Goal: Task Accomplishment & Management: Complete application form

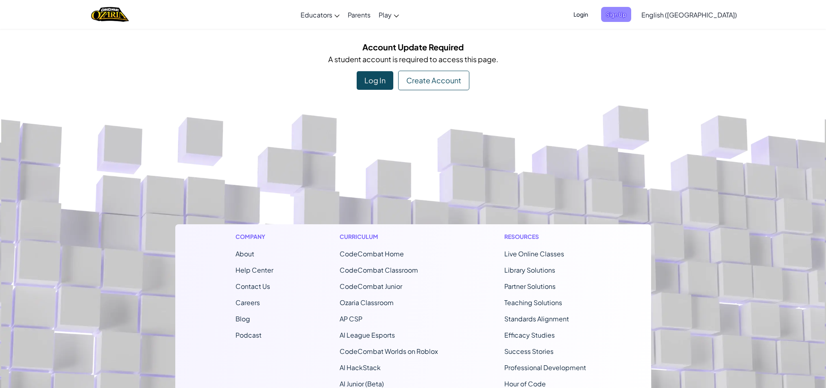
click at [631, 10] on span "Sign Up" at bounding box center [616, 14] width 30 height 15
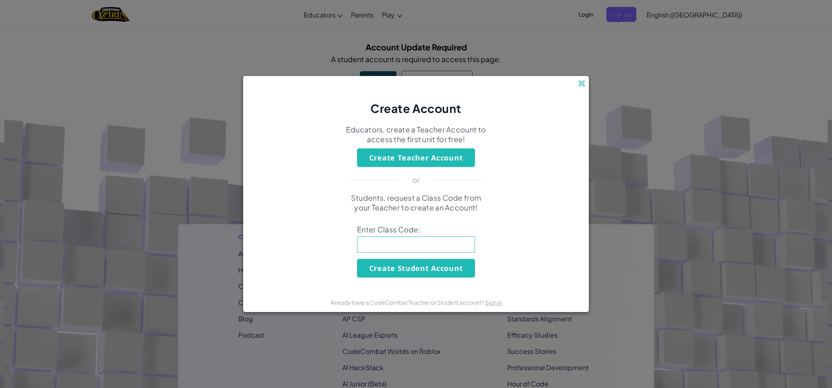
click at [421, 253] on input at bounding box center [416, 245] width 118 height 16
type input "LongRoadFull"
click at [385, 268] on button "Create Student Account" at bounding box center [416, 268] width 118 height 19
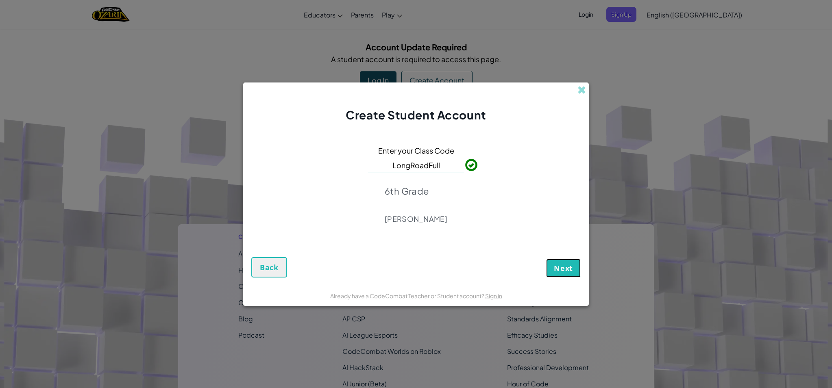
click at [560, 261] on button "Next" at bounding box center [563, 268] width 35 height 19
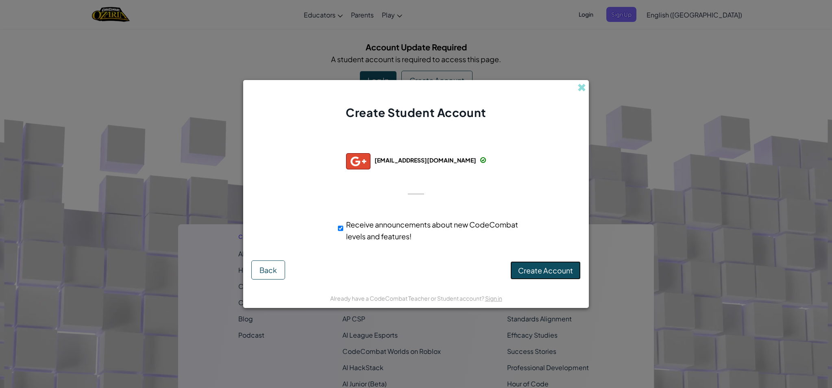
click at [536, 270] on span "Create Account" at bounding box center [545, 270] width 55 height 9
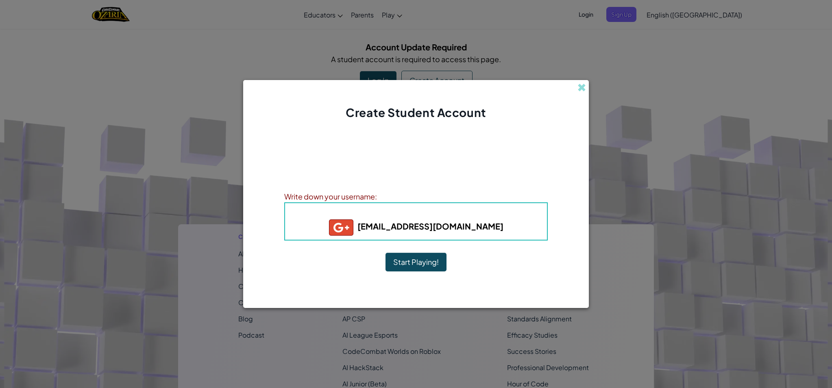
click at [416, 264] on button "Start Playing!" at bounding box center [415, 262] width 61 height 19
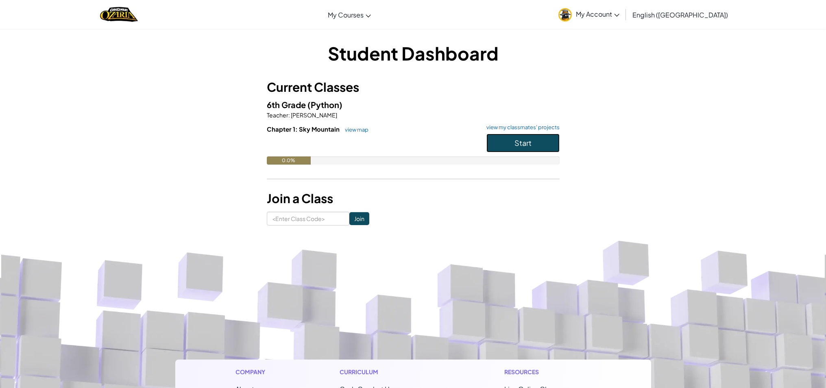
click at [513, 137] on button "Start" at bounding box center [522, 143] width 73 height 19
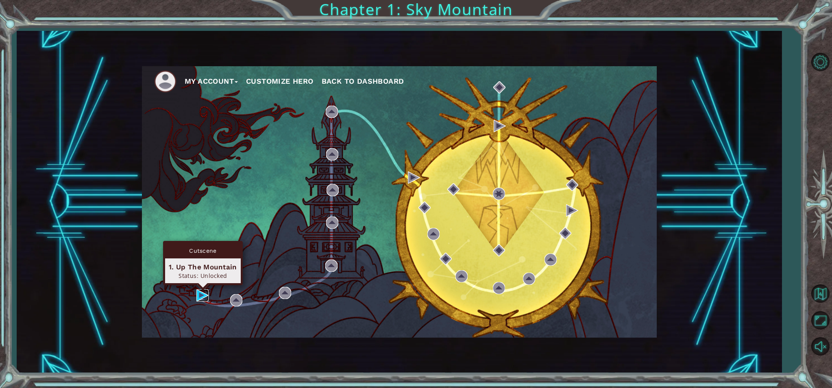
click at [198, 294] on img at bounding box center [202, 296] width 12 height 12
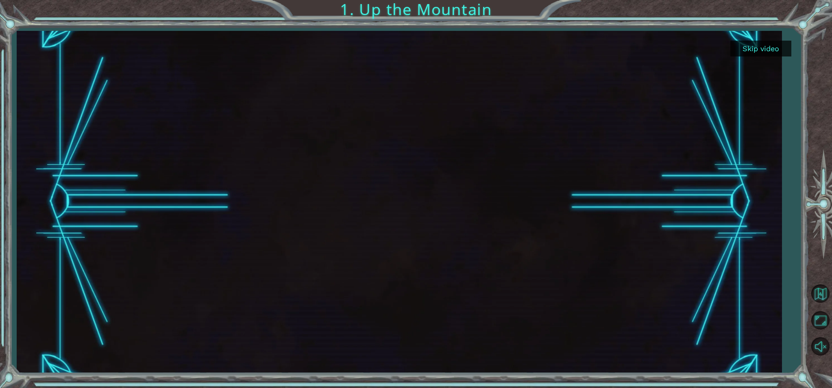
click at [766, 48] on button "Skip video" at bounding box center [760, 49] width 61 height 16
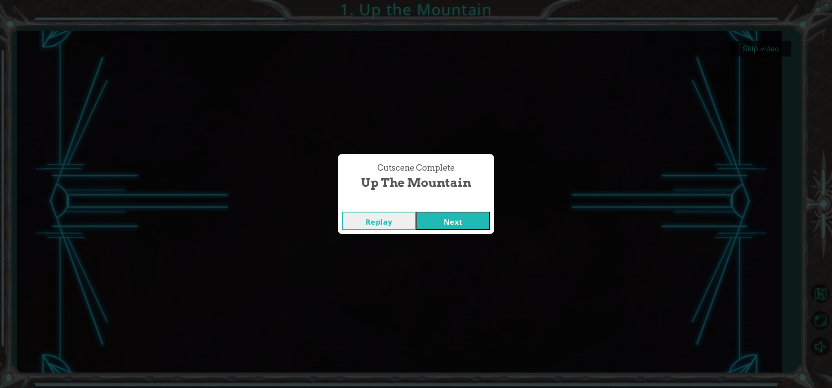
click at [468, 223] on button "Next" at bounding box center [453, 221] width 74 height 18
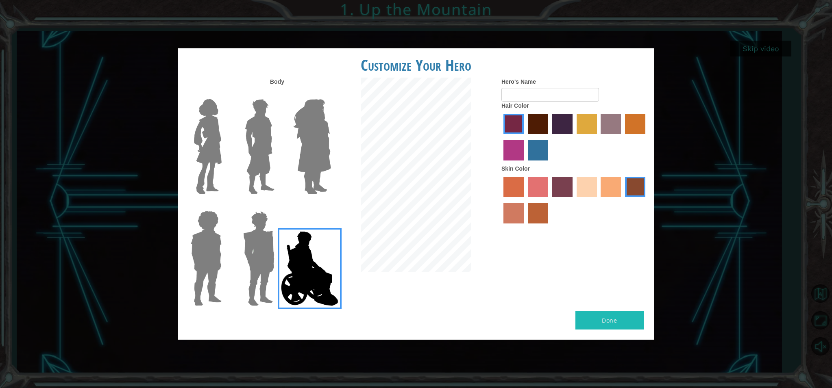
click at [300, 144] on img at bounding box center [312, 147] width 44 height 102
click at [331, 94] on input "Hero Amethyst" at bounding box center [331, 94] width 0 height 0
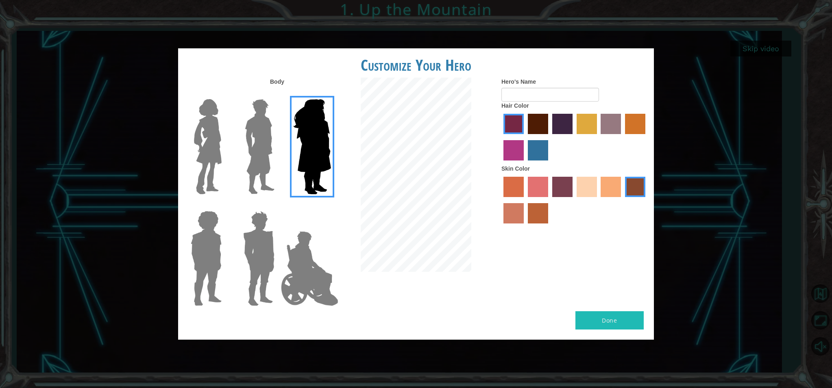
click at [217, 155] on img at bounding box center [208, 147] width 34 height 102
click at [225, 94] on input "Hero Connie" at bounding box center [225, 94] width 0 height 0
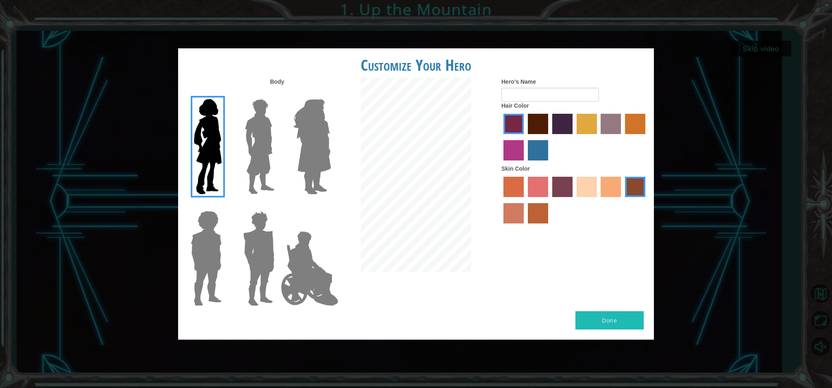
click at [543, 122] on label "maroon hair color" at bounding box center [538, 124] width 20 height 20
click at [525, 137] on input "maroon hair color" at bounding box center [525, 137] width 0 height 0
click at [640, 118] on label "gold drop hair color" at bounding box center [635, 124] width 20 height 20
click at [622, 137] on input "gold drop hair color" at bounding box center [622, 137] width 0 height 0
click at [539, 124] on label "maroon hair color" at bounding box center [538, 124] width 20 height 20
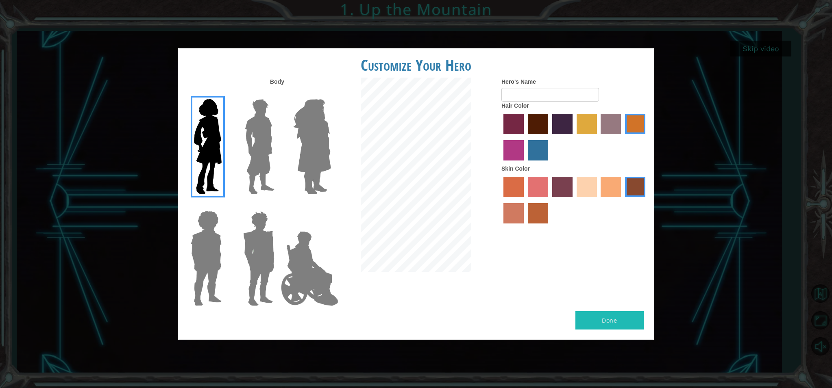
click at [525, 137] on input "maroon hair color" at bounding box center [525, 137] width 0 height 0
click at [583, 185] on label "sandy beach skin color" at bounding box center [587, 187] width 20 height 20
click at [574, 200] on input "sandy beach skin color" at bounding box center [574, 200] width 0 height 0
click at [554, 97] on input "Hero's Name" at bounding box center [550, 95] width 98 height 14
type input ","
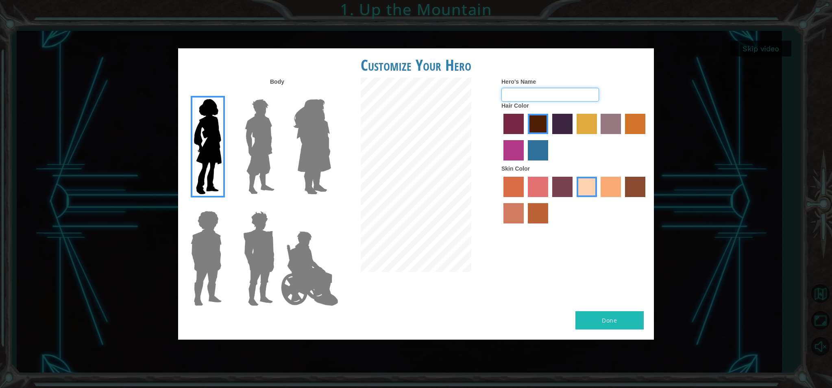
type input "m"
type input "Mal"
click at [586, 320] on button "Done" at bounding box center [609, 320] width 68 height 18
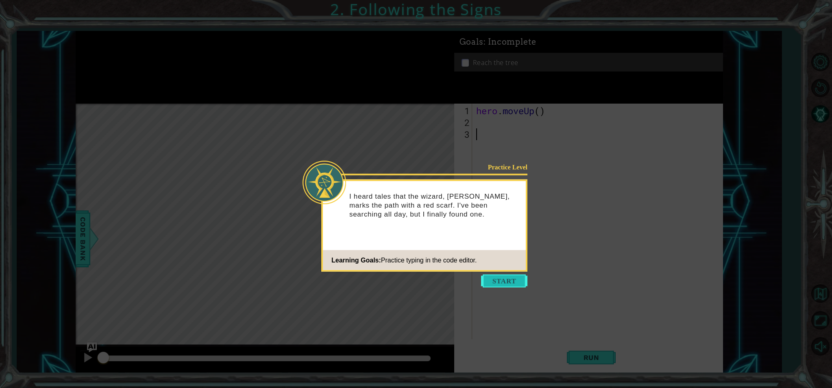
click at [499, 280] on button "Start" at bounding box center [504, 281] width 46 height 13
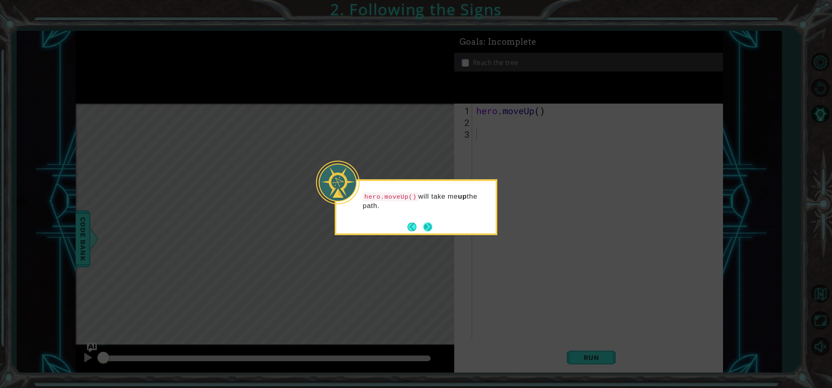
click at [424, 225] on button "Next" at bounding box center [427, 226] width 9 height 9
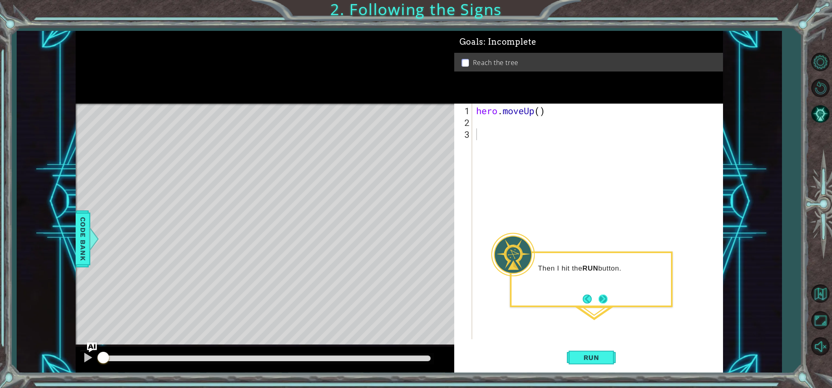
click at [604, 295] on button "Next" at bounding box center [603, 299] width 9 height 9
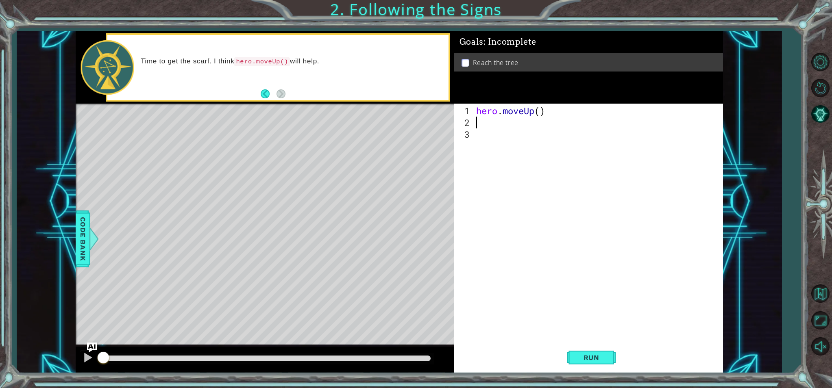
click at [479, 124] on div "hero . moveUp ( )" at bounding box center [600, 234] width 250 height 259
type textarea "hero.m"
click at [532, 131] on div "hero.m oveUp press enter" at bounding box center [547, 142] width 154 height 29
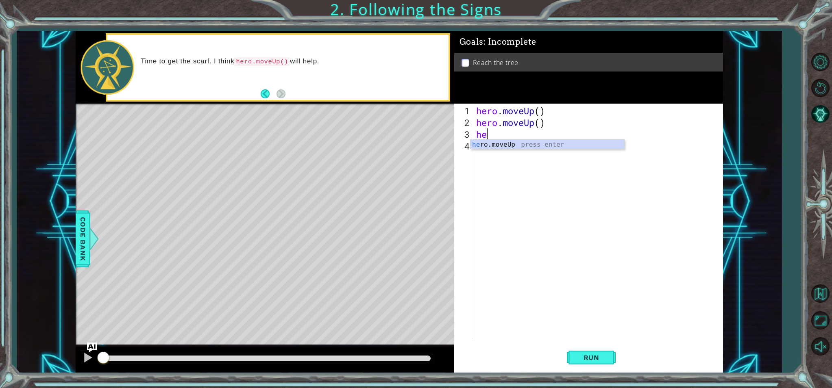
type textarea "her"
click at [519, 148] on div "her o.moveUp press enter" at bounding box center [547, 154] width 154 height 29
click at [594, 361] on span "Run" at bounding box center [591, 358] width 32 height 8
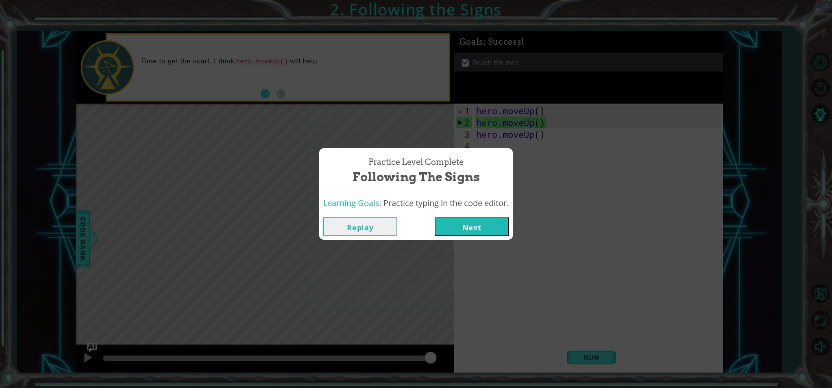
click at [483, 226] on button "Next" at bounding box center [472, 227] width 74 height 18
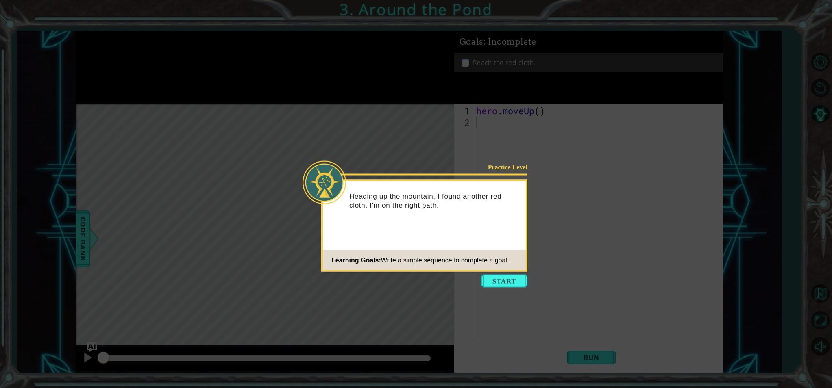
click at [512, 285] on button "Start" at bounding box center [504, 281] width 46 height 13
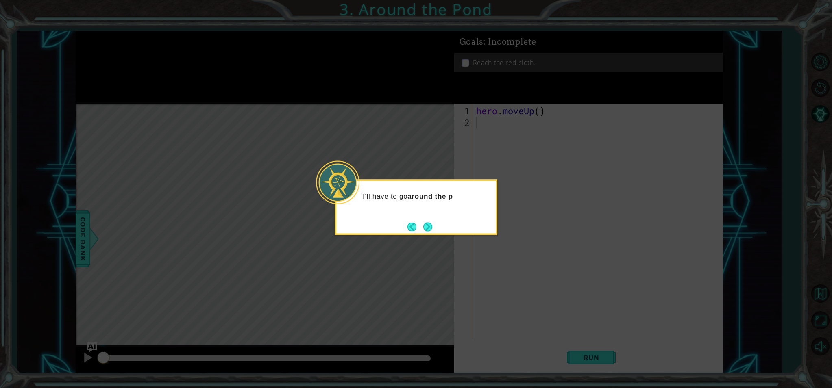
drag, startPoint x: 430, startPoint y: 222, endPoint x: 427, endPoint y: 227, distance: 5.3
click at [430, 222] on button "Next" at bounding box center [427, 226] width 9 height 9
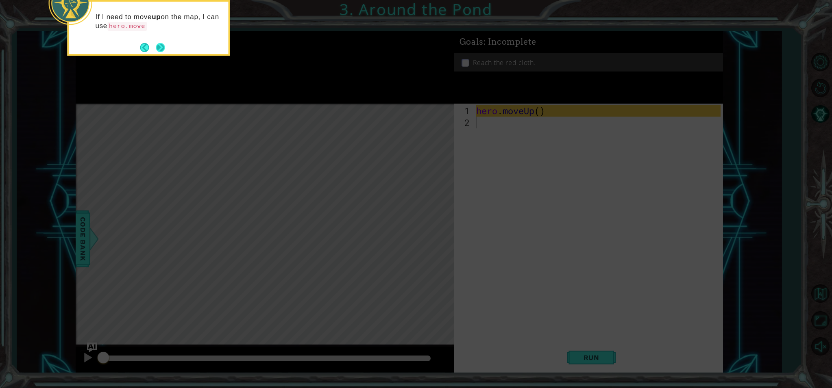
click at [161, 47] on button "Next" at bounding box center [160, 47] width 9 height 9
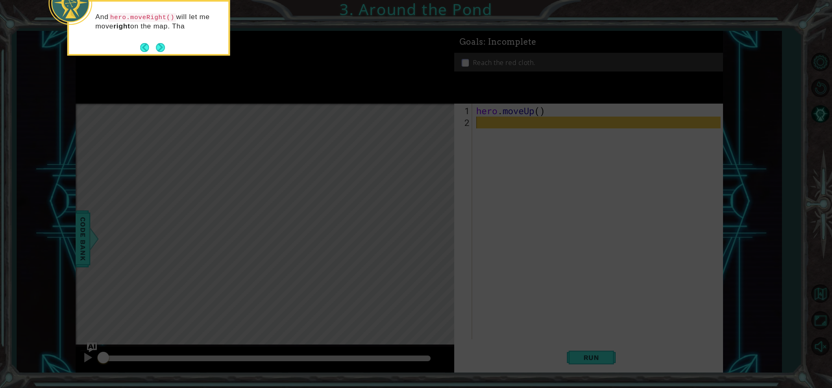
click at [165, 47] on button "Next" at bounding box center [160, 47] width 9 height 9
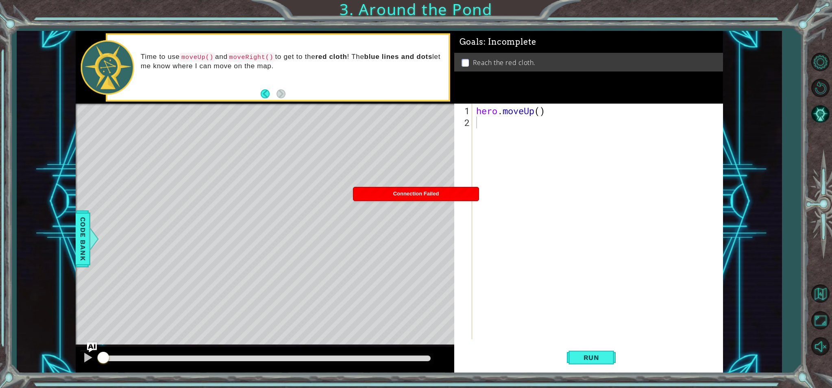
click at [365, 192] on div "Connection Failed" at bounding box center [415, 193] width 125 height 13
type textarea "hero.moveUp()"
drag, startPoint x: 488, startPoint y: 113, endPoint x: 484, endPoint y: 124, distance: 11.1
click at [488, 113] on div "hero . moveUp ( )" at bounding box center [600, 234] width 250 height 259
drag, startPoint x: 481, startPoint y: 124, endPoint x: 476, endPoint y: 126, distance: 5.1
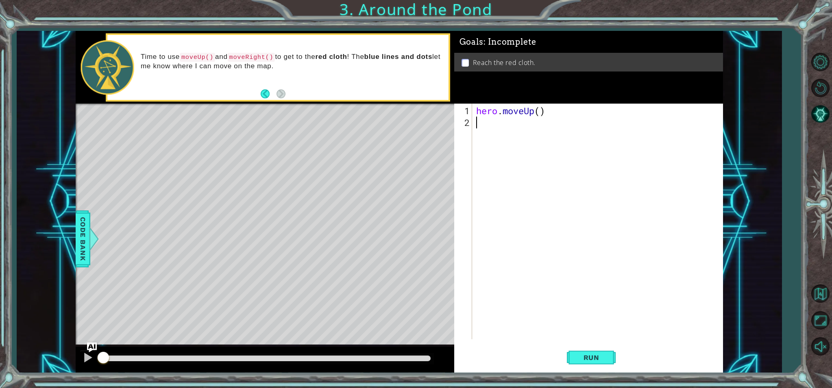
click at [481, 124] on div "hero . moveUp ( )" at bounding box center [600, 234] width 250 height 259
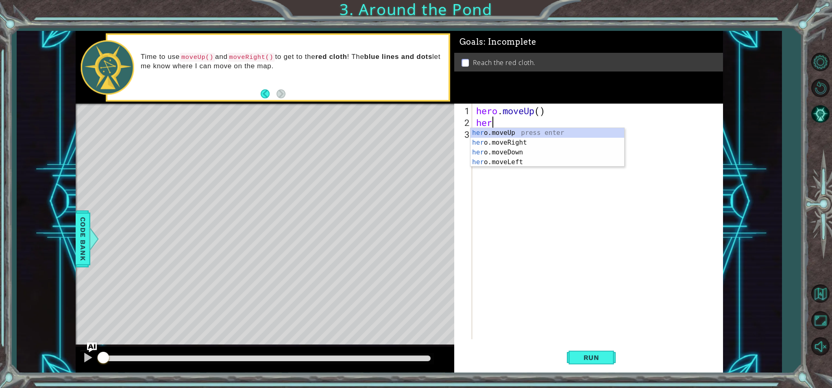
type textarea "hero"
click at [492, 130] on div "hero .moveUp press enter hero .moveRight press enter hero .moveDown press enter…" at bounding box center [547, 157] width 154 height 59
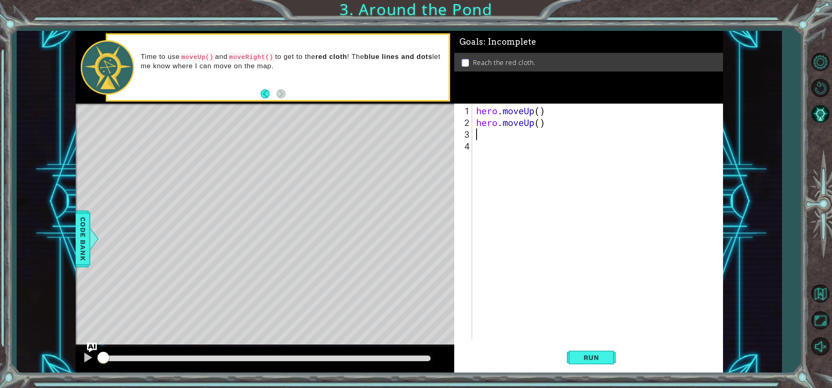
scroll to position [0, 0]
click at [84, 357] on div at bounding box center [88, 358] width 11 height 11
click at [85, 355] on div at bounding box center [88, 358] width 11 height 11
click at [595, 360] on span "Run" at bounding box center [591, 358] width 32 height 8
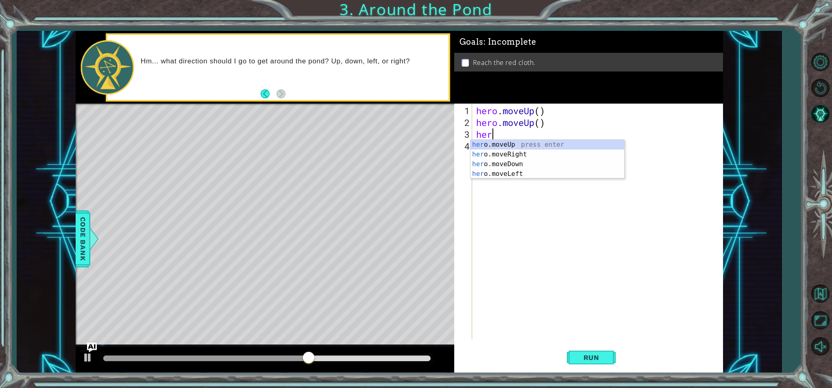
type textarea "hero"
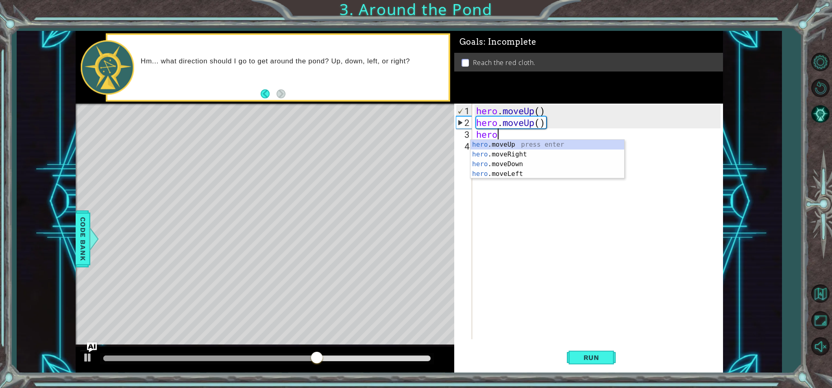
scroll to position [0, 0]
click at [489, 155] on div "hero .moveUp press enter hero .moveRight press enter hero .moveDown press enter…" at bounding box center [547, 169] width 154 height 59
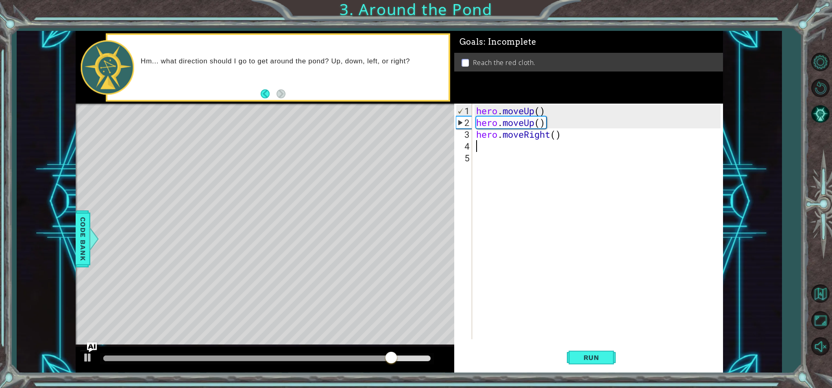
scroll to position [0, 0]
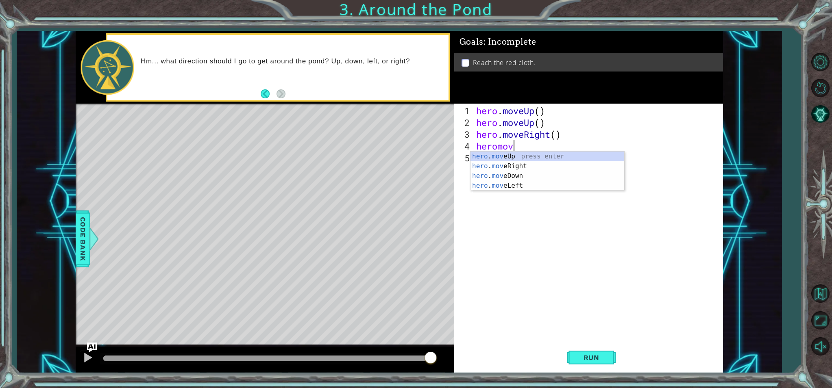
type textarea "heromove"
click at [502, 157] on div "hero . move Up press enter hero . move Right press enter hero . move Down press…" at bounding box center [547, 181] width 154 height 59
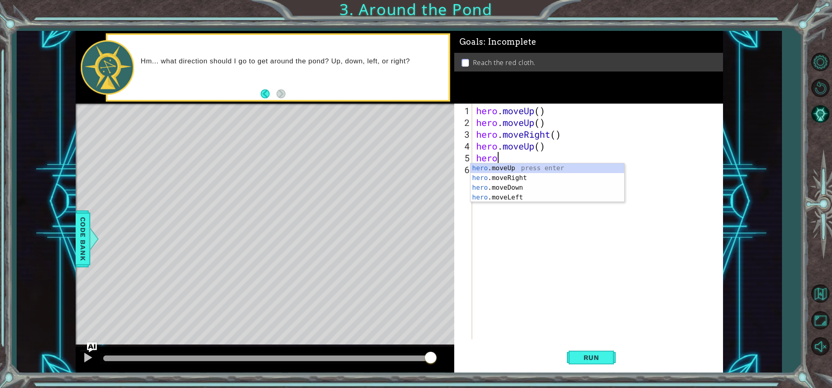
scroll to position [0, 0]
click at [489, 202] on body "1 ההההההההההההההההההההההההההההההההההההההההההההההההההההההההההההההההההההההההההההה…" at bounding box center [416, 194] width 832 height 388
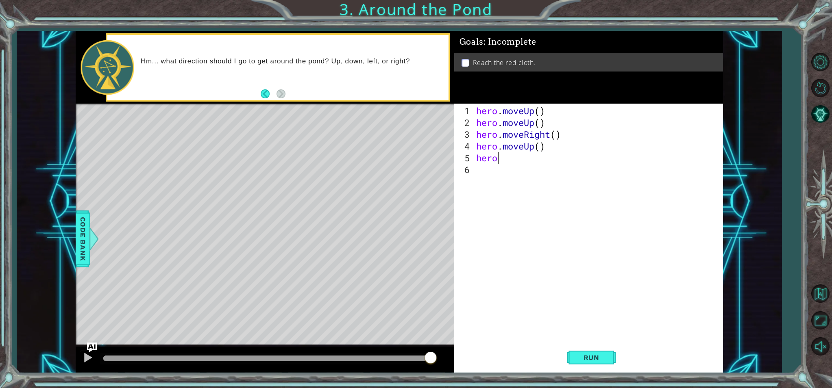
click at [498, 159] on div "hero . moveUp ( ) hero . moveUp ( ) hero . moveRight ( ) hero . moveUp ( ) hero" at bounding box center [600, 234] width 250 height 259
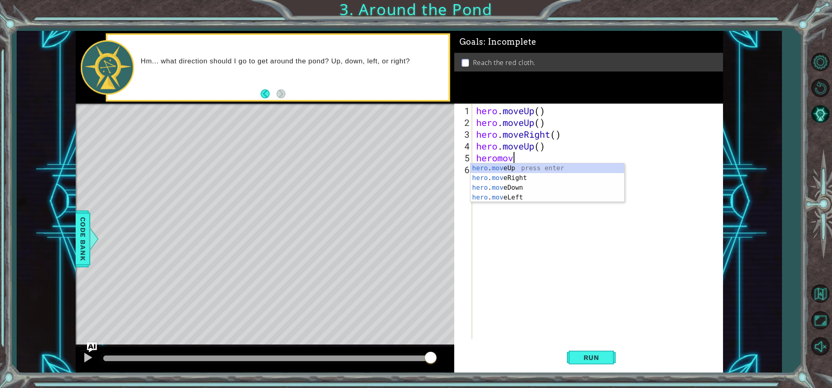
type textarea "heromove"
click at [603, 171] on div "hero . move Up press enter hero . move Right press enter hero . move Down press…" at bounding box center [547, 192] width 154 height 59
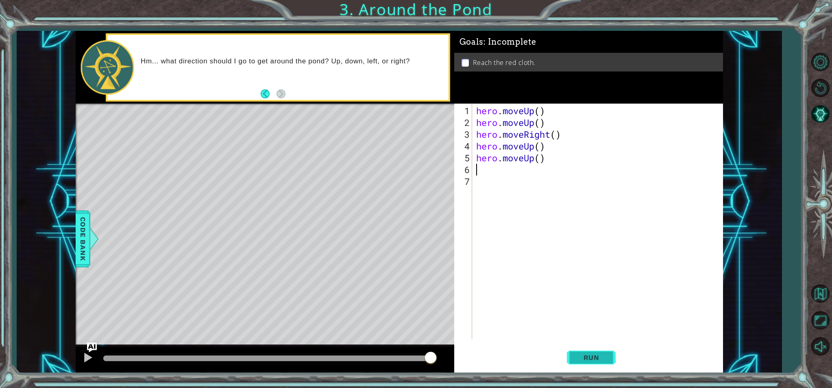
drag, startPoint x: 577, startPoint y: 355, endPoint x: 581, endPoint y: 353, distance: 4.8
click at [578, 354] on span "Run" at bounding box center [591, 358] width 32 height 8
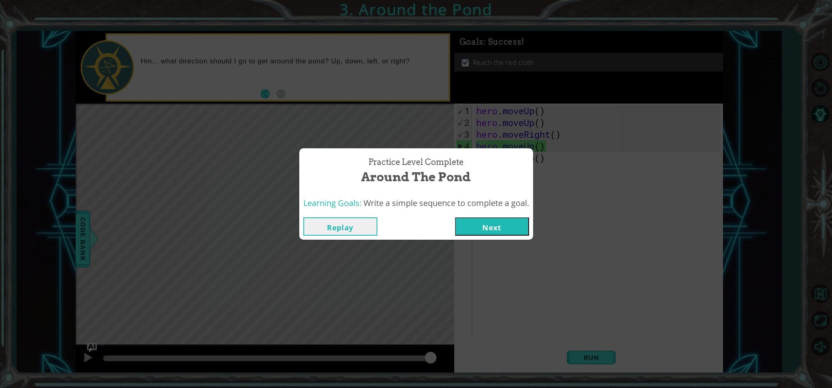
click at [496, 226] on button "Next" at bounding box center [492, 227] width 74 height 18
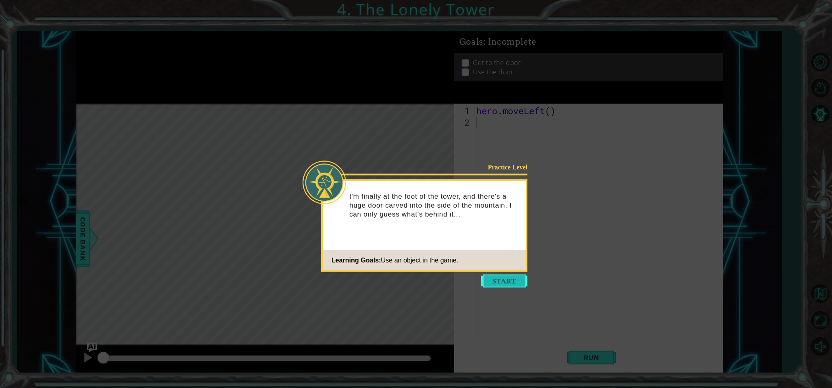
click at [513, 280] on button "Start" at bounding box center [504, 281] width 46 height 13
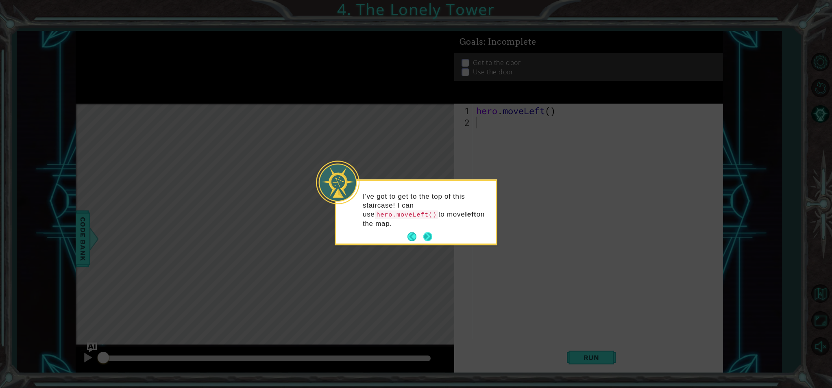
click at [423, 233] on button "Next" at bounding box center [427, 237] width 9 height 9
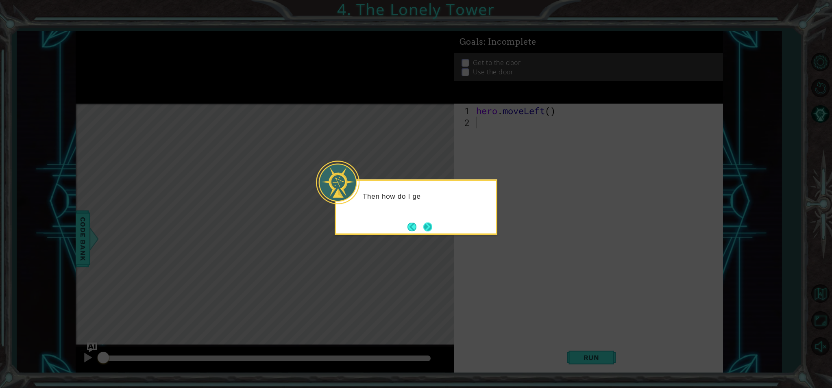
click at [431, 227] on button "Next" at bounding box center [427, 226] width 9 height 9
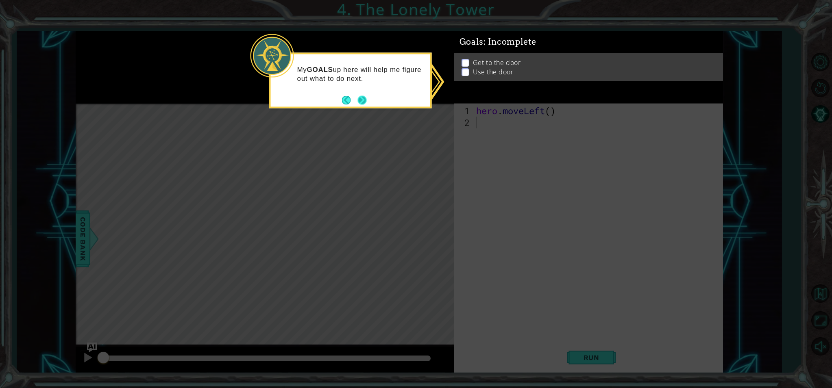
click at [358, 98] on button "Next" at bounding box center [362, 100] width 9 height 9
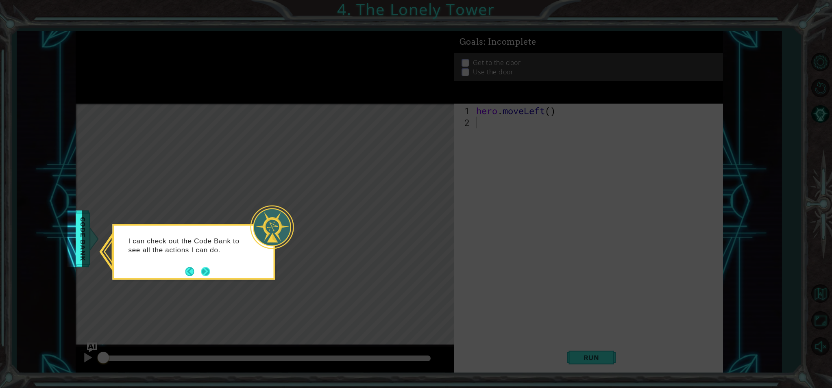
click at [205, 268] on button "Next" at bounding box center [205, 271] width 9 height 9
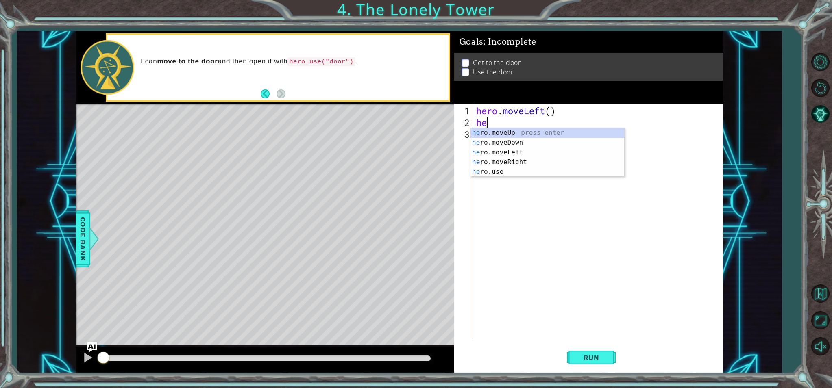
type textarea "her"
click at [499, 134] on div "her o.moveUp press enter her o.moveDown press enter her o.moveLeft press enter …" at bounding box center [547, 162] width 154 height 68
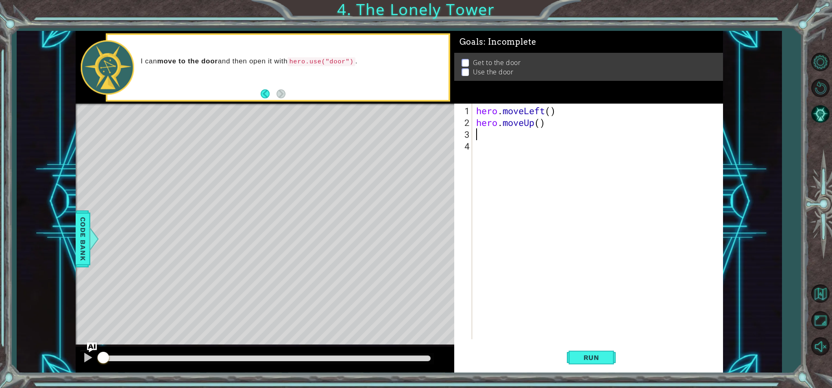
scroll to position [0, 0]
click at [595, 359] on span "Run" at bounding box center [591, 358] width 32 height 8
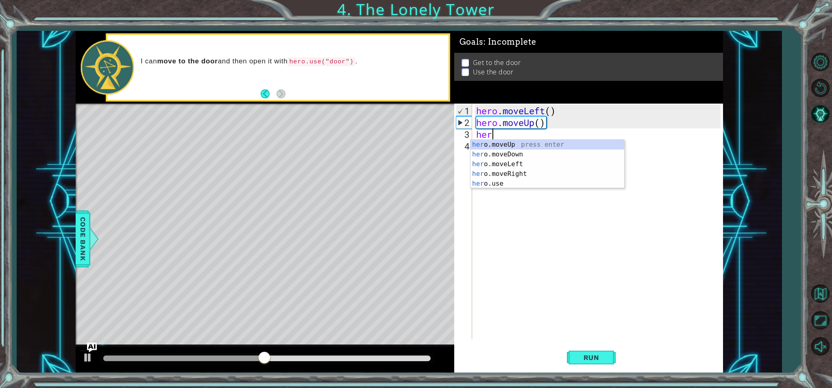
type textarea "hero"
click at [505, 143] on div "hero .moveUp press enter hero .moveDown press enter hero .moveLeft press enter …" at bounding box center [547, 174] width 154 height 68
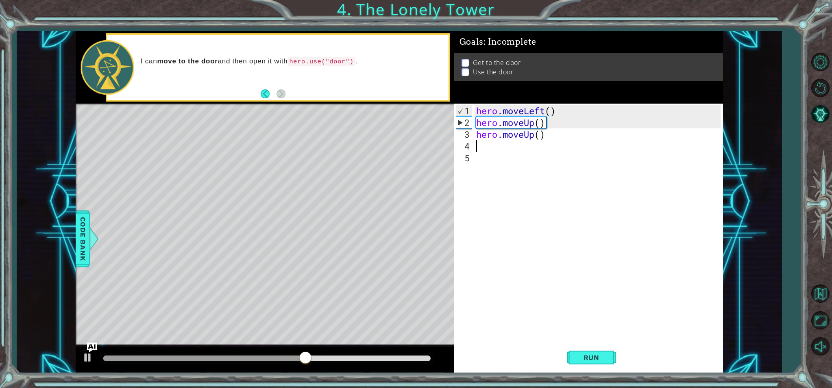
scroll to position [0, 0]
click at [591, 357] on span "Run" at bounding box center [591, 358] width 32 height 8
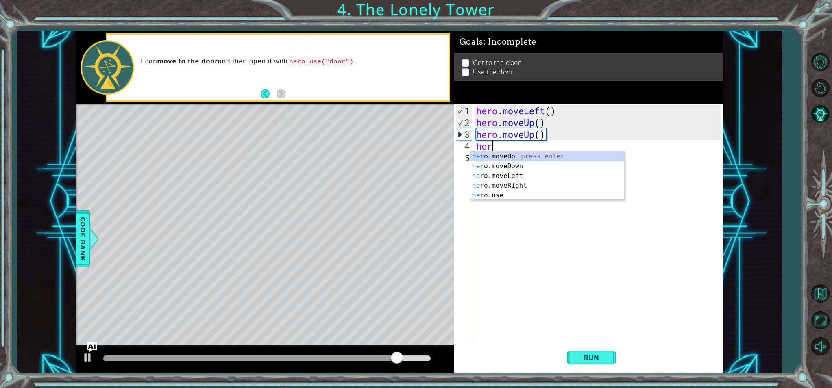
scroll to position [0, 0]
click at [496, 198] on div "her o.moveUp press enter her o.moveDown press enter her o.moveLeft press enter …" at bounding box center [547, 186] width 154 height 68
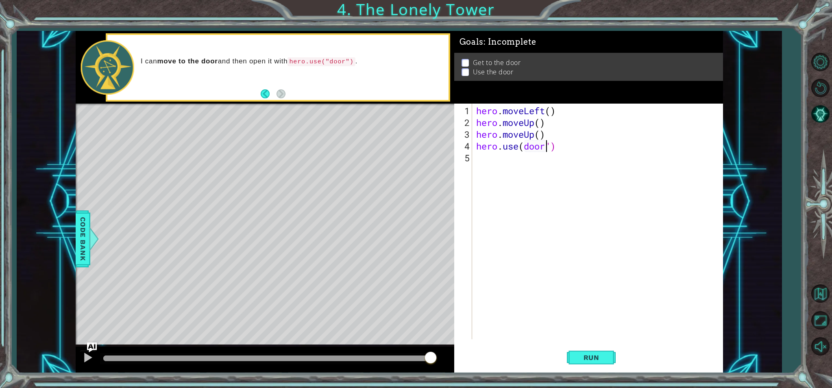
scroll to position [0, 3]
click at [586, 356] on span "Run" at bounding box center [591, 358] width 32 height 8
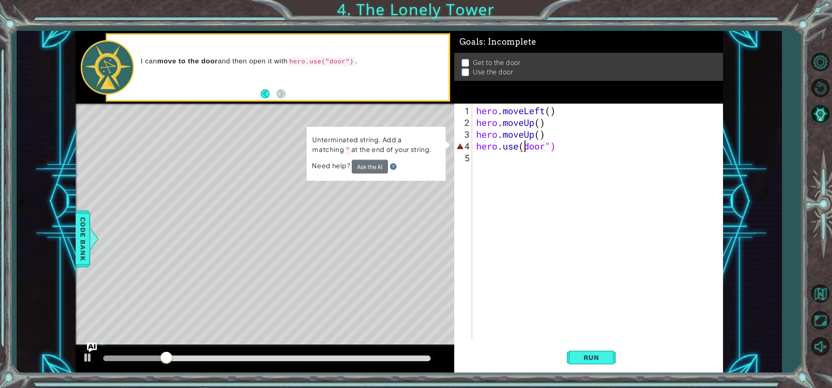
click at [525, 144] on div "hero . moveLeft ( ) hero . moveUp ( ) hero . moveUp ( ) hero . use ( door ")" at bounding box center [600, 234] width 250 height 259
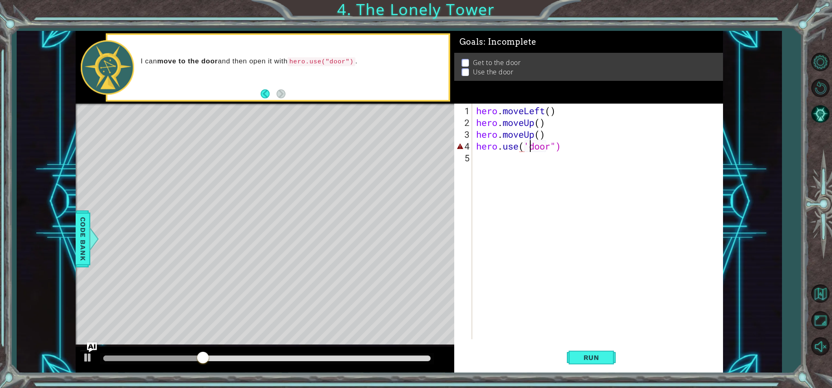
scroll to position [0, 2]
click at [578, 359] on span "Run" at bounding box center [591, 358] width 32 height 8
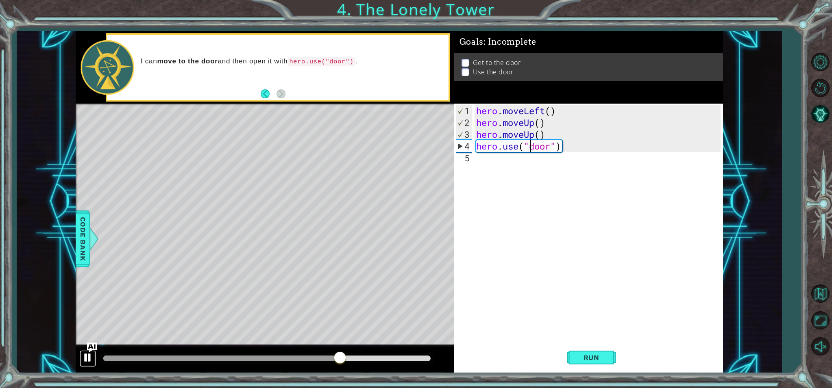
click at [84, 357] on div at bounding box center [88, 358] width 11 height 11
click at [537, 135] on div "hero . moveLeft ( ) hero . moveUp ( ) hero . moveUp ( ) hero . use ( "door" )" at bounding box center [600, 234] width 250 height 259
type textarea "hero.moveUp()"
click at [87, 248] on span "Code Bank" at bounding box center [81, 239] width 13 height 50
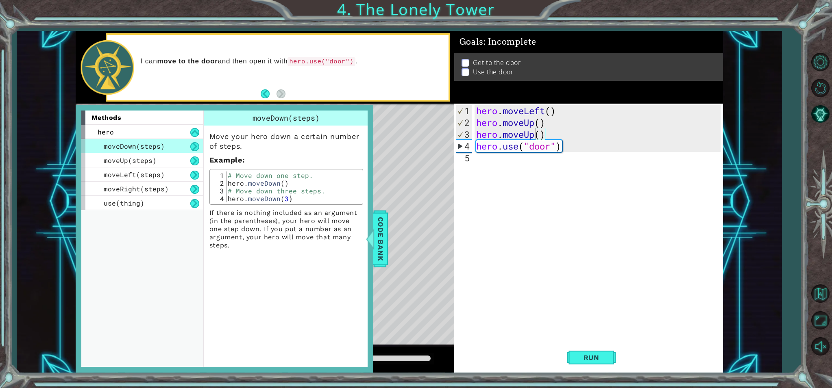
scroll to position [0, 0]
drag, startPoint x: 492, startPoint y: 322, endPoint x: 461, endPoint y: 316, distance: 31.1
click at [488, 326] on div "hero . moveLeft ( ) hero . moveUp ( ) hero . moveUp ( ) hero . use ( "door" )" at bounding box center [600, 234] width 250 height 259
drag, startPoint x: 461, startPoint y: 316, endPoint x: 458, endPoint y: 322, distance: 6.0
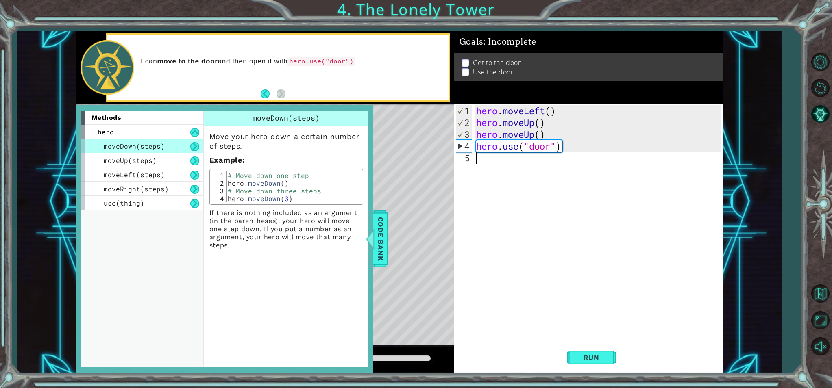
click at [403, 293] on div "Level Map" at bounding box center [264, 224] width 376 height 240
click at [399, 284] on div "Level Map" at bounding box center [264, 224] width 376 height 240
drag, startPoint x: 389, startPoint y: 270, endPoint x: 348, endPoint y: 224, distance: 61.0
click at [358, 257] on div "methods hero moveDown(steps) moveUp(steps) moveLeft(steps) moveRight(steps) use…" at bounding box center [400, 202] width 648 height 342
drag, startPoint x: 348, startPoint y: 224, endPoint x: 220, endPoint y: 138, distance: 154.6
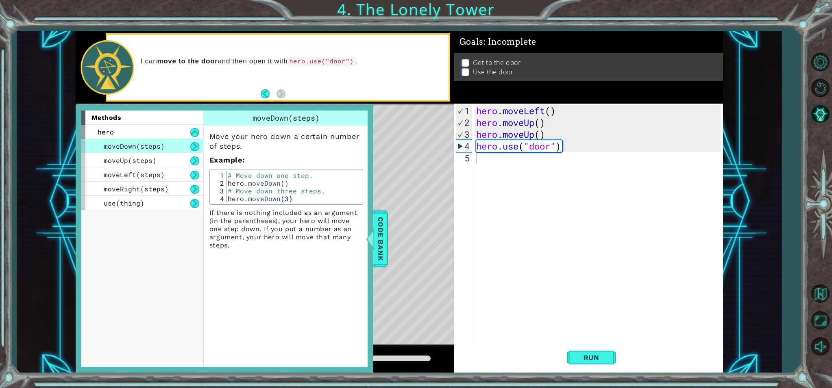
click at [301, 183] on div "Move your hero down a certain number of steps. Example : 1 2 3 4 # Move down on…" at bounding box center [286, 188] width 165 height 124
click at [402, 118] on div "Level Map" at bounding box center [264, 224] width 376 height 240
click at [385, 218] on div "methods hero moveDown(steps) moveUp(steps) moveLeft(steps) moveRight(steps) use…" at bounding box center [400, 202] width 648 height 342
drag, startPoint x: 375, startPoint y: 259, endPoint x: 402, endPoint y: 236, distance: 35.2
click at [385, 252] on div "methods hero moveDown(steps) moveUp(steps) moveLeft(steps) moveRight(steps) use…" at bounding box center [400, 202] width 648 height 342
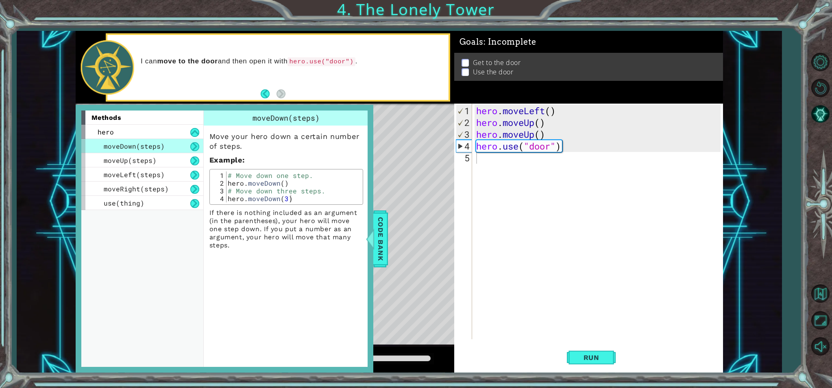
drag, startPoint x: 401, startPoint y: 236, endPoint x: 360, endPoint y: 358, distance: 129.2
click at [364, 337] on div "methods hero moveDown(steps) moveUp(steps) moveLeft(steps) moveRight(steps) use…" at bounding box center [400, 202] width 648 height 342
drag, startPoint x: 413, startPoint y: 326, endPoint x: 418, endPoint y: 293, distance: 33.2
click at [416, 306] on div "Level Map" at bounding box center [264, 224] width 376 height 240
click at [376, 247] on span "Code Bank" at bounding box center [379, 239] width 13 height 50
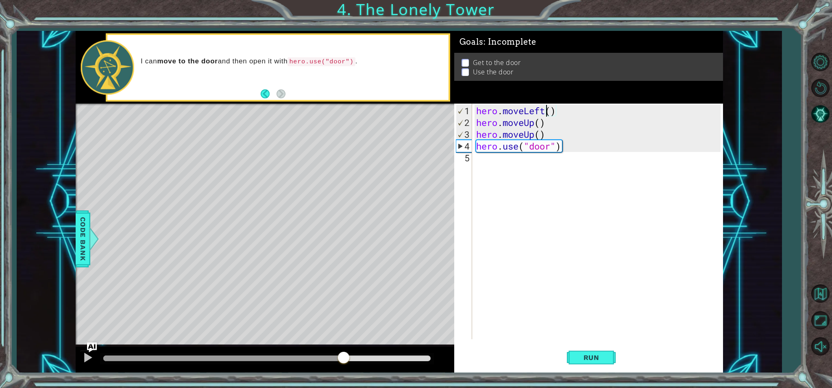
click at [546, 111] on div "hero . moveLeft ( ) hero . moveUp ( ) hero . moveUp ( ) hero . use ( "door" )" at bounding box center [600, 234] width 250 height 259
click at [535, 124] on div "hero . moveLeft ( ) hero . moveUp ( ) hero . moveUp ( ) hero . use ( "door" )" at bounding box center [600, 234] width 250 height 259
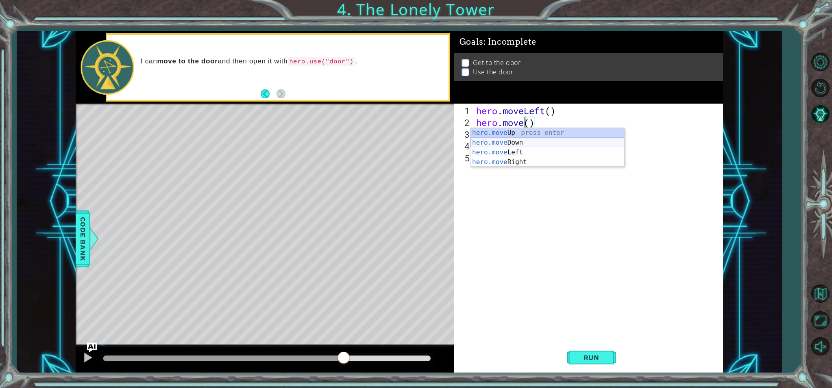
click at [518, 140] on div "hero.move Up press enter hero.move Down press enter hero.move Left press enter …" at bounding box center [547, 157] width 154 height 59
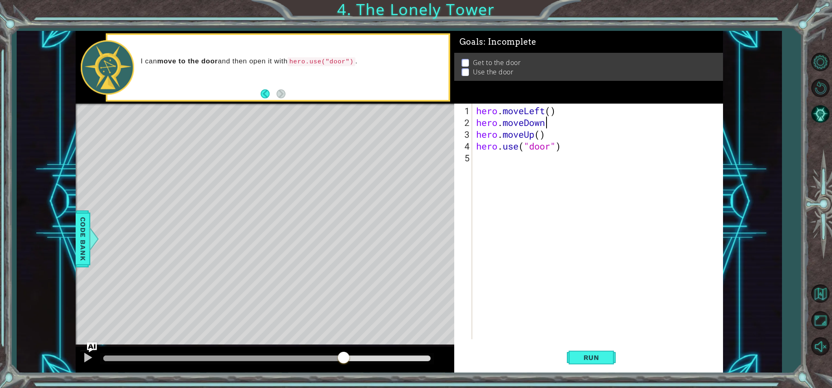
click at [536, 135] on div "hero . moveLeft ( ) hero . moveDown hero . moveUp ( ) hero . use ( "door" )" at bounding box center [600, 234] width 250 height 259
click at [596, 362] on button "Run" at bounding box center [591, 357] width 49 height 27
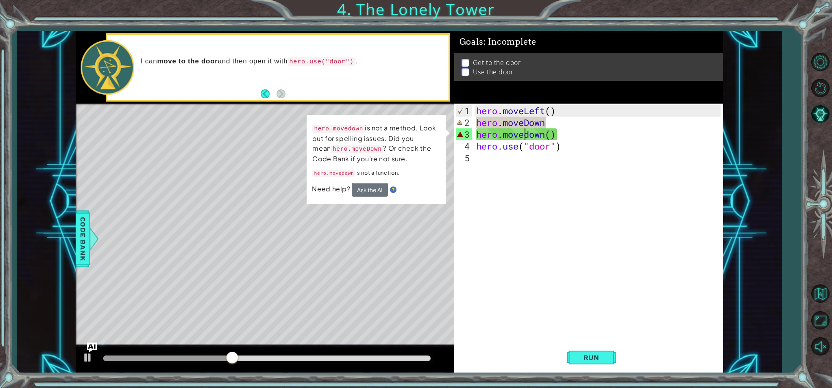
click at [525, 135] on div "hero . moveLeft ( ) hero . moveDown hero . movedown ( ) hero . use ( "door" )" at bounding box center [600, 234] width 250 height 259
click at [530, 136] on div "hero . moveLeft ( ) hero . moveDown hero . movedown ( ) hero . use ( "door" )" at bounding box center [600, 234] width 250 height 259
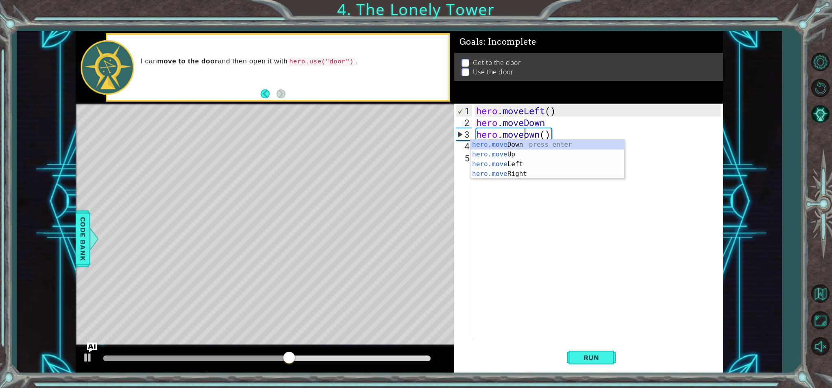
scroll to position [0, 3]
click at [542, 143] on div "hero.move Down press enter hero.move Up press enter hero.move Left press enter …" at bounding box center [547, 169] width 154 height 59
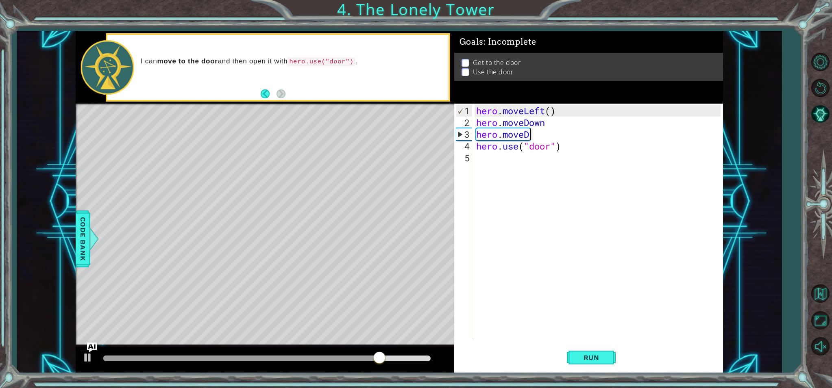
click at [531, 135] on div "hero . moveLeft ( ) hero . moveDown hero . moveD hero . use ( "door" )" at bounding box center [600, 234] width 250 height 259
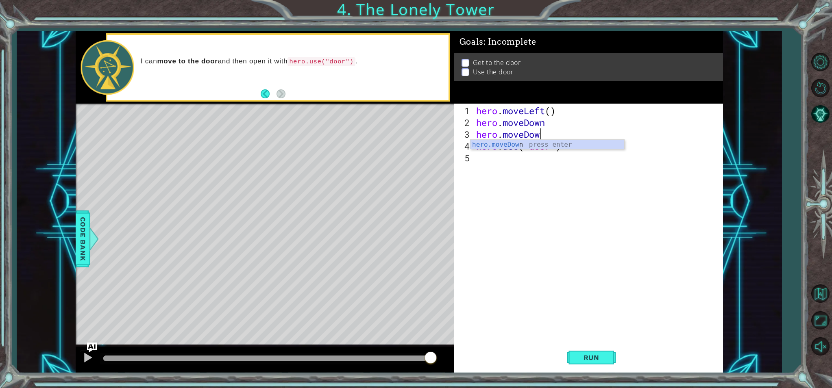
scroll to position [0, 3]
click at [590, 358] on span "Run" at bounding box center [591, 358] width 32 height 8
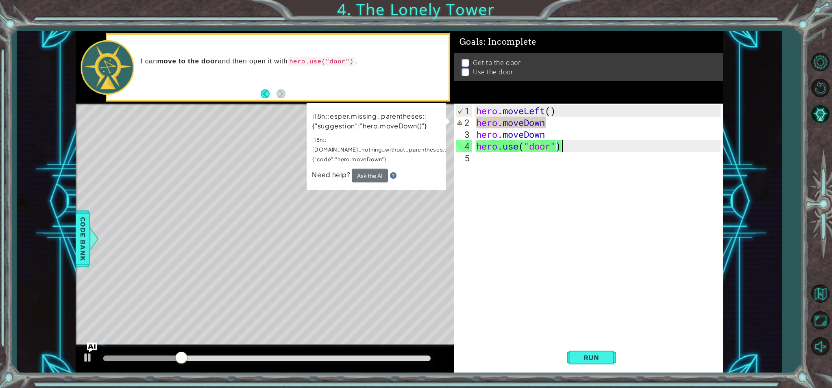
click at [562, 144] on div "hero . moveLeft ( ) hero . moveDown hero . moveDown hero . use ( "door" )" at bounding box center [600, 234] width 250 height 259
click at [542, 123] on div "hero . moveLeft ( ) hero . moveDown hero . moveDown hero . use ( "door" )" at bounding box center [600, 234] width 250 height 259
click at [547, 124] on div "hero . moveLeft ( ) hero . moveDown hero . moveDown hero . use ( "door" )" at bounding box center [600, 234] width 250 height 259
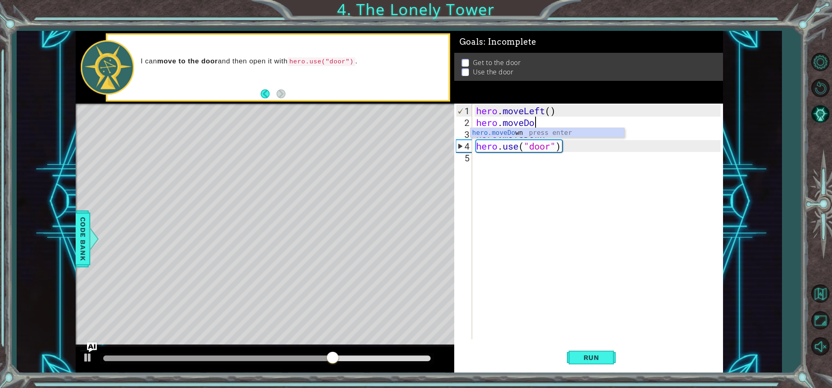
scroll to position [0, 2]
type textarea "hero.move"
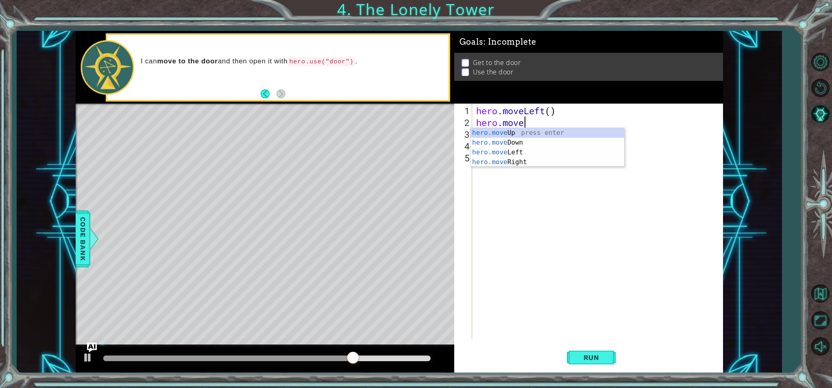
scroll to position [0, 2]
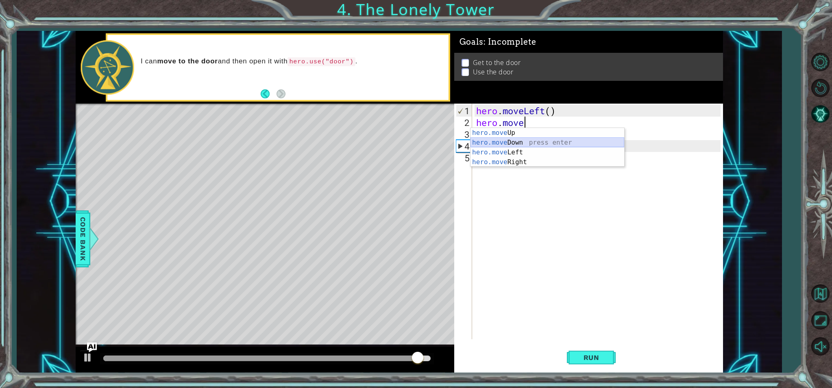
click at [514, 143] on div "hero.move Up press enter hero.move Down press enter hero.move Left press enter …" at bounding box center [547, 157] width 154 height 59
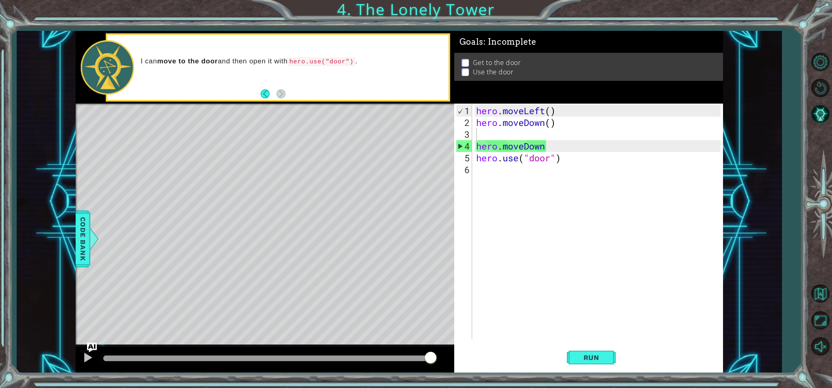
drag, startPoint x: 318, startPoint y: 218, endPoint x: 329, endPoint y: 258, distance: 41.5
click at [322, 265] on div "Level Map" at bounding box center [264, 224] width 376 height 240
click at [586, 361] on button "Run" at bounding box center [591, 357] width 49 height 27
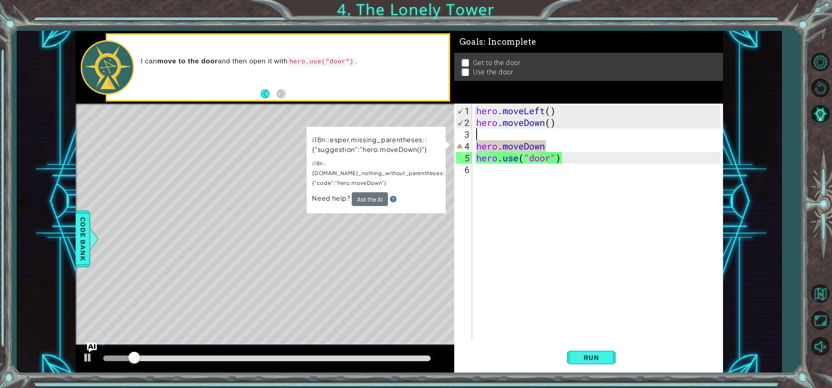
click at [547, 148] on div "hero . moveLeft ( ) hero . moveDown ( ) hero . moveDown hero . use ( "door" )" at bounding box center [600, 234] width 250 height 259
type textarea "hero.moveDow"
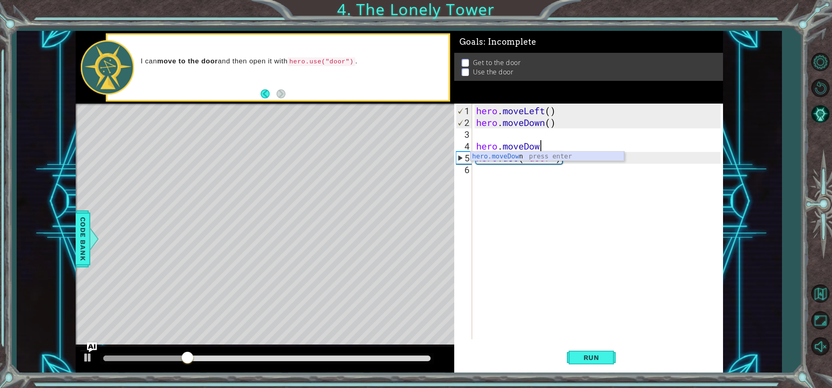
click at [528, 154] on div "hero.moveDow n press enter" at bounding box center [547, 166] width 154 height 29
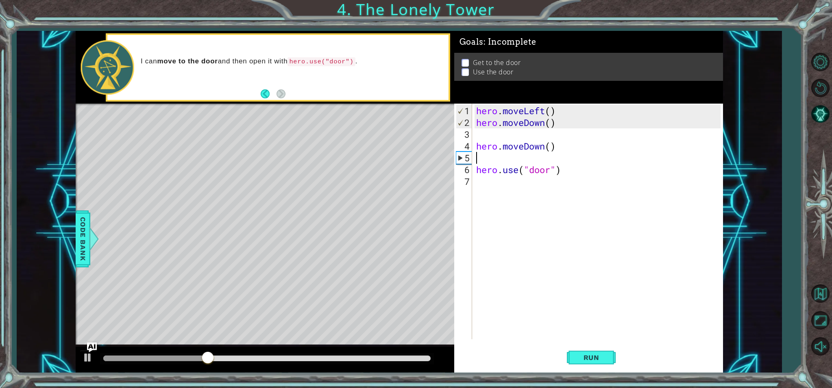
click at [487, 136] on div "hero . moveLeft ( ) hero . moveDown ( ) hero . moveDown ( ) hero . use ( "door"…" at bounding box center [600, 234] width 250 height 259
click at [529, 134] on div "hero . moveLeft ( ) hero . moveDown ( ) hero . moveDown ( ) hero . use ( "door"…" at bounding box center [600, 234] width 250 height 259
type textarea "hero.moveDown()"
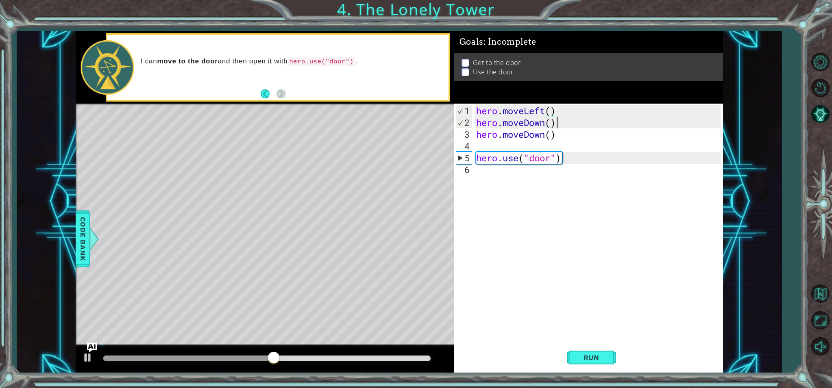
click at [500, 147] on div "hero . moveLeft ( ) hero . moveDown ( ) hero . moveDown ( ) hero . use ( "door"…" at bounding box center [600, 234] width 250 height 259
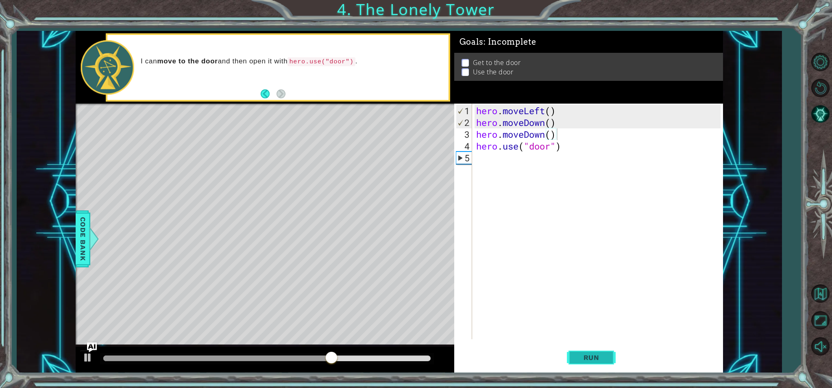
click at [607, 360] on button "Run" at bounding box center [591, 357] width 49 height 27
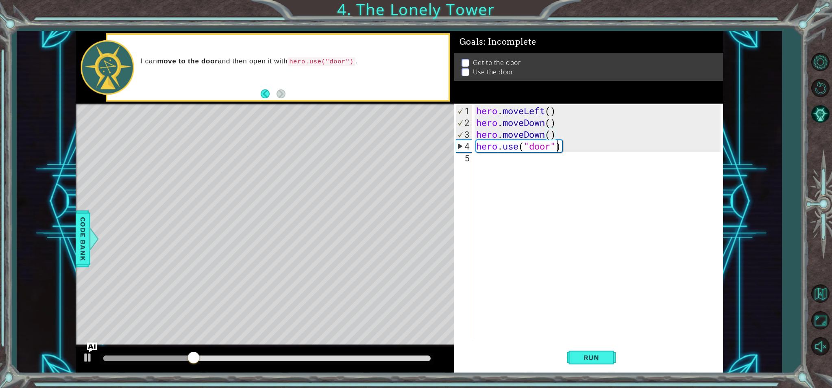
click at [558, 151] on div "hero . moveLeft ( ) hero . moveDown ( ) hero . moveDown ( ) hero . use ( "door"…" at bounding box center [600, 234] width 250 height 259
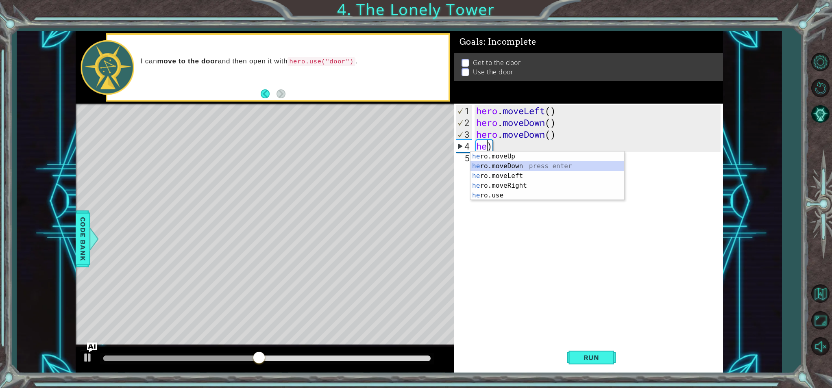
click at [483, 165] on div "he ro.moveUp press enter he ro.moveDown press enter he ro.moveLeft press enter …" at bounding box center [547, 186] width 154 height 68
type textarea "hero.moveDown()"
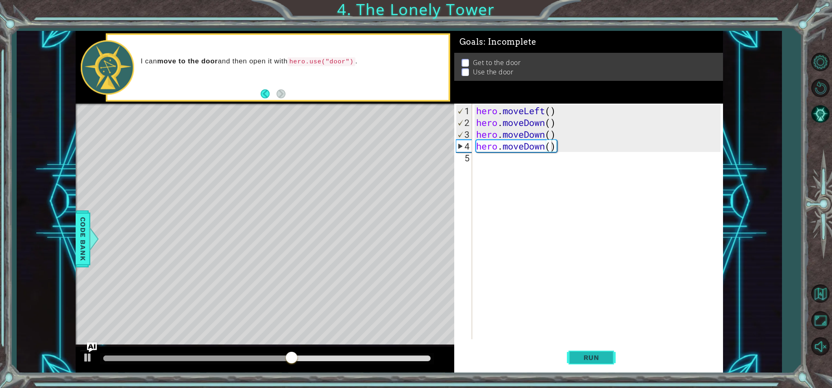
click at [577, 355] on span "Run" at bounding box center [591, 358] width 32 height 8
click at [79, 254] on span "Code Bank" at bounding box center [82, 239] width 13 height 50
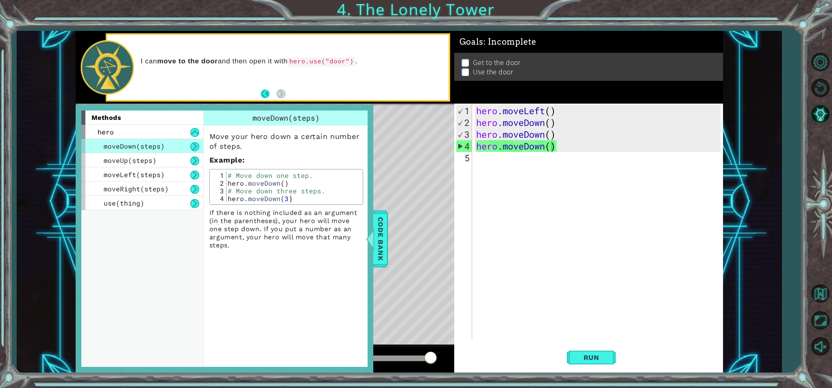
click at [261, 94] on button "Back" at bounding box center [269, 93] width 16 height 9
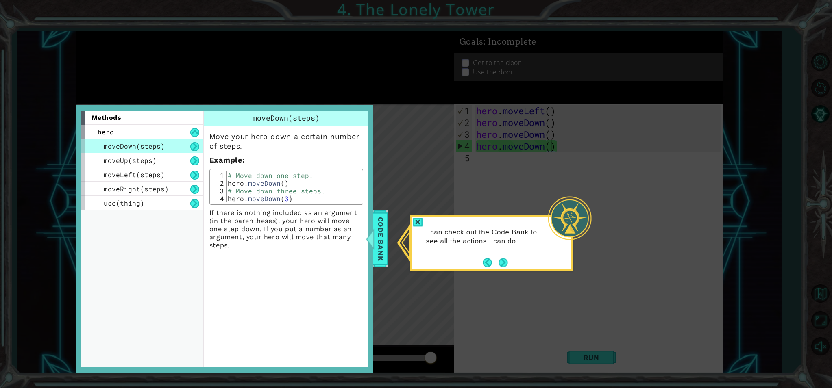
click at [515, 133] on icon at bounding box center [416, 194] width 832 height 388
click at [389, 222] on icon at bounding box center [416, 194] width 832 height 388
click at [376, 228] on span "Code Bank" at bounding box center [376, 239] width 13 height 50
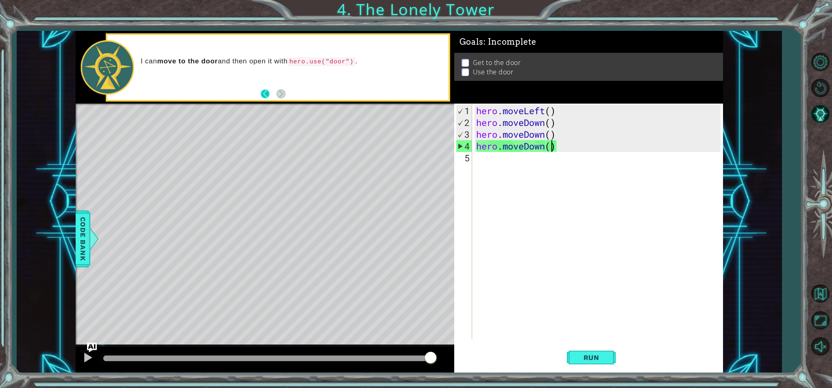
click at [261, 90] on button "Back" at bounding box center [269, 93] width 16 height 9
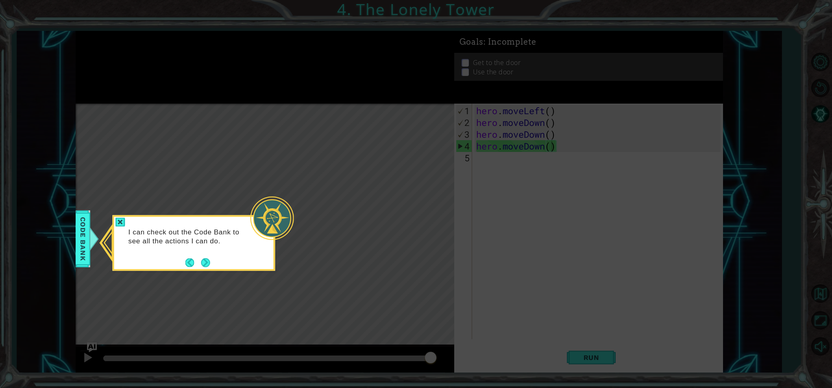
drag, startPoint x: 169, startPoint y: 191, endPoint x: 172, endPoint y: 235, distance: 44.9
click at [169, 192] on icon at bounding box center [416, 194] width 832 height 388
click at [189, 258] on button "Back" at bounding box center [193, 262] width 16 height 9
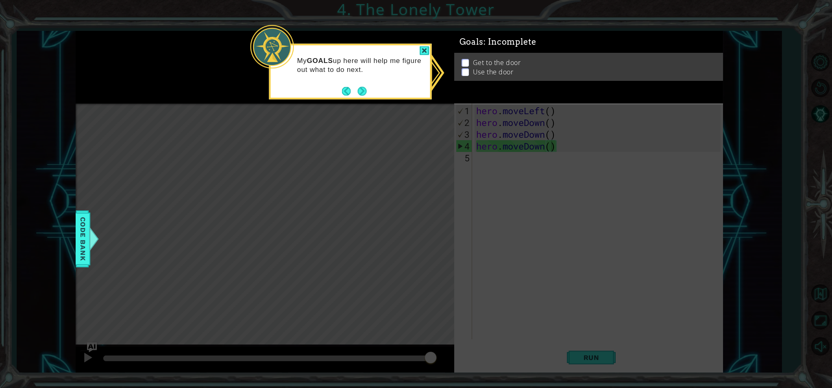
drag, startPoint x: 314, startPoint y: 113, endPoint x: 313, endPoint y: 117, distance: 4.4
click at [314, 113] on icon at bounding box center [416, 194] width 832 height 388
click at [466, 59] on div "Get to the door Use the door" at bounding box center [588, 71] width 269 height 28
drag, startPoint x: 465, startPoint y: 69, endPoint x: 462, endPoint y: 63, distance: 6.6
click at [462, 63] on ul "Get to the door Use the door" at bounding box center [588, 68] width 258 height 19
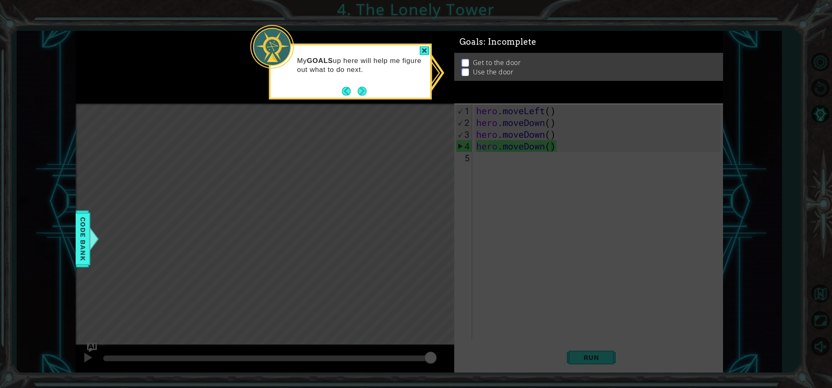
click at [462, 65] on p at bounding box center [465, 69] width 7 height 8
click at [462, 61] on div "Get to the door Use the door" at bounding box center [588, 67] width 269 height 28
click at [361, 89] on button "Next" at bounding box center [362, 91] width 9 height 9
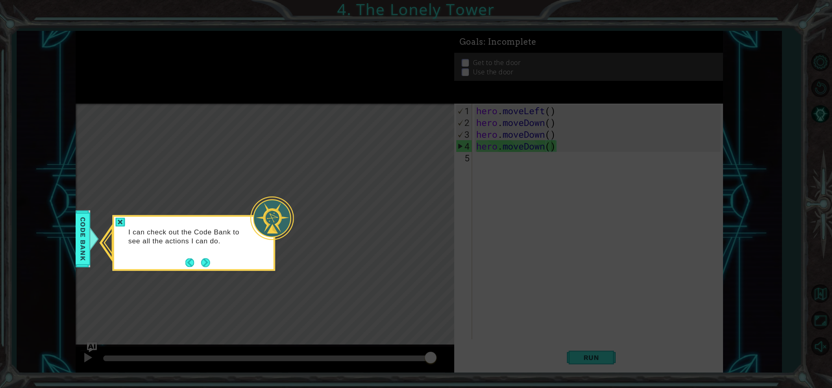
drag, startPoint x: 327, startPoint y: 142, endPoint x: 322, endPoint y: 157, distance: 15.7
click at [327, 142] on icon at bounding box center [416, 194] width 832 height 388
drag, startPoint x: 207, startPoint y: 266, endPoint x: 214, endPoint y: 267, distance: 7.7
click at [207, 266] on button "Next" at bounding box center [205, 262] width 9 height 9
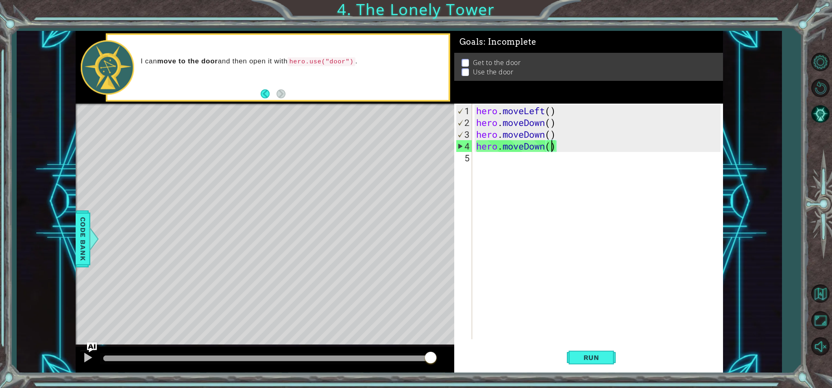
click at [74, 253] on div "1 ההההההההההההההההההההההההההההההההההההההההההההההההההההההההההההההההההההההההההההה…" at bounding box center [399, 202] width 765 height 342
click at [83, 257] on span "Code Bank" at bounding box center [82, 239] width 13 height 50
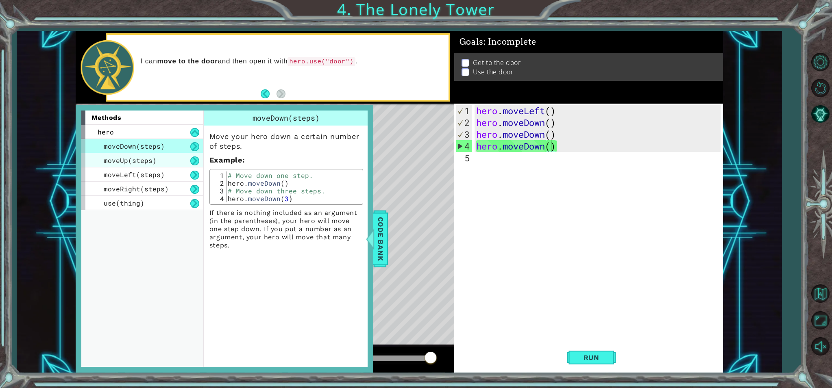
click at [124, 159] on span "moveUp(steps)" at bounding box center [130, 160] width 53 height 9
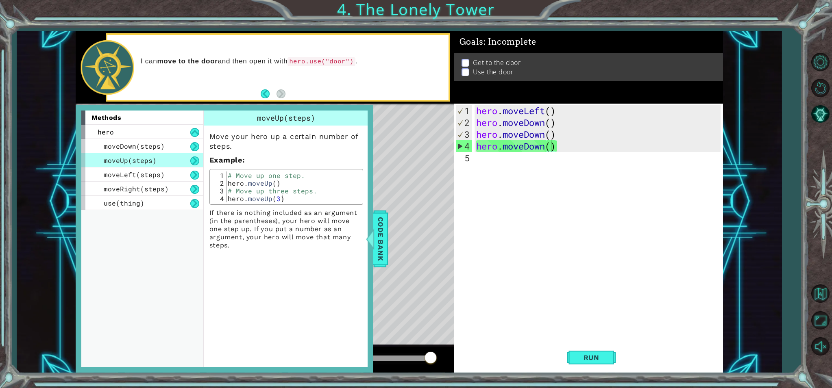
click at [194, 163] on button at bounding box center [194, 161] width 9 height 9
click at [188, 164] on div "moveUp(steps)" at bounding box center [142, 160] width 122 height 14
drag, startPoint x: 391, startPoint y: 191, endPoint x: 390, endPoint y: 200, distance: 8.6
click at [390, 191] on div "Level Map" at bounding box center [264, 224] width 376 height 240
click at [381, 245] on span "Code Bank" at bounding box center [379, 239] width 13 height 50
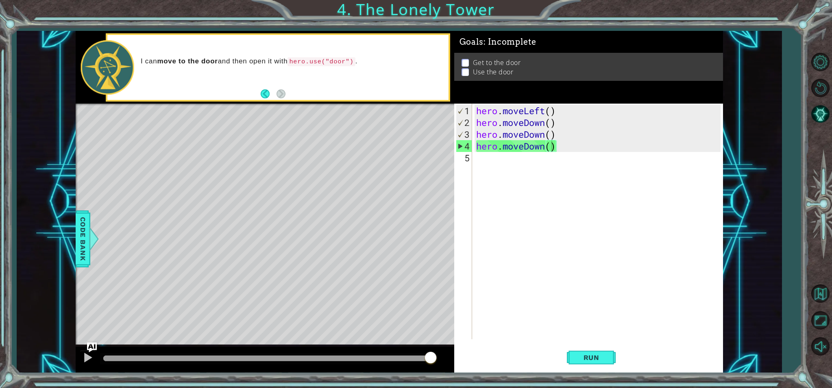
click at [493, 165] on div "hero . moveLeft ( ) hero . moveDown ( ) hero . moveDown ( ) hero . moveDown ( )" at bounding box center [600, 234] width 250 height 259
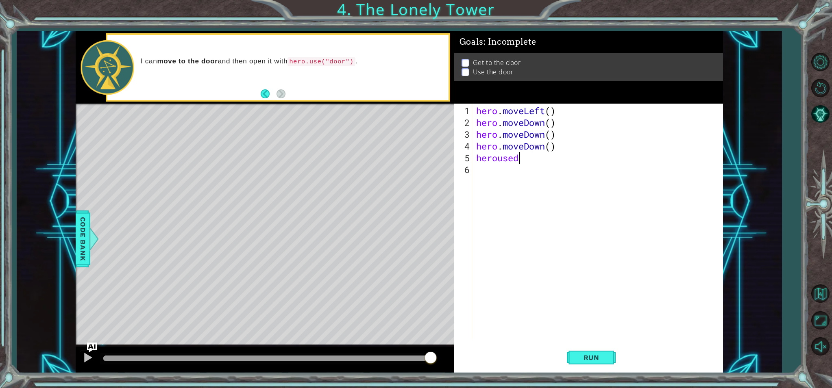
scroll to position [0, 1]
click at [506, 168] on div "hero . use press enter" at bounding box center [547, 177] width 154 height 29
click at [608, 355] on button "Run" at bounding box center [591, 357] width 49 height 27
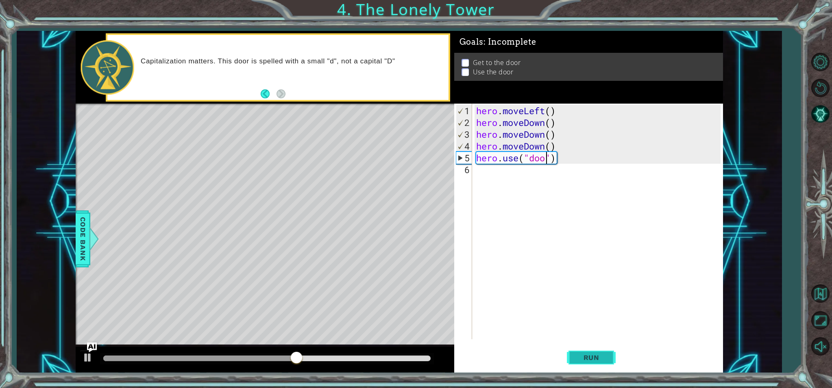
type textarea "hero.use("door")"
click at [587, 359] on span "Run" at bounding box center [591, 358] width 32 height 8
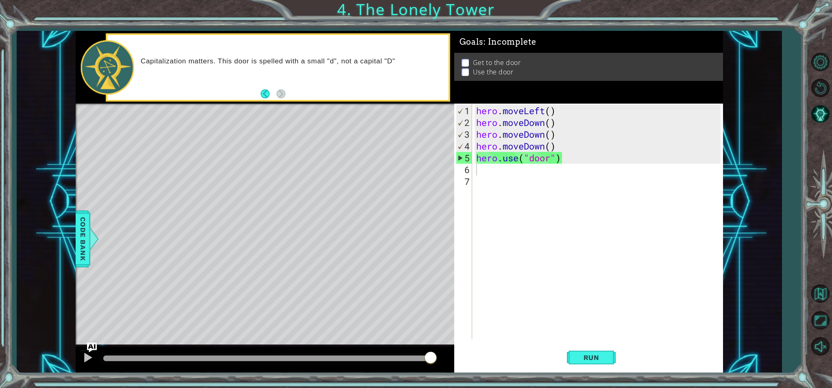
click at [324, 172] on div "Level Map" at bounding box center [264, 224] width 376 height 240
drag, startPoint x: 315, startPoint y: 187, endPoint x: 323, endPoint y: 191, distance: 8.4
click at [316, 188] on div "Level Map" at bounding box center [264, 224] width 376 height 240
click at [323, 192] on div "Level Map" at bounding box center [264, 224] width 376 height 240
drag, startPoint x: 323, startPoint y: 188, endPoint x: 323, endPoint y: 180, distance: 8.1
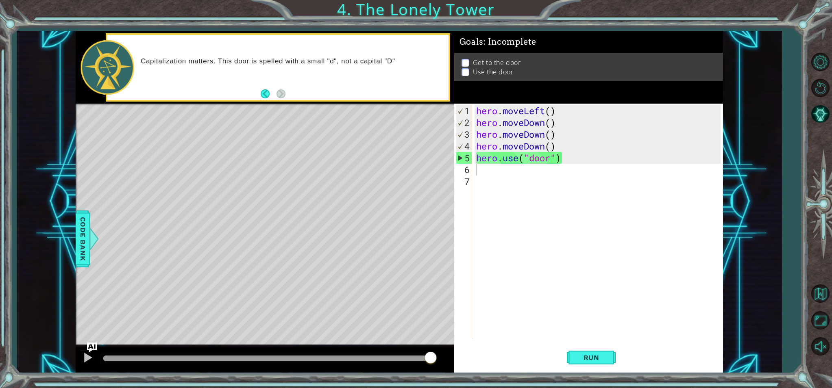
click at [323, 180] on div "Level Map" at bounding box center [264, 224] width 376 height 240
drag, startPoint x: 313, startPoint y: 176, endPoint x: 335, endPoint y: 145, distance: 38.0
click at [334, 146] on div "Level Map" at bounding box center [264, 224] width 376 height 240
click at [457, 156] on div "5" at bounding box center [464, 158] width 16 height 12
click at [458, 154] on div "5" at bounding box center [464, 158] width 16 height 12
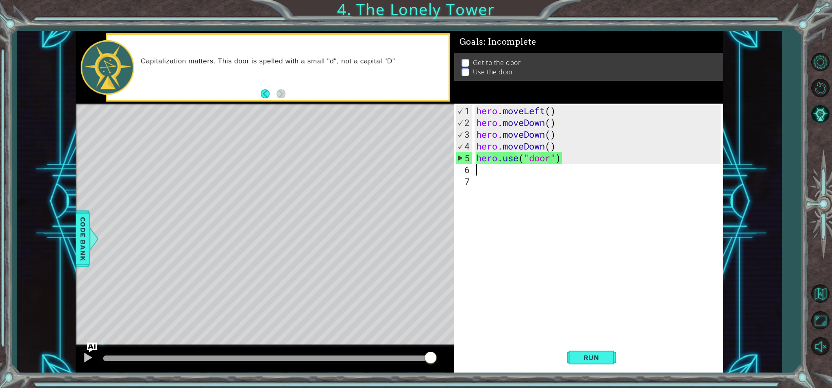
type textarea "hero.use("door")"
click at [458, 154] on div "5" at bounding box center [464, 158] width 16 height 12
type textarea "hero.use("door")"
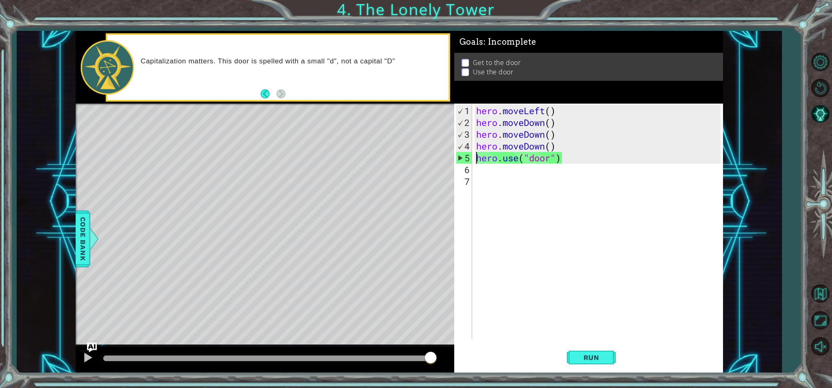
click at [458, 154] on div "5" at bounding box center [464, 158] width 16 height 12
click at [562, 160] on div "hero . moveLeft ( ) hero . moveDown ( ) hero . moveDown ( ) hero . moveDown ( )…" at bounding box center [600, 234] width 250 height 259
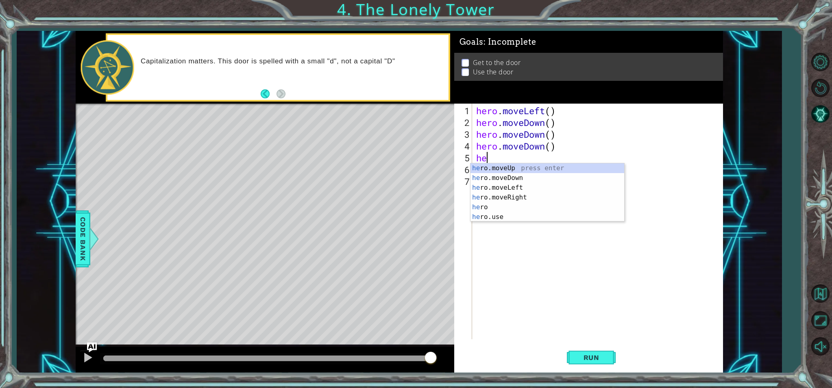
type textarea "h"
type textarea "hero.moveDown()"
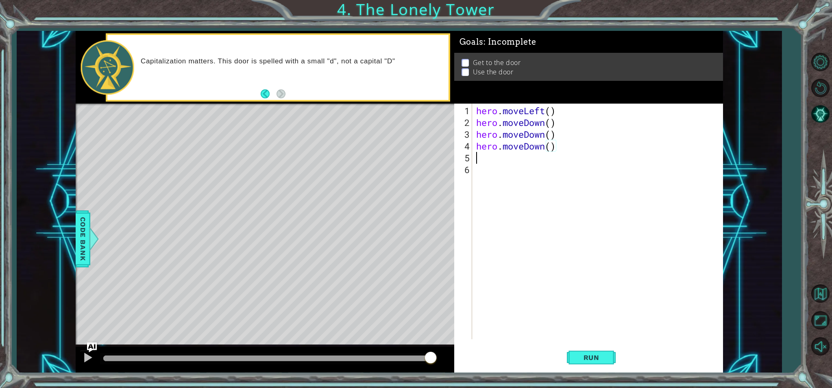
click at [477, 159] on div "hero . moveLeft ( ) hero . moveDown ( ) hero . moveDown ( ) hero . moveDown ( )" at bounding box center [600, 234] width 250 height 259
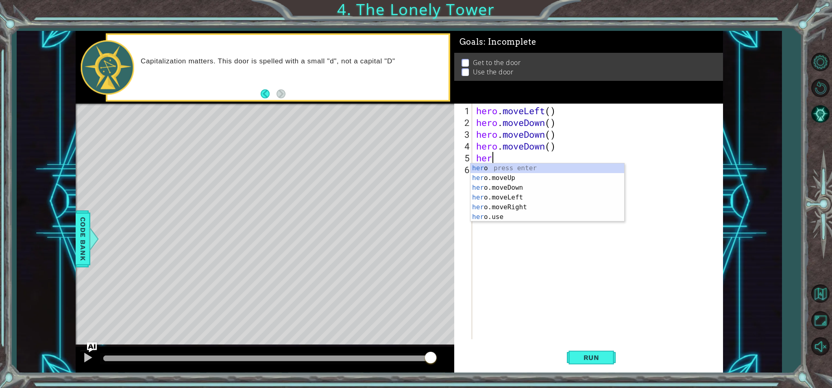
type textarea "hero"
click at [509, 176] on div "hero press enter hero .moveUp press enter hero .moveDown press enter hero .move…" at bounding box center [547, 202] width 154 height 78
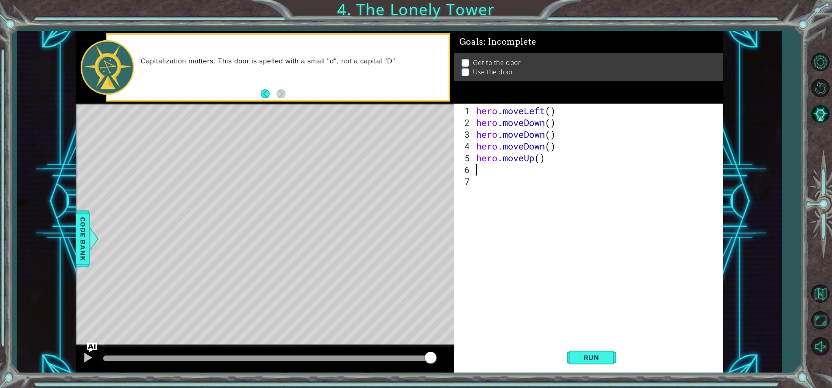
scroll to position [0, 0]
click at [590, 360] on button "Run" at bounding box center [591, 357] width 49 height 27
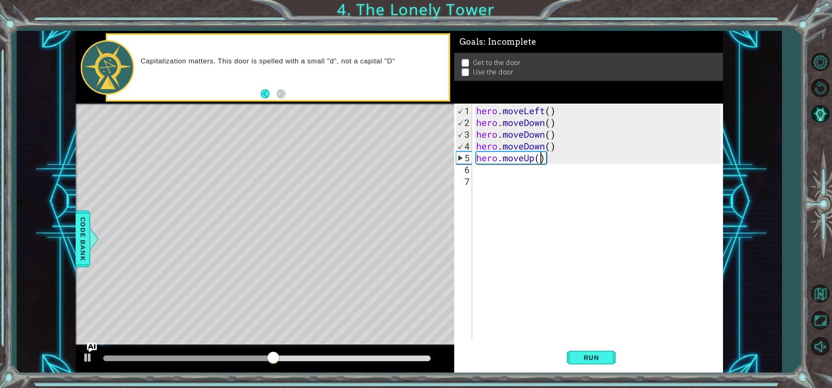
drag, startPoint x: 541, startPoint y: 159, endPoint x: 545, endPoint y: 159, distance: 4.5
click at [545, 159] on div "hero . moveLeft ( ) hero . moveDown ( ) hero . moveDown ( ) hero . moveDown ( )…" at bounding box center [600, 234] width 250 height 259
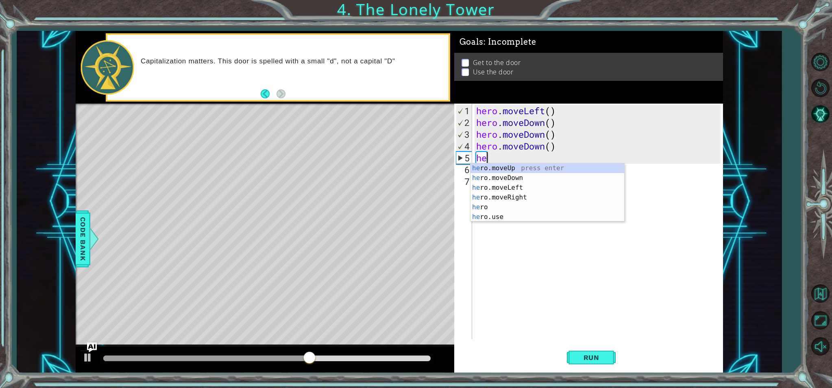
type textarea "h"
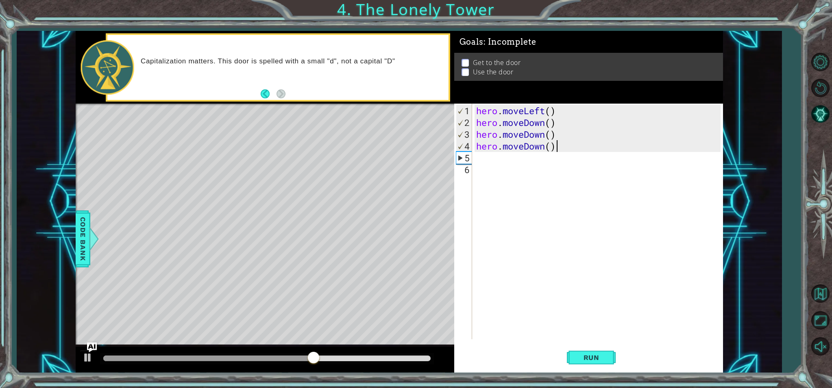
drag, startPoint x: 565, startPoint y: 152, endPoint x: 552, endPoint y: 150, distance: 13.2
click at [553, 150] on div "hero . moveLeft ( ) hero . moveDown ( ) hero . moveDown ( ) hero . moveDown ( )" at bounding box center [600, 234] width 250 height 259
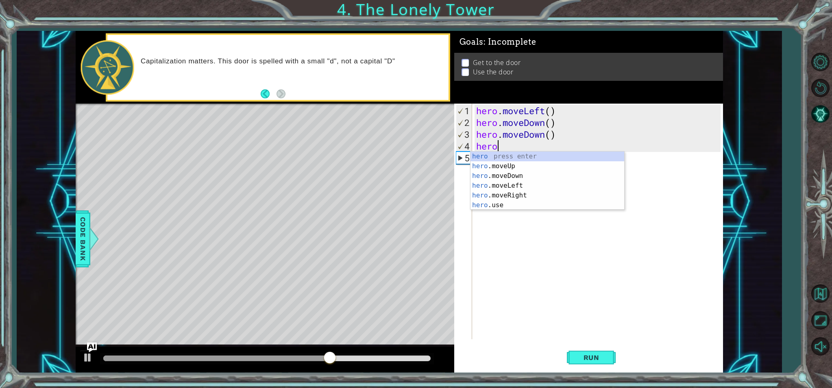
type textarea "h"
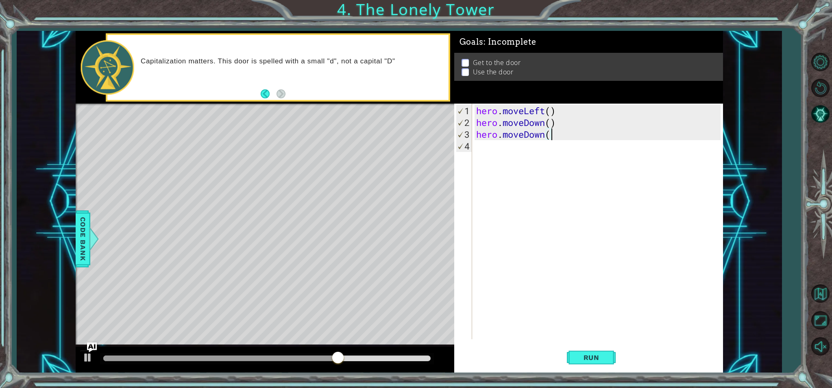
type textarea "hero.moveDow"
click at [0, 0] on div "h ero.moveUp press enter h ero.moveDown press enter h ero.moveLeft press enter …" at bounding box center [0, 0] width 0 height 0
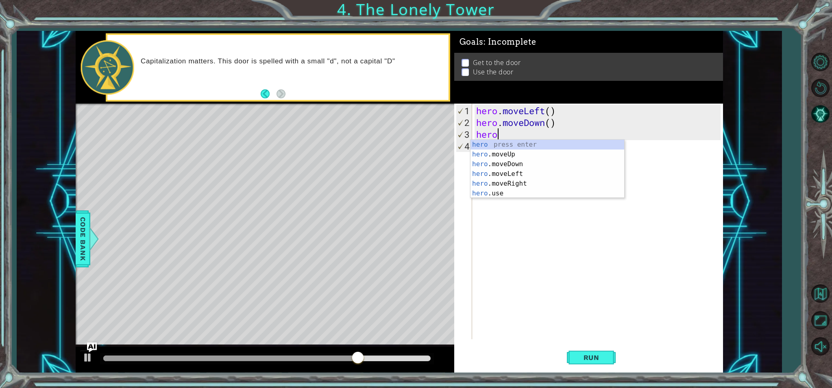
type textarea "h"
click at [560, 128] on div "hero . moveLeft ( ) hero . moveDown ( ) h" at bounding box center [600, 234] width 250 height 259
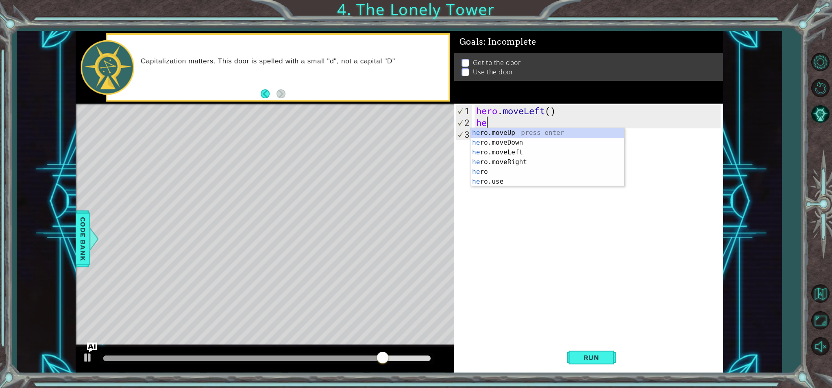
type textarea "h"
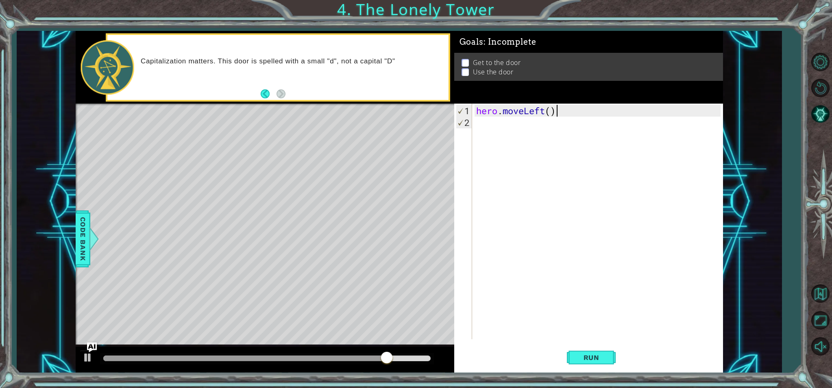
type textarea "hero.moveLeft"
click at [550, 124] on div "hero.moveLeft press enter" at bounding box center [547, 130] width 154 height 29
click at [582, 357] on span "Run" at bounding box center [591, 358] width 32 height 8
click at [566, 113] on div "hero . moveLeft ( )" at bounding box center [600, 234] width 250 height 259
click at [558, 115] on div "hero . moveLeft ( )" at bounding box center [600, 234] width 250 height 259
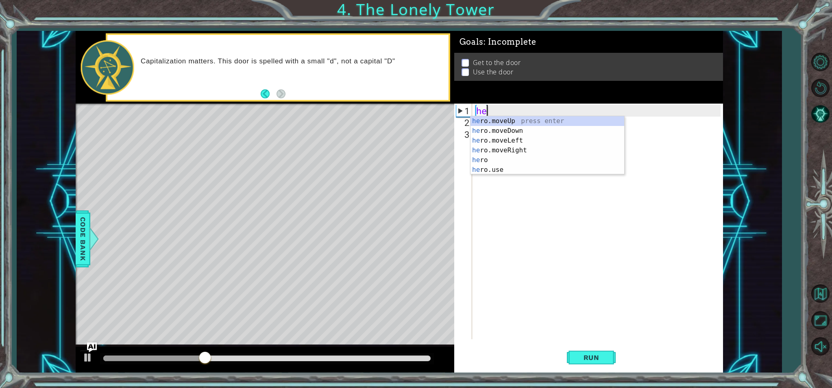
type textarea "h"
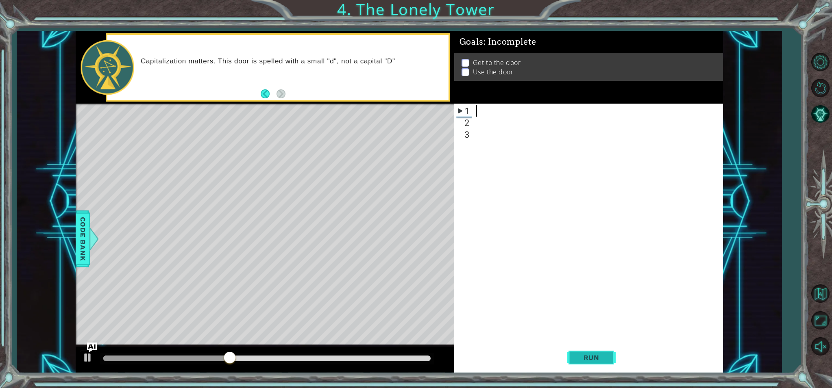
click at [610, 355] on button "Run" at bounding box center [591, 357] width 49 height 27
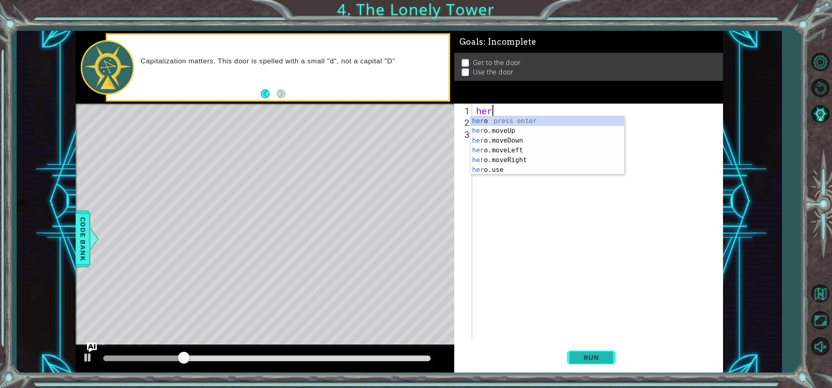
type textarea "hero"
click at [520, 150] on div "hero press enter hero .moveUp press enter hero .moveDown press enter hero .move…" at bounding box center [547, 155] width 154 height 78
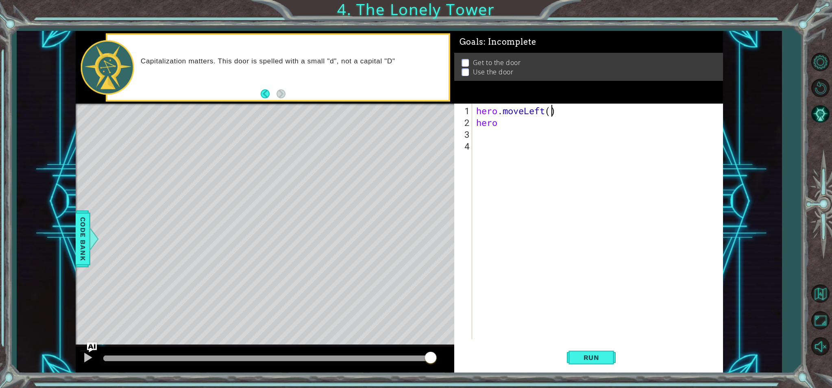
click at [550, 112] on div "hero . moveLeft ( ) hero" at bounding box center [600, 234] width 250 height 259
click at [497, 125] on div "hero . moveLeft ( 3 ) hero" at bounding box center [600, 234] width 250 height 259
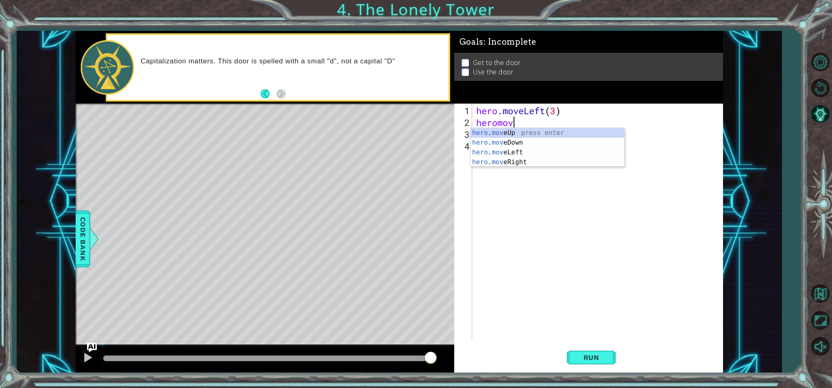
type textarea "heromove"
click at [519, 129] on div "hero . move Up press enter hero . move Down press enter hero . move Left press …" at bounding box center [547, 157] width 154 height 59
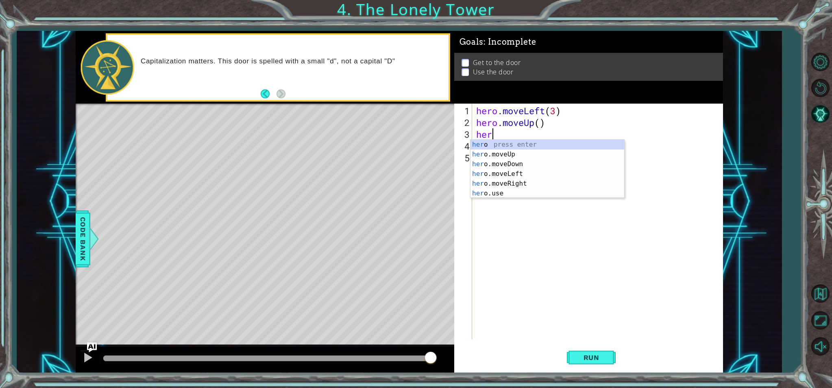
scroll to position [0, 0]
click at [492, 196] on div "her o press enter her o.moveUp press enter her o.moveDown press enter her o.mov…" at bounding box center [547, 179] width 154 height 78
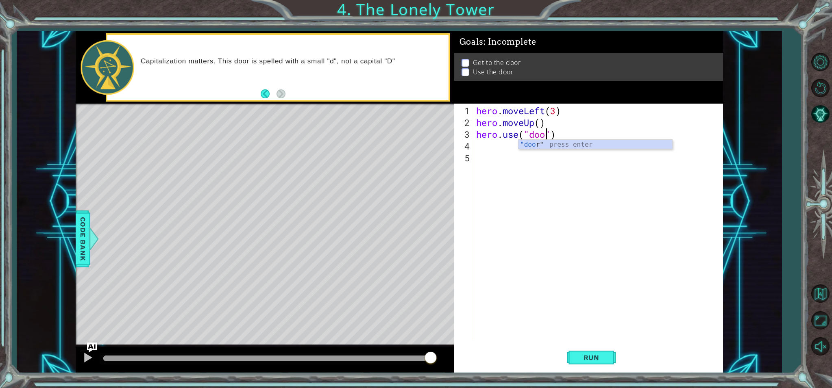
scroll to position [0, 3]
click at [600, 364] on button "Run" at bounding box center [591, 357] width 49 height 27
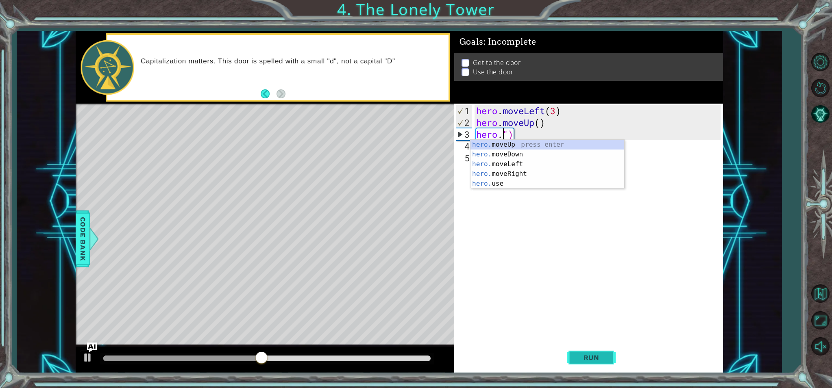
scroll to position [0, 1]
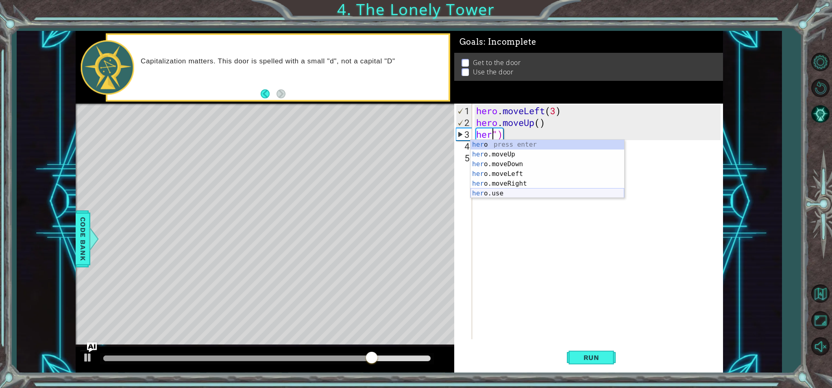
click at [524, 191] on div "her o press enter her o.moveUp press enter her o.moveDown press enter her o.mov…" at bounding box center [547, 179] width 154 height 78
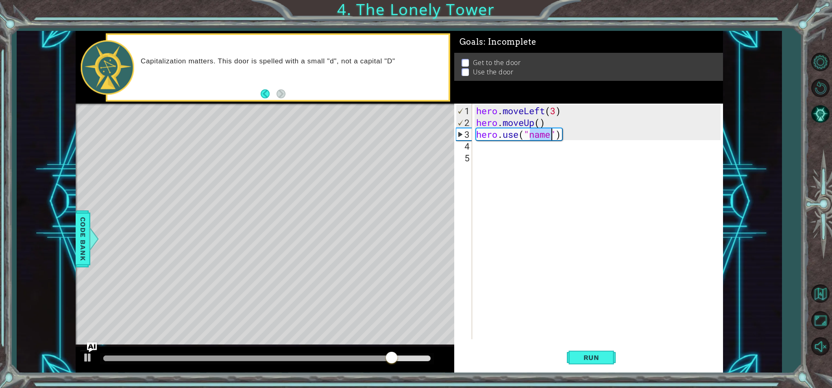
click at [546, 136] on div "hero . moveLeft ( 3 ) hero . moveUp ( ) hero . use ( "name" )" at bounding box center [598, 222] width 246 height 236
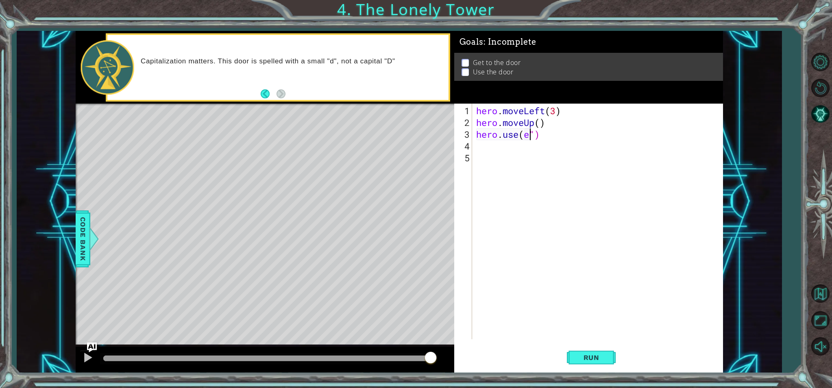
click at [528, 136] on div "hero . moveLeft ( 3 ) hero . moveUp ( ) hero . use ( e ")" at bounding box center [600, 234] width 250 height 259
click at [553, 146] on div "" door" press enter" at bounding box center [595, 154] width 154 height 29
click at [539, 124] on div "hero . moveLeft ( 3 ) hero . moveUp ( ) hero . use ( "door" )" at bounding box center [600, 234] width 250 height 259
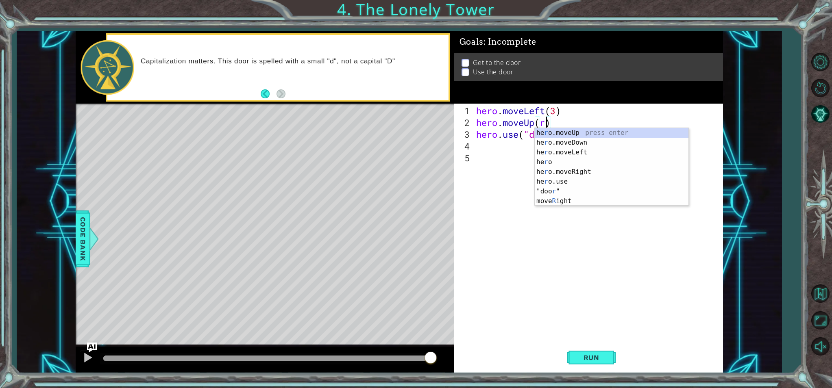
scroll to position [0, 3]
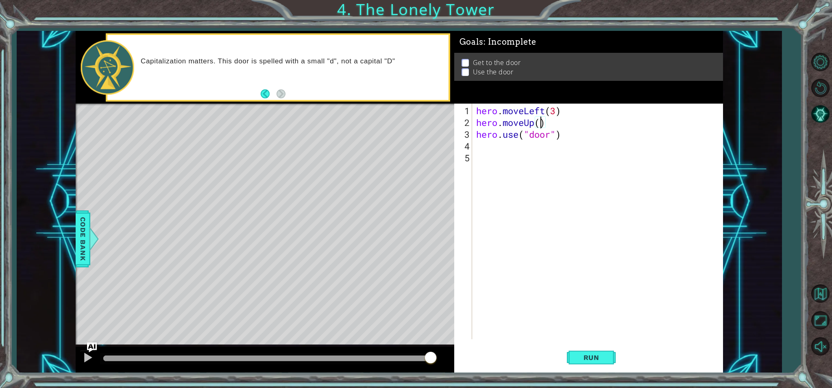
type textarea "hero.moveUp(3)"
click at [597, 355] on span "Run" at bounding box center [591, 358] width 32 height 8
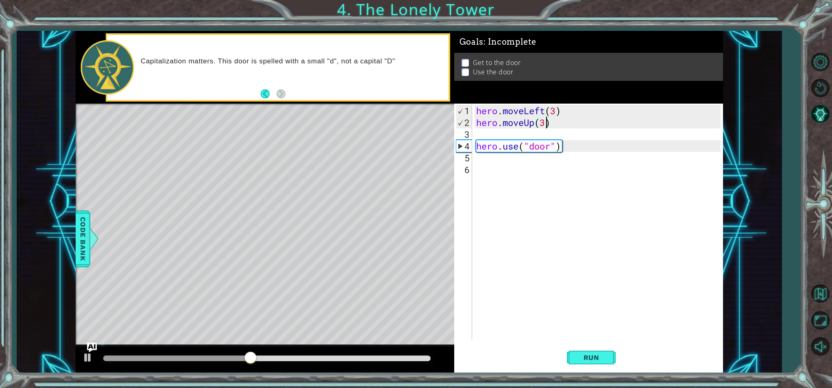
click at [547, 124] on div "hero . moveLeft ( 3 ) hero . moveUp ( 3 ) hero . use ( "door" )" at bounding box center [600, 234] width 250 height 259
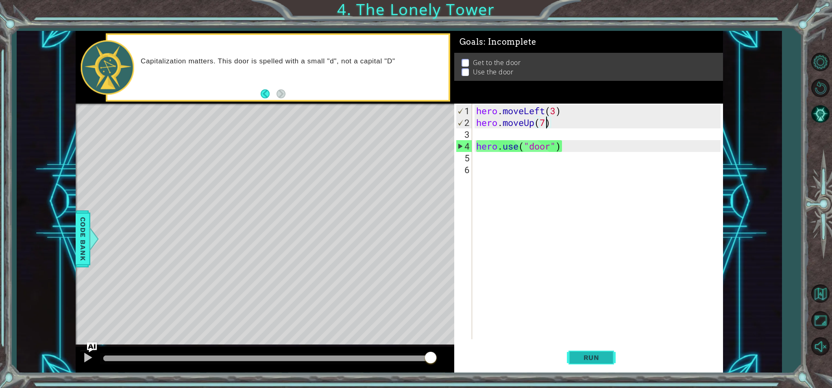
click at [585, 346] on button "Run" at bounding box center [591, 357] width 49 height 27
click at [596, 356] on button "Run" at bounding box center [591, 357] width 49 height 27
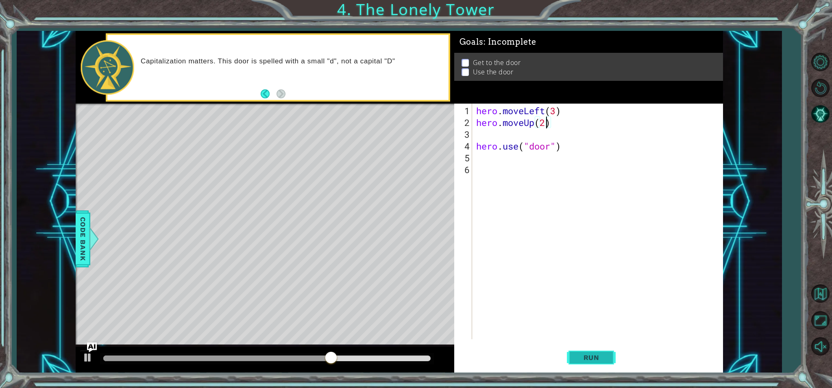
type textarea "hero.moveUp()"
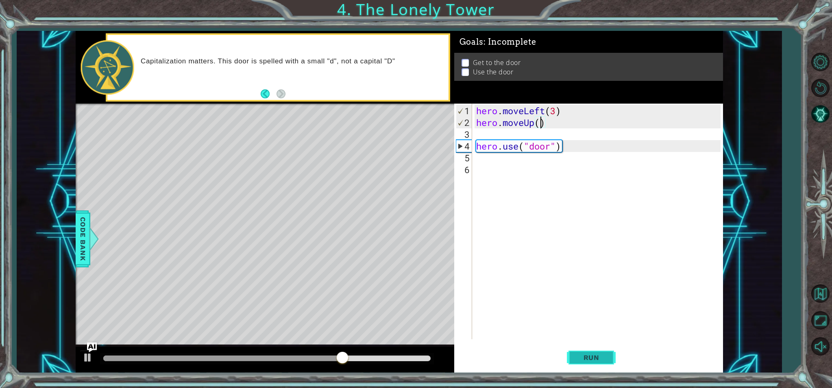
scroll to position [0, 3]
drag, startPoint x: 555, startPoint y: 151, endPoint x: 563, endPoint y: 155, distance: 8.5
click at [558, 152] on div "hero . moveLeft ( 3 ) hero . moveUp ( ) hero . use ( "door" )" at bounding box center [600, 234] width 250 height 259
click at [555, 149] on div "hero . moveLeft ( 3 ) hero . moveUp ( ) hero . use ( "door" )" at bounding box center [600, 234] width 250 height 259
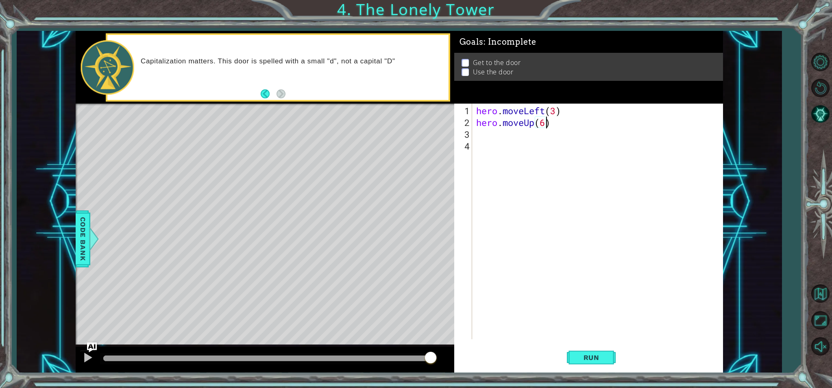
scroll to position [0, 3]
click at [588, 361] on button "Run" at bounding box center [591, 357] width 49 height 27
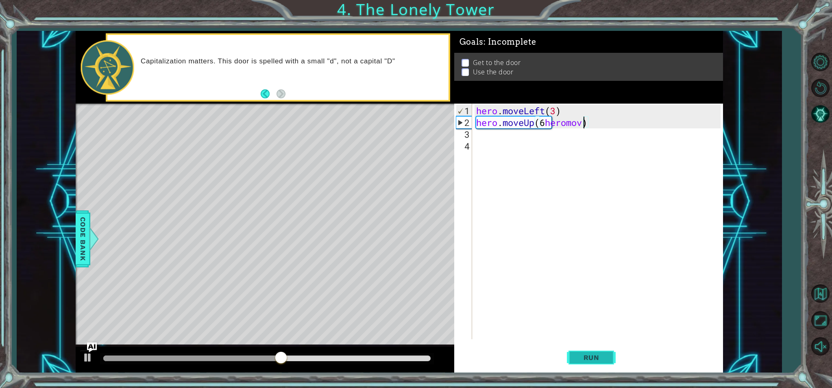
scroll to position [0, 5]
type textarea "hero.moveUp(6)"
click at [486, 137] on div "hero . moveLeft ( 3 ) hero . moveUp ( 6 )" at bounding box center [600, 234] width 250 height 259
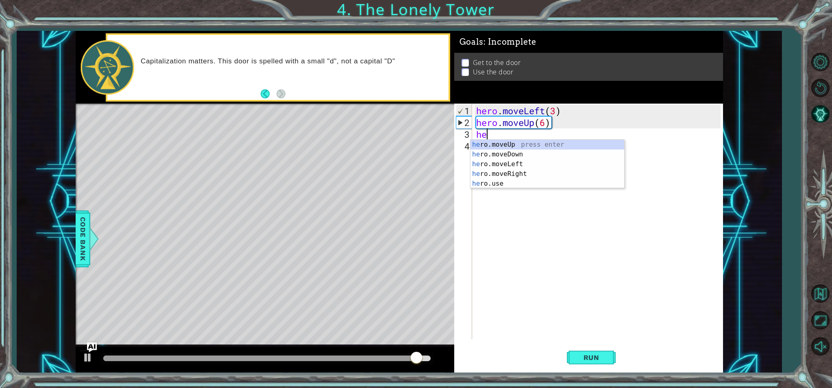
type textarea "her"
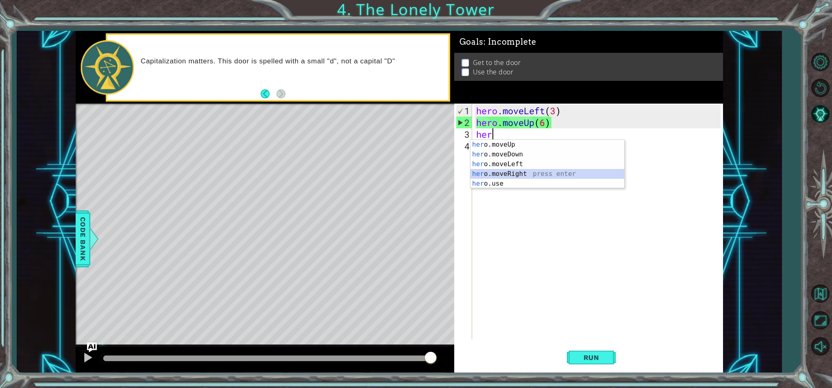
click at [536, 175] on div "her o.moveUp press enter her o.moveDown press enter her o.moveLeft press enter …" at bounding box center [547, 174] width 154 height 68
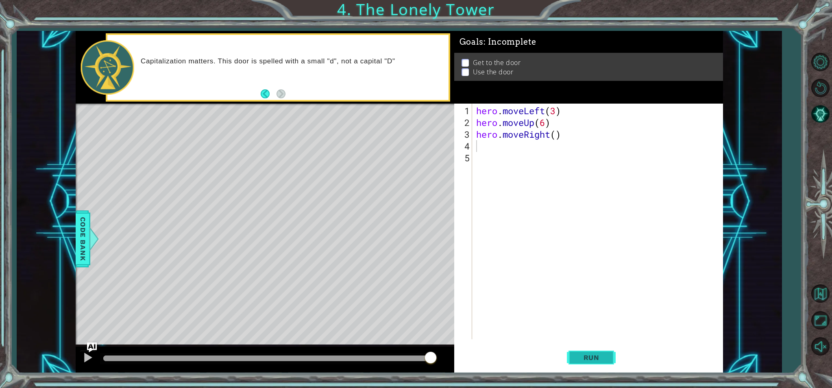
click at [598, 359] on span "Run" at bounding box center [591, 358] width 32 height 8
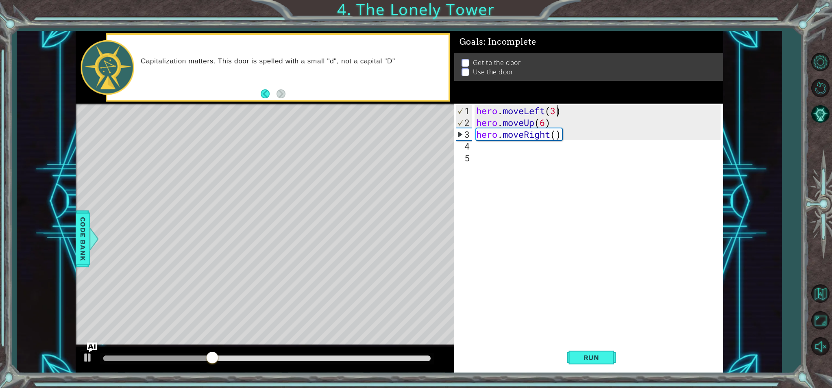
click at [554, 111] on div "hero . moveLeft ( 3 ) hero . moveUp ( 6 ) hero . moveRight ( )" at bounding box center [600, 234] width 250 height 259
click at [85, 359] on div at bounding box center [88, 358] width 11 height 11
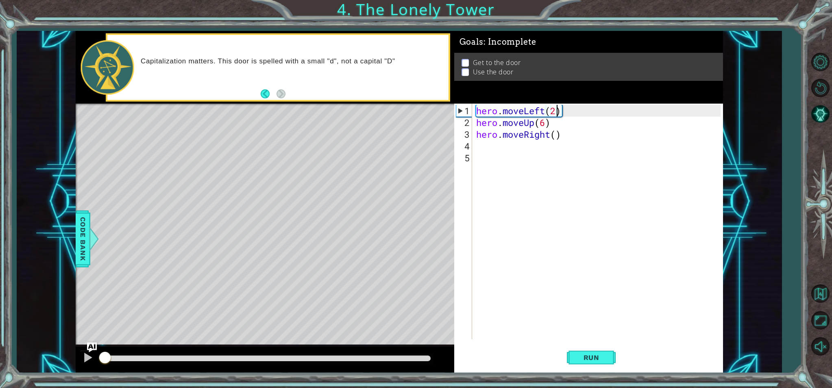
drag, startPoint x: 310, startPoint y: 359, endPoint x: 100, endPoint y: 368, distance: 209.6
click at [101, 368] on div at bounding box center [265, 360] width 379 height 26
click at [546, 123] on div "hero . moveLeft ( 2 ) hero . moveUp ( 6 ) hero . moveRight ( )" at bounding box center [600, 234] width 250 height 259
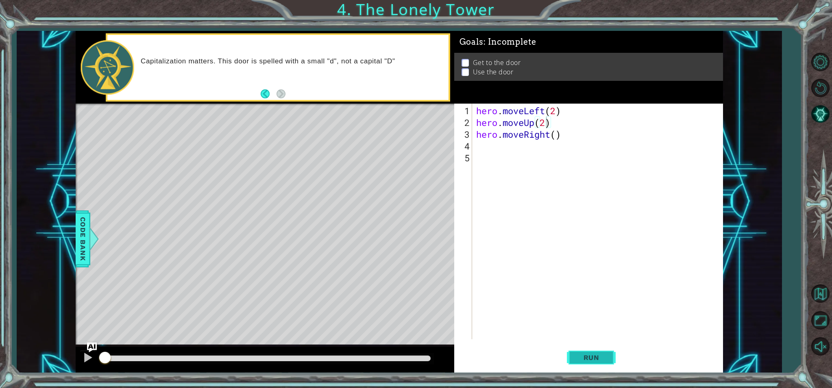
click at [594, 355] on span "Run" at bounding box center [591, 358] width 32 height 8
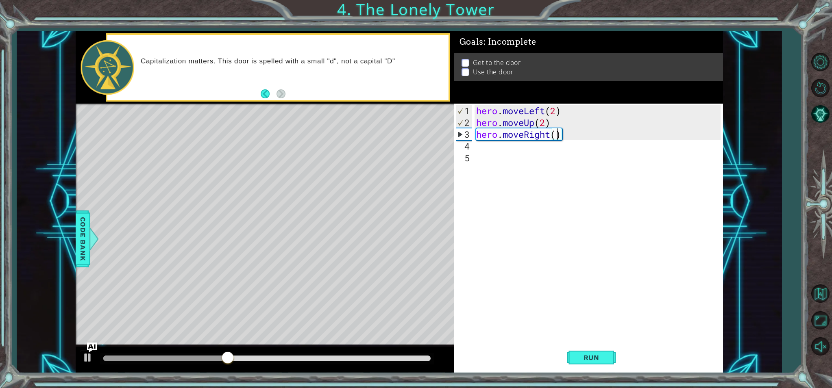
click at [555, 134] on div "hero . moveLeft ( 2 ) hero . moveUp ( 2 ) hero . moveRight ( )" at bounding box center [600, 234] width 250 height 259
type textarea "hero.moveRight(2)"
click at [489, 150] on div "hero . moveLeft ( 2 ) hero . moveUp ( 2 ) hero . moveRight ( 2 )" at bounding box center [600, 234] width 250 height 259
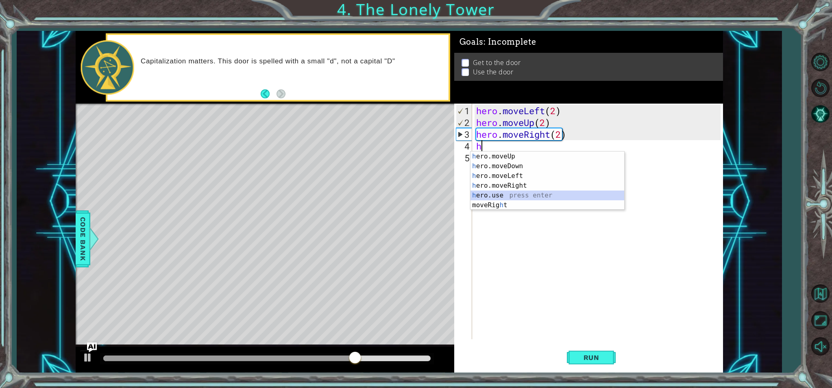
click at [519, 196] on div "h ero.moveUp press enter h ero.moveDown press enter h ero.moveLeft press enter …" at bounding box center [547, 191] width 154 height 78
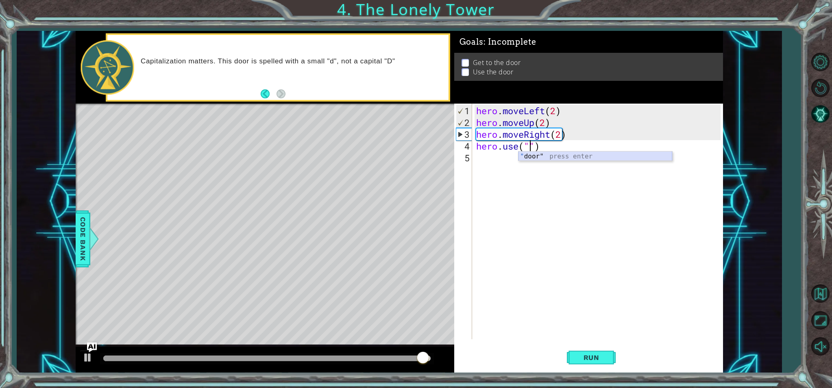
click at [531, 159] on div "" door" press enter" at bounding box center [595, 166] width 154 height 29
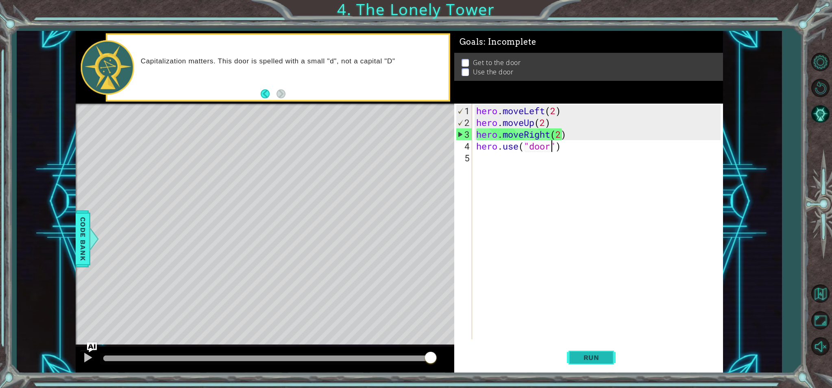
type textarea "hero.use("door")"
click at [590, 357] on span "Run" at bounding box center [591, 358] width 32 height 8
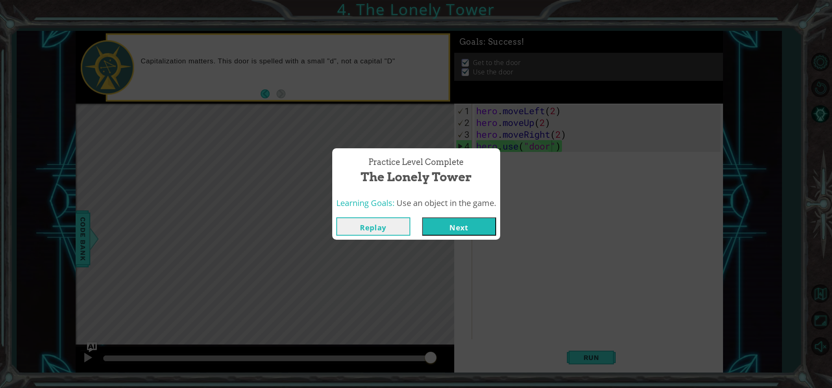
click at [461, 229] on button "Next" at bounding box center [459, 227] width 74 height 18
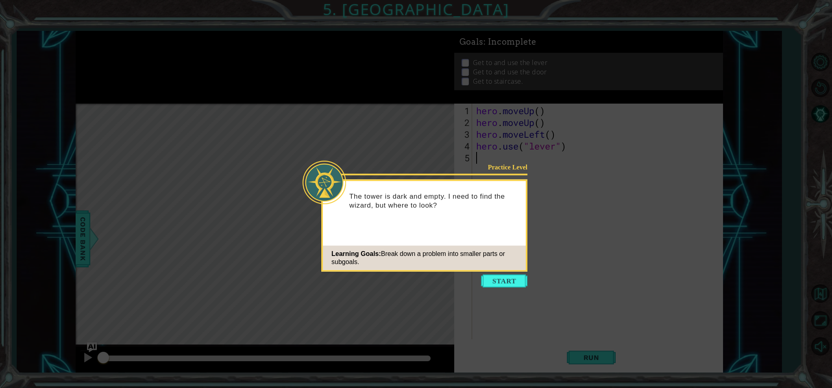
click at [504, 283] on button "Start" at bounding box center [504, 281] width 46 height 13
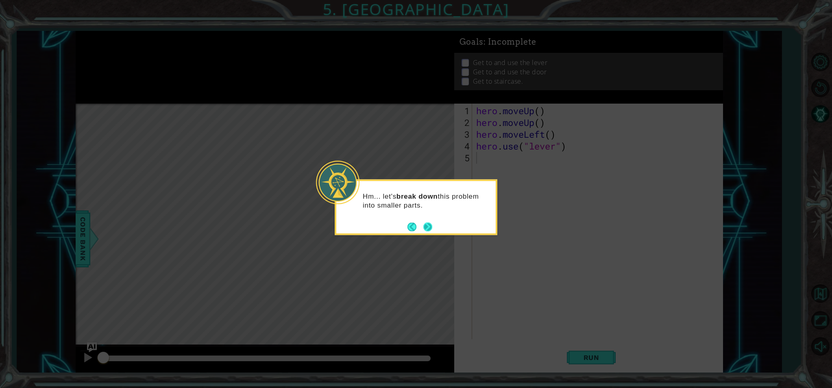
click at [430, 226] on button "Next" at bounding box center [427, 226] width 9 height 9
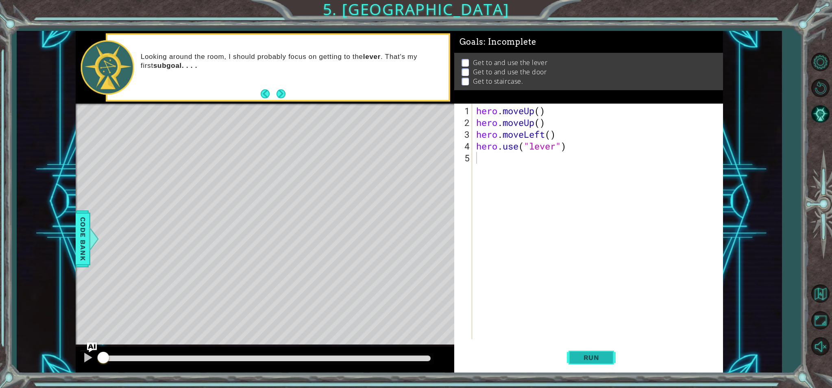
click at [578, 362] on button "Run" at bounding box center [591, 357] width 49 height 27
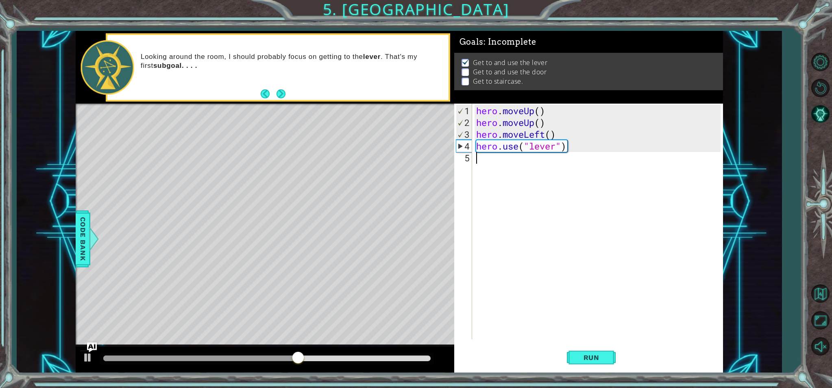
type textarea "h"
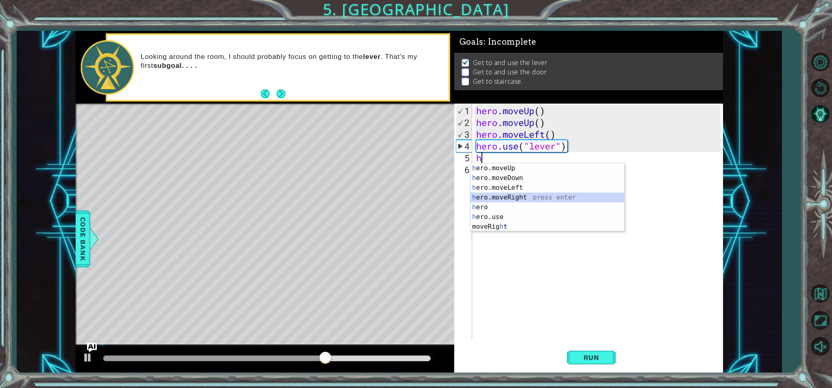
click at [499, 198] on div "h ero.moveUp press enter h ero.moveDown press enter h ero.moveLeft press enter …" at bounding box center [547, 207] width 154 height 88
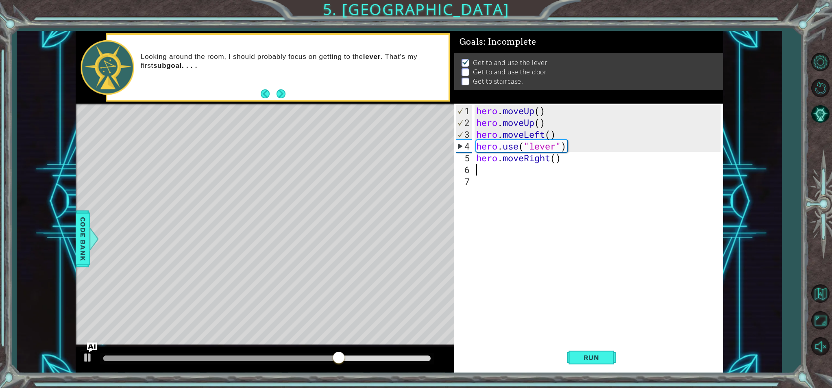
click at [558, 160] on div "hero . moveUp ( ) hero . moveUp ( ) hero . moveLeft ( ) hero . use ( "lever" ) …" at bounding box center [600, 234] width 250 height 259
type textarea "hero.moveRight(3)"
click at [475, 170] on div "hero . moveUp ( ) hero . moveUp ( ) hero . moveLeft ( ) hero . use ( "lever" ) …" at bounding box center [600, 234] width 250 height 259
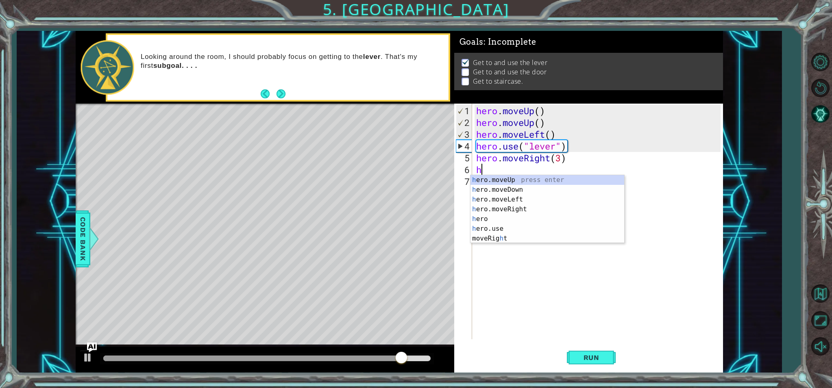
type textarea "he"
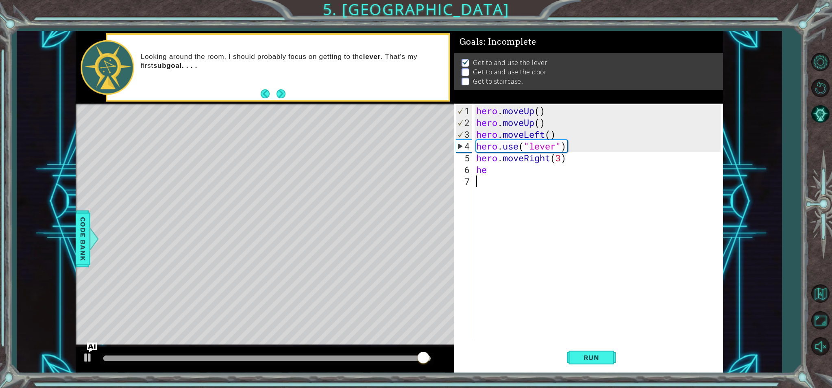
click at [497, 234] on div "hero . moveUp ( ) hero . moveUp ( ) hero . moveLeft ( ) hero . use ( "lever" ) …" at bounding box center [600, 234] width 250 height 259
click at [488, 170] on div "hero . moveUp ( ) hero . moveUp ( ) hero . moveLeft ( ) hero . use ( "lever" ) …" at bounding box center [600, 234] width 250 height 259
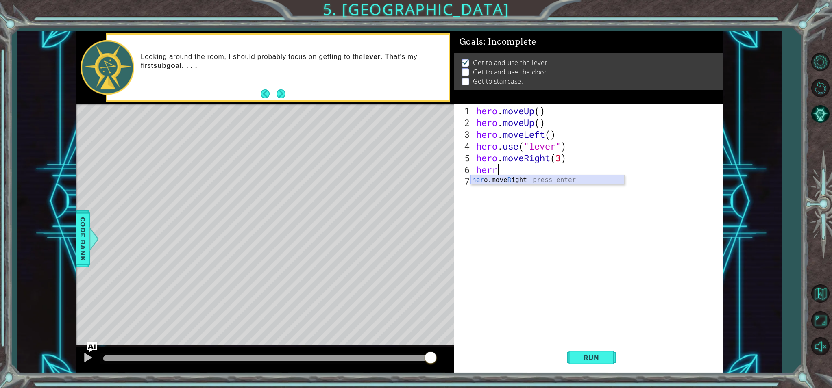
scroll to position [0, 0]
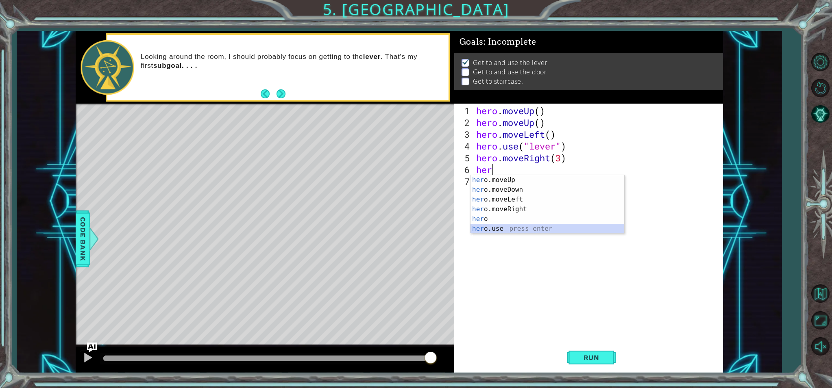
click at [523, 229] on div "her o.moveUp press enter her o.moveDown press enter her o.moveLeft press enter …" at bounding box center [547, 214] width 154 height 78
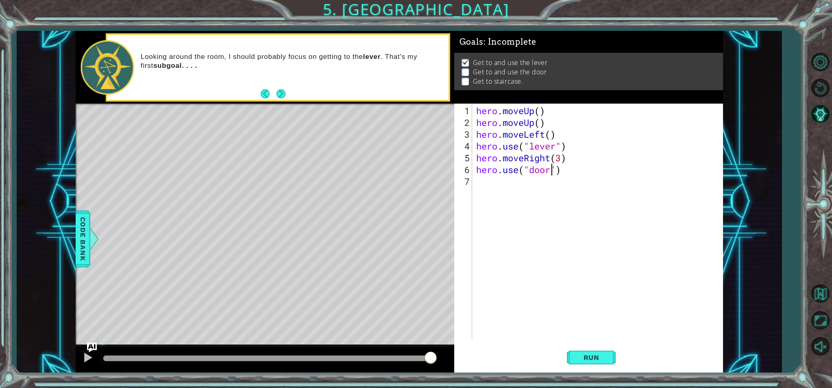
scroll to position [0, 3]
type textarea "hero.use("door")"
click at [587, 361] on span "Run" at bounding box center [591, 358] width 32 height 8
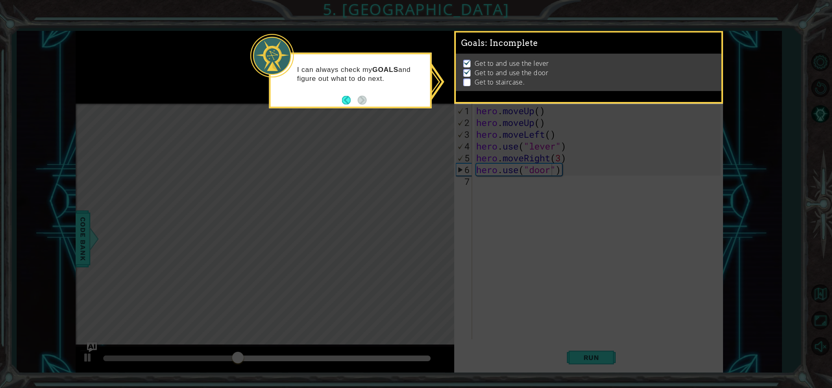
click at [547, 226] on icon at bounding box center [416, 194] width 832 height 388
click at [464, 80] on p at bounding box center [466, 82] width 7 height 8
click at [240, 159] on icon at bounding box center [416, 194] width 832 height 388
drag, startPoint x: 331, startPoint y: 155, endPoint x: 356, endPoint y: 139, distance: 30.3
click at [333, 154] on icon at bounding box center [416, 194] width 832 height 388
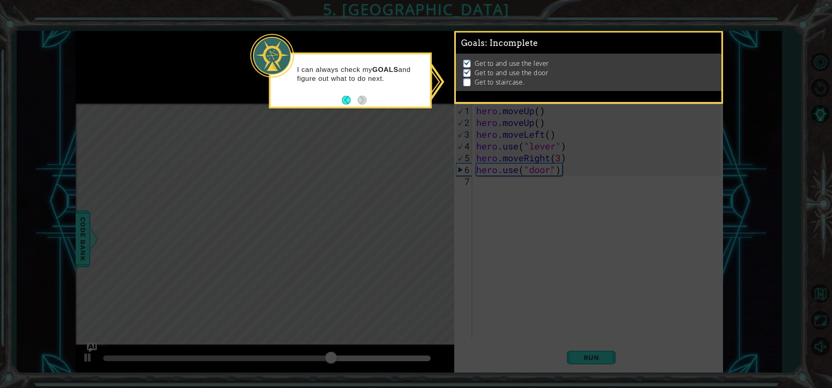
drag, startPoint x: 353, startPoint y: 128, endPoint x: 339, endPoint y: 113, distance: 19.6
click at [346, 115] on icon at bounding box center [416, 194] width 832 height 388
drag, startPoint x: 608, startPoint y: 357, endPoint x: 599, endPoint y: 340, distance: 18.9
click at [606, 356] on icon at bounding box center [416, 194] width 832 height 388
drag, startPoint x: 598, startPoint y: 326, endPoint x: 597, endPoint y: 264, distance: 62.2
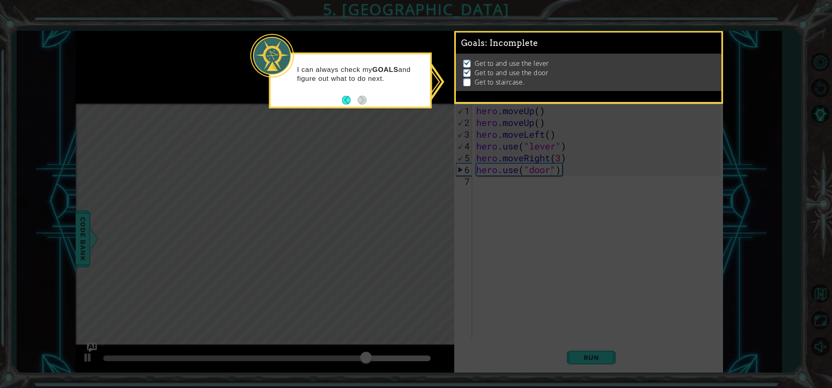
click at [600, 311] on icon at bounding box center [416, 194] width 832 height 388
click at [581, 226] on icon at bounding box center [416, 194] width 832 height 388
click at [294, 20] on icon at bounding box center [416, 194] width 832 height 388
drag, startPoint x: 341, startPoint y: 48, endPoint x: 344, endPoint y: 65, distance: 17.4
click at [344, 56] on body "1 ההההההההההההההההההההההההההההההההההההההההההההההההההההההההההההההההההההההההההההה…" at bounding box center [416, 194] width 832 height 388
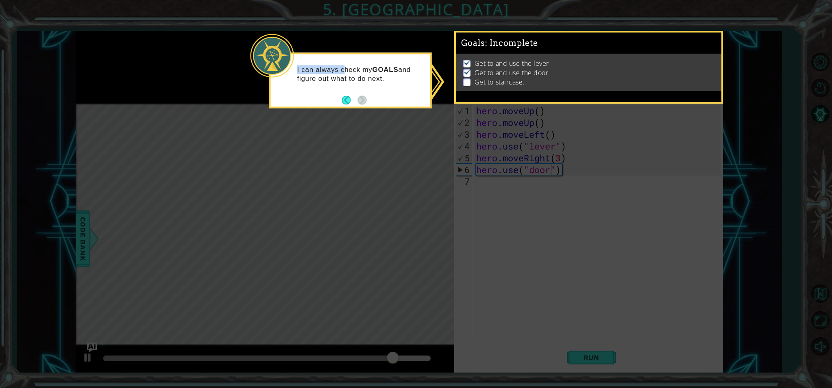
drag, startPoint x: 344, startPoint y: 65, endPoint x: 333, endPoint y: 100, distance: 36.0
click at [338, 84] on div "I can always check my GOALS and figure out what to do next." at bounding box center [350, 77] width 159 height 41
click at [344, 101] on button "Back" at bounding box center [350, 100] width 16 height 9
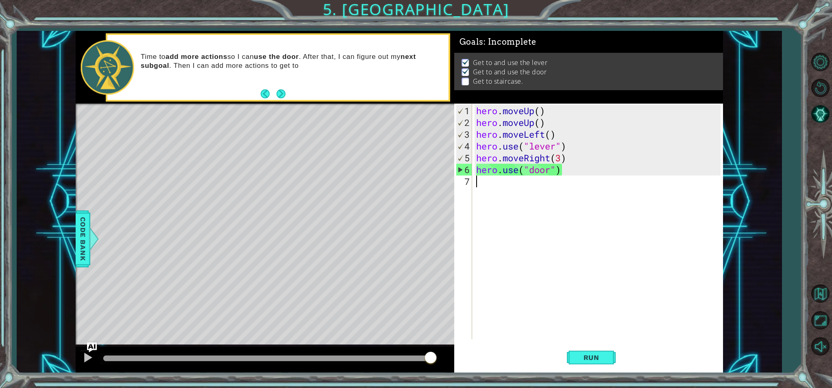
drag, startPoint x: 470, startPoint y: 181, endPoint x: 476, endPoint y: 182, distance: 5.8
click at [472, 181] on div "hero.use("door") 1 2 3 4 5 6 7 hero . moveUp ( ) hero . moveUp ( ) hero . moveL…" at bounding box center [587, 222] width 266 height 236
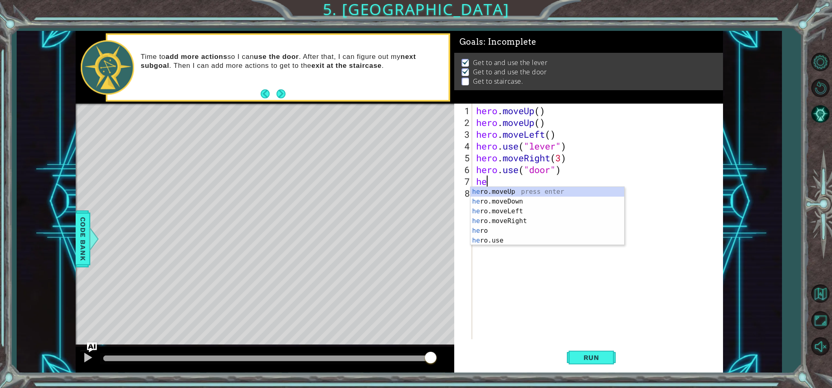
type textarea "her"
click at [514, 191] on div "her o.moveUp press enter her o.moveDown press enter her o.moveLeft press enter …" at bounding box center [547, 226] width 154 height 78
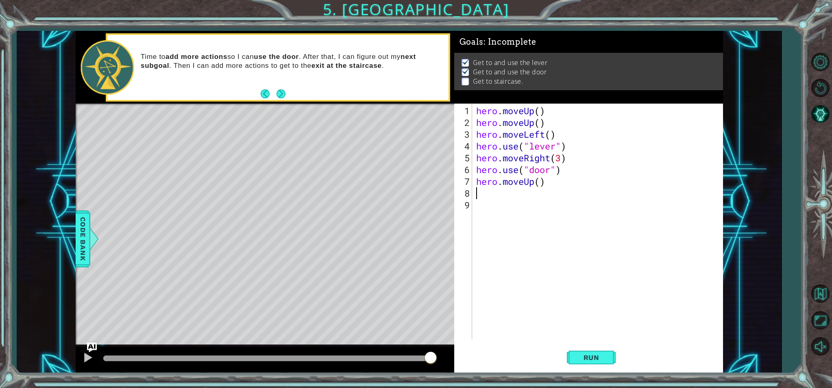
click at [540, 183] on div "hero . moveUp ( ) hero . moveUp ( ) hero . moveLeft ( ) hero . use ( "lever" ) …" at bounding box center [600, 234] width 250 height 259
type textarea "hero.moveUp(2)"
click at [478, 193] on div "hero . moveUp ( ) hero . moveUp ( ) hero . moveLeft ( ) hero . use ( "lever" ) …" at bounding box center [600, 234] width 250 height 259
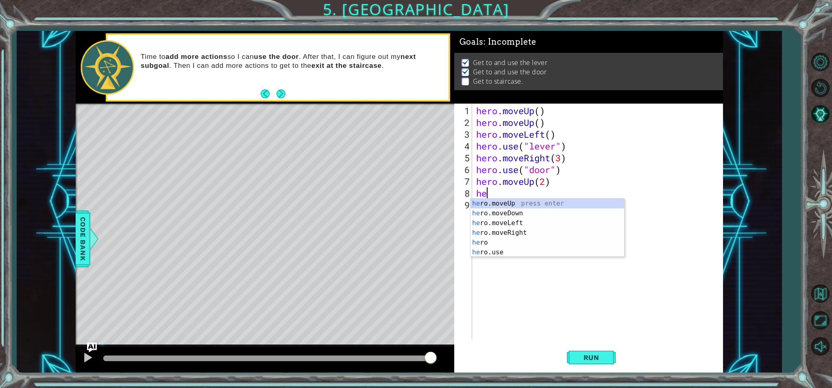
type textarea "her"
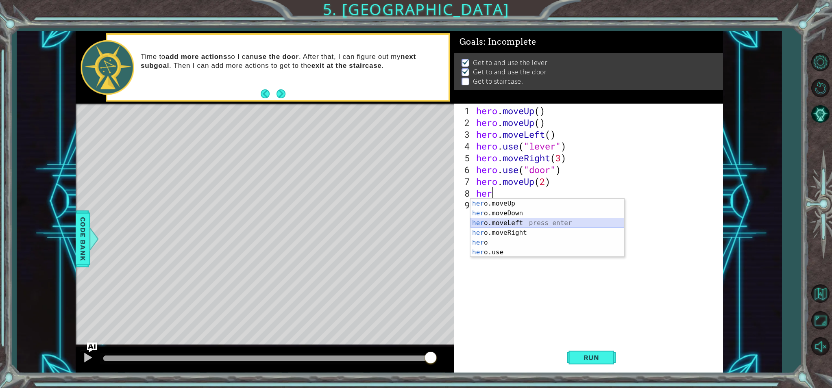
click at [518, 222] on div "her o.moveUp press enter her o.moveDown press enter her o.moveLeft press enter …" at bounding box center [547, 238] width 154 height 78
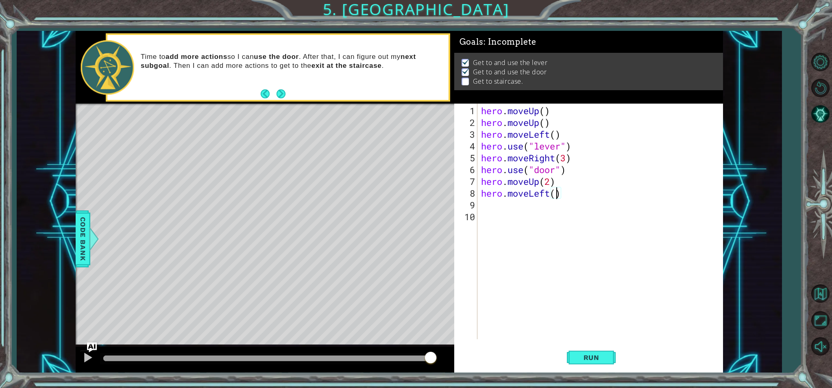
click at [557, 196] on div "hero . moveUp ( ) hero . moveUp ( ) hero . moveLeft ( ) hero . use ( "lever" ) …" at bounding box center [601, 234] width 245 height 259
type textarea "hero.moveLeft(3)"
click at [479, 209] on div "hero . moveUp ( ) hero . moveUp ( ) hero . moveLeft ( ) hero . use ( "lever" ) …" at bounding box center [601, 234] width 245 height 259
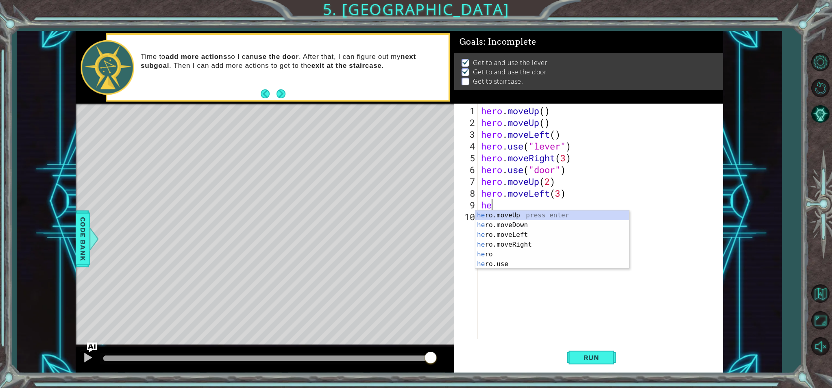
type textarea "her"
click at [523, 214] on div "her o.moveUp press enter her o.moveDown press enter her o.moveLeft press enter …" at bounding box center [552, 250] width 154 height 78
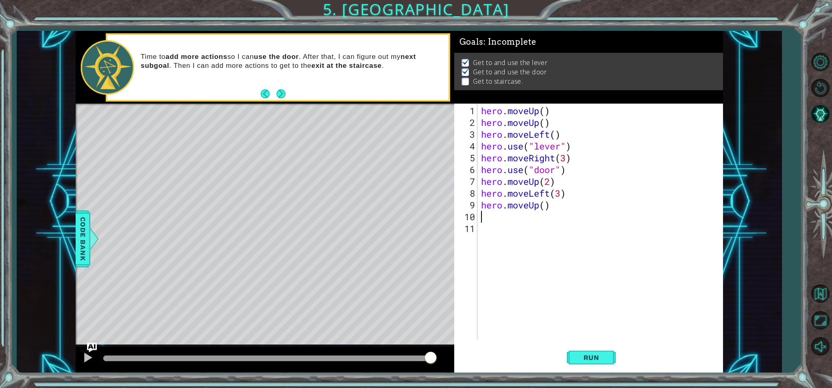
click at [545, 205] on div "hero . moveUp ( ) hero . moveUp ( ) hero . moveLeft ( ) hero . use ( "lever" ) …" at bounding box center [601, 234] width 245 height 259
type textarea "hero.moveUp(2)"
click at [479, 216] on div "hero.moveUp(2) 1 2 3 4 5 6 7 8 9 10 11 hero . moveUp ( ) hero . moveUp ( ) hero…" at bounding box center [587, 222] width 266 height 236
click at [480, 220] on div "hero . moveUp ( ) hero . moveUp ( ) hero . moveLeft ( ) hero . use ( "lever" ) …" at bounding box center [601, 234] width 245 height 259
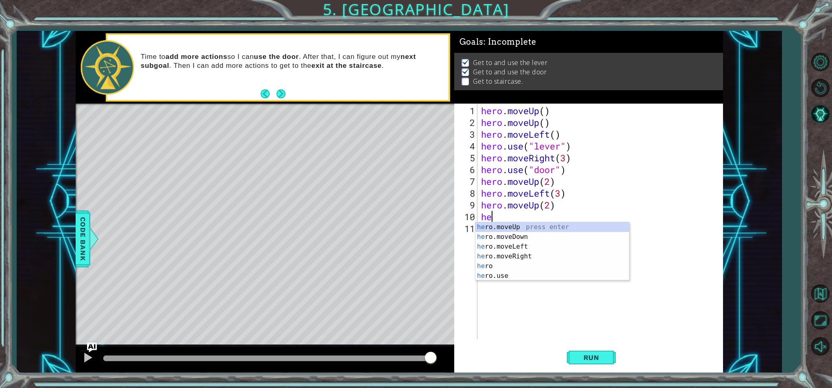
scroll to position [0, 0]
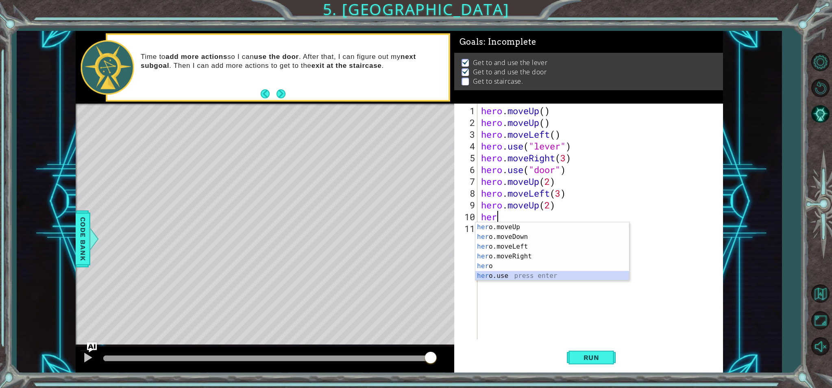
click at [506, 275] on div "her o.moveUp press enter her o.moveDown press enter her o.moveLeft press enter …" at bounding box center [552, 261] width 154 height 78
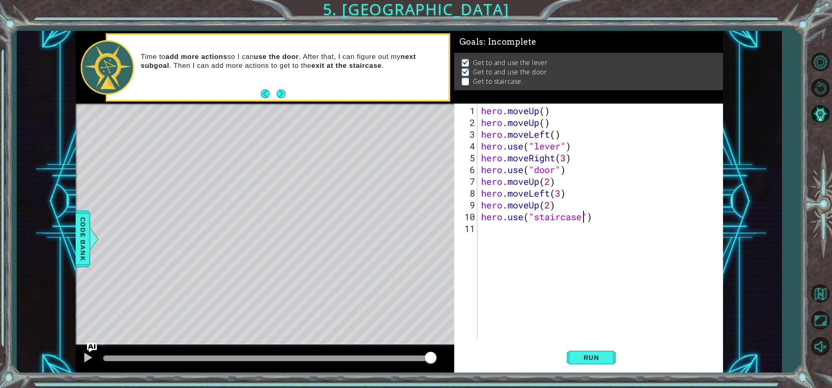
scroll to position [0, 4]
type textarea "hero.use("staircase")"
click at [603, 357] on span "Run" at bounding box center [591, 358] width 32 height 8
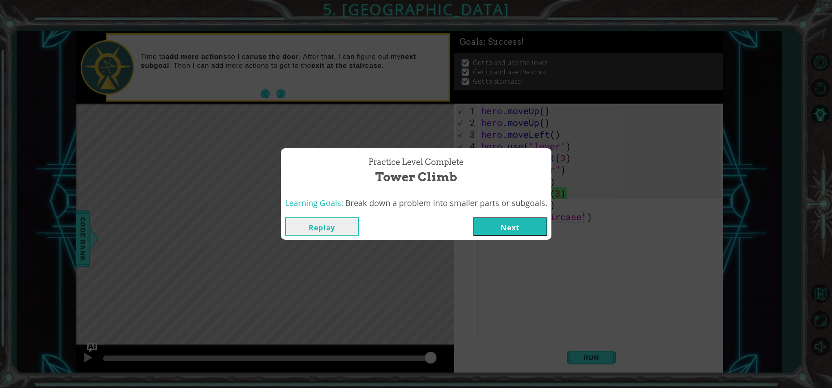
click at [519, 228] on button "Next" at bounding box center [510, 227] width 74 height 18
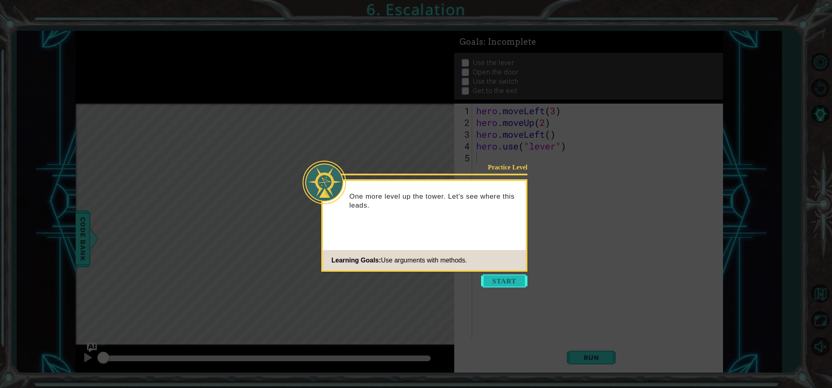
click at [514, 277] on button "Start" at bounding box center [504, 281] width 46 height 13
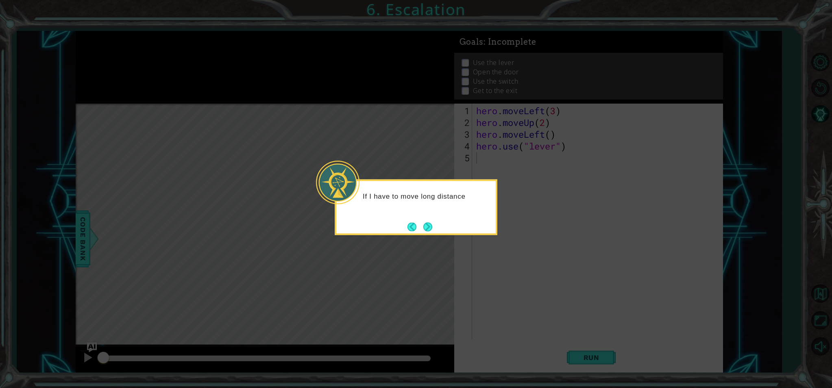
click at [423, 226] on button "Next" at bounding box center [427, 226] width 9 height 9
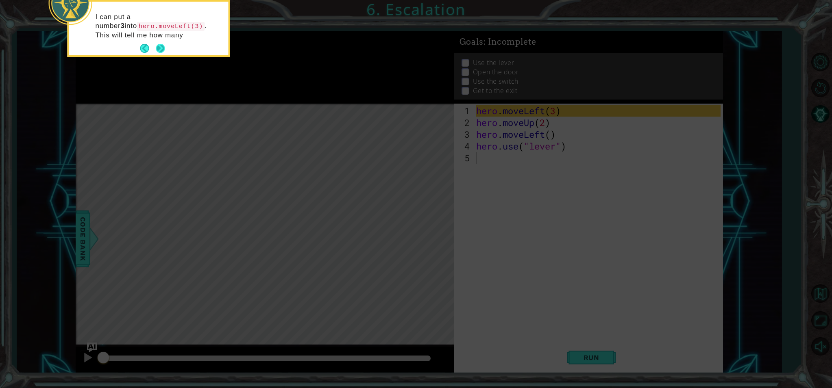
click at [160, 44] on button "Next" at bounding box center [160, 48] width 9 height 9
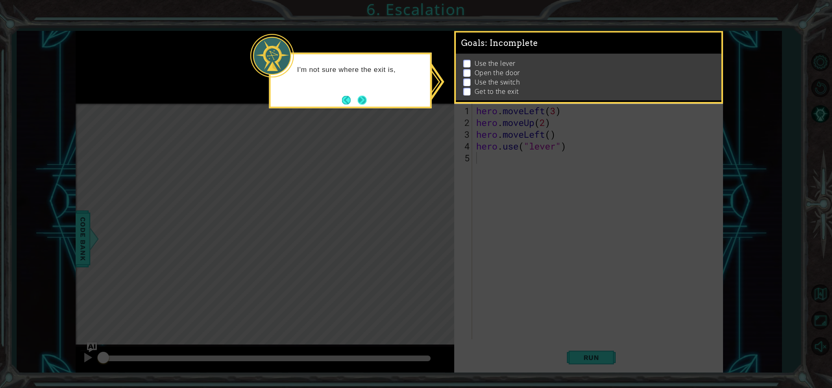
click at [359, 96] on button "Next" at bounding box center [361, 100] width 9 height 9
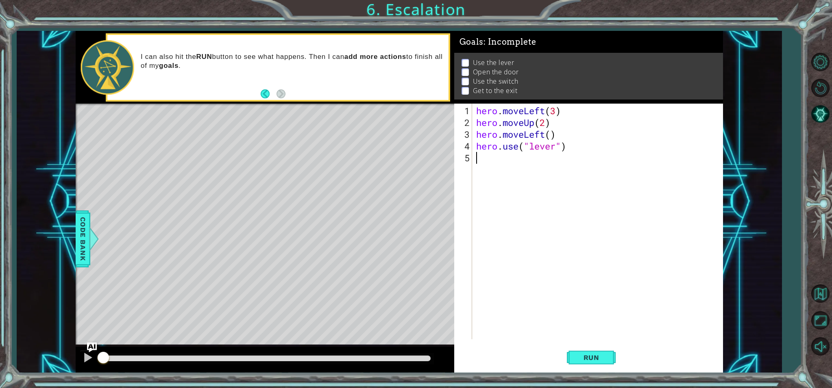
drag, startPoint x: 5, startPoint y: 15, endPoint x: 116, endPoint y: 68, distance: 122.8
click at [97, 61] on div "1 ההההההההההההההההההההההההההההההההההההההההההההההההההההההההההההההההההההההההההההה…" at bounding box center [416, 194] width 832 height 388
drag, startPoint x: 600, startPoint y: 364, endPoint x: 595, endPoint y: 356, distance: 9.0
click at [598, 359] on button "Run" at bounding box center [591, 357] width 49 height 27
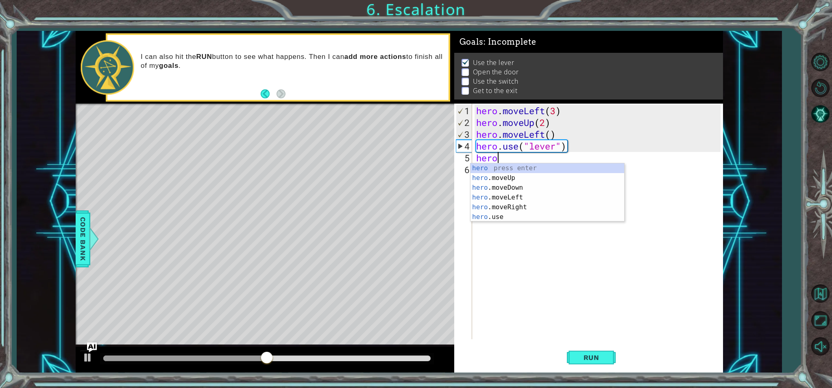
scroll to position [0, 0]
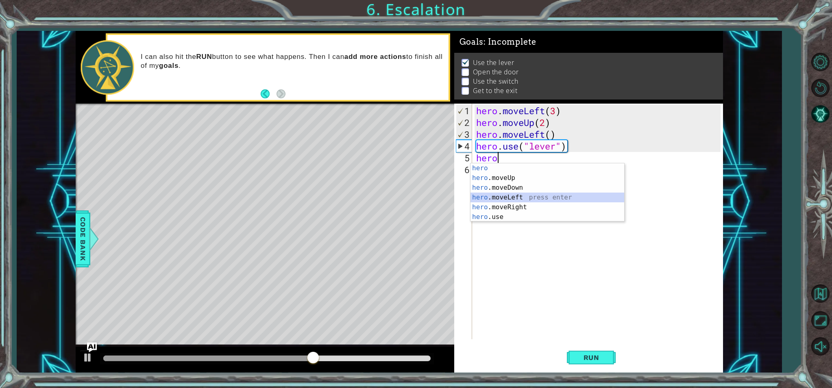
click at [514, 198] on div "hero press enter hero .moveUp press enter hero .moveDown press enter hero .move…" at bounding box center [547, 202] width 154 height 78
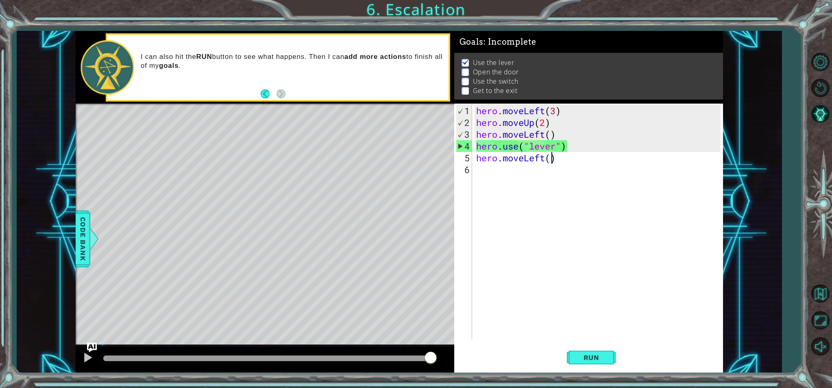
type textarea "hero.moveLeft(1)"
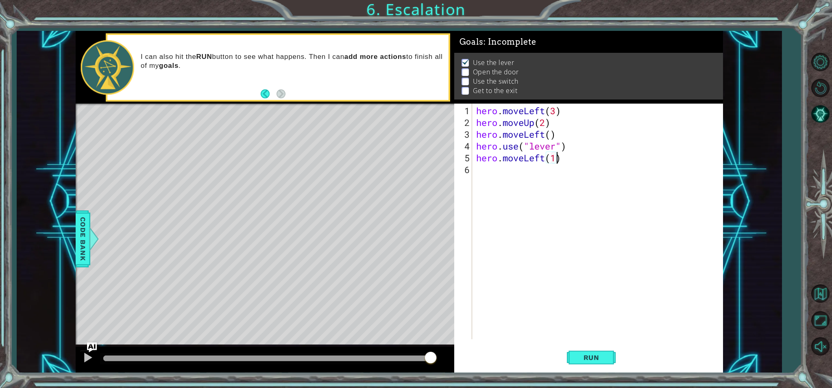
scroll to position [0, 3]
click at [475, 169] on div "hero . moveLeft ( 3 ) hero . moveUp ( 2 ) hero . moveLeft ( ) hero . use ( "lev…" at bounding box center [600, 234] width 250 height 259
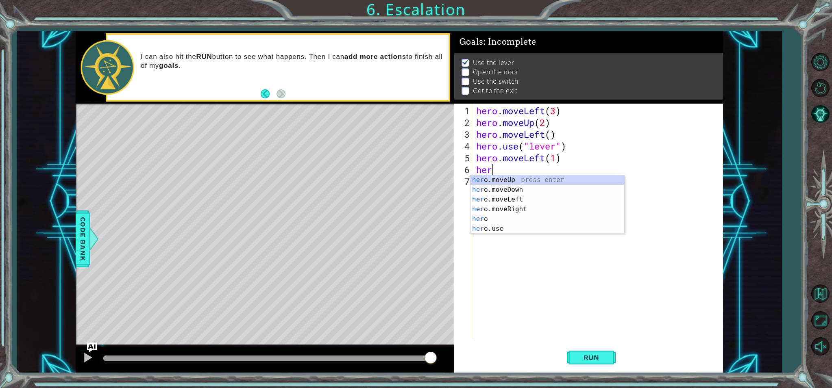
scroll to position [0, 0]
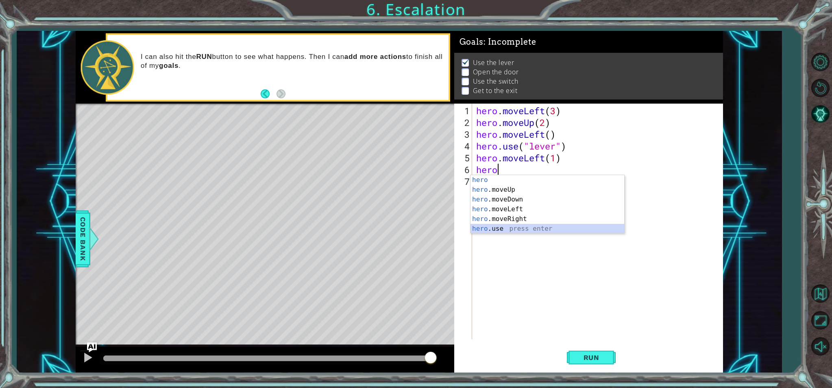
click at [504, 230] on div "hero press enter hero .moveUp press enter hero .moveDown press enter hero .move…" at bounding box center [547, 214] width 154 height 78
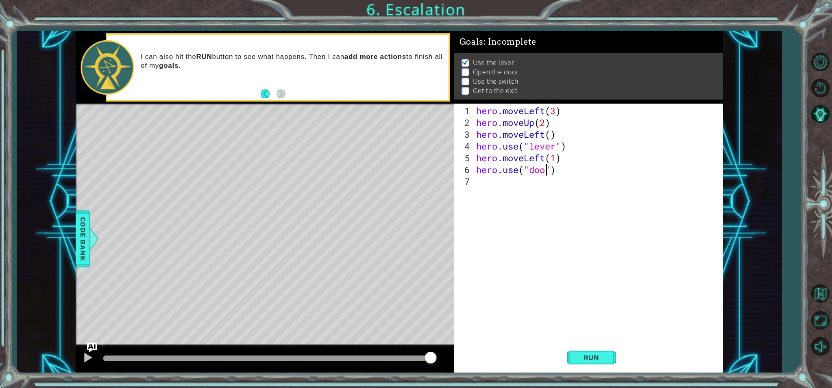
scroll to position [0, 3]
type textarea "hero.use("door")"
drag, startPoint x: 583, startPoint y: 361, endPoint x: 585, endPoint y: 356, distance: 5.3
click at [582, 360] on span "Run" at bounding box center [591, 358] width 32 height 8
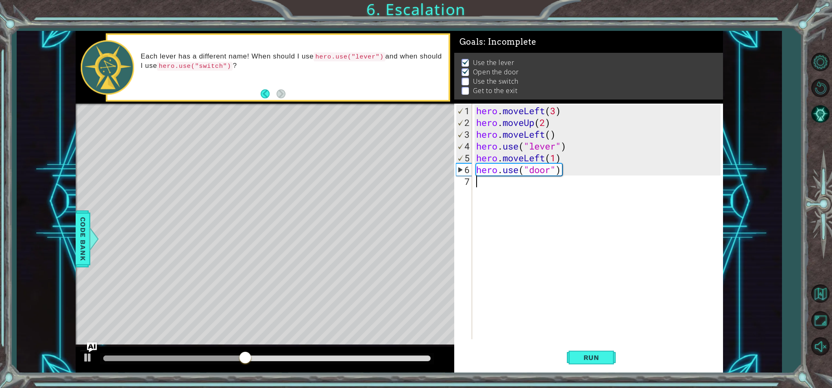
click at [471, 177] on div "7" at bounding box center [464, 182] width 16 height 12
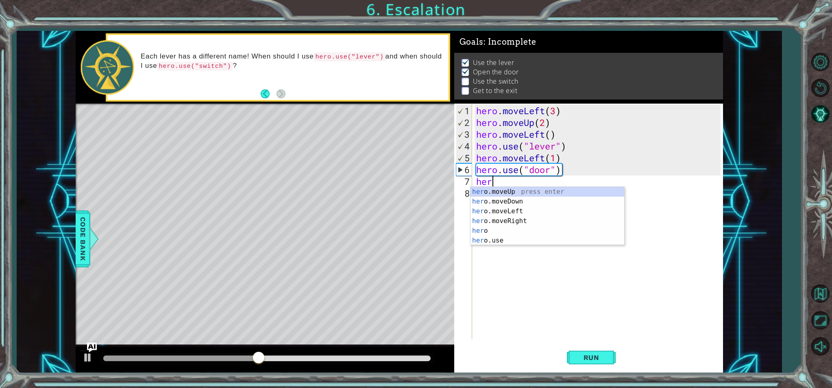
scroll to position [0, 0]
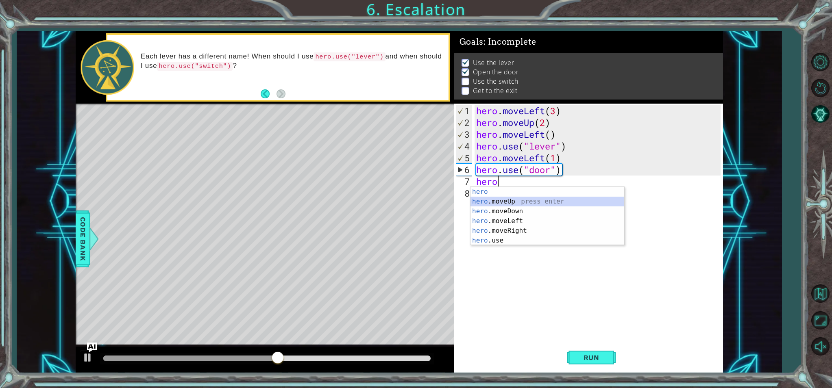
click at [500, 201] on div "hero press enter hero .moveUp press enter hero .moveDown press enter hero .move…" at bounding box center [547, 226] width 154 height 78
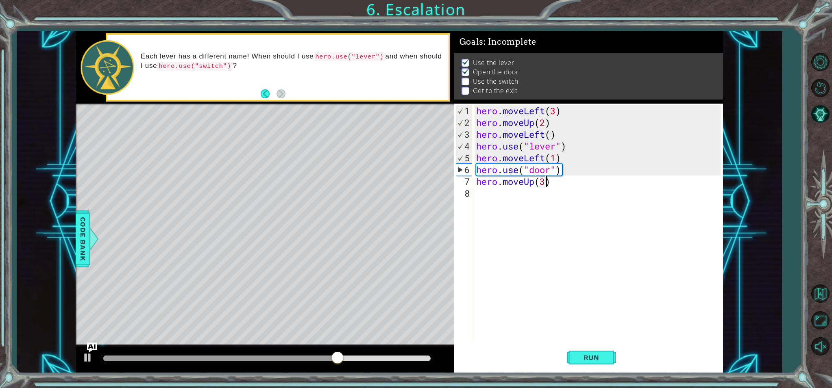
scroll to position [0, 3]
type textarea "hero.moveUp(2)"
click at [481, 200] on div "hero . moveLeft ( 3 ) hero . moveUp ( 2 ) hero . moveLeft ( ) hero . use ( "lev…" at bounding box center [600, 234] width 250 height 259
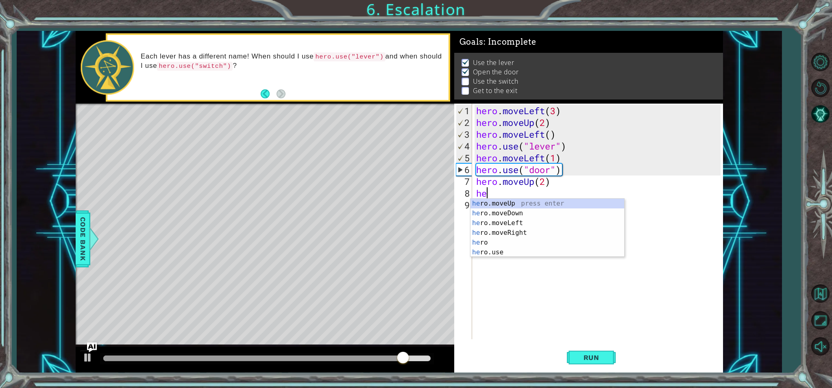
scroll to position [0, 0]
click at [492, 233] on div "her o.moveUp press enter her o.moveDown press enter her o.moveLeft press enter …" at bounding box center [547, 238] width 154 height 78
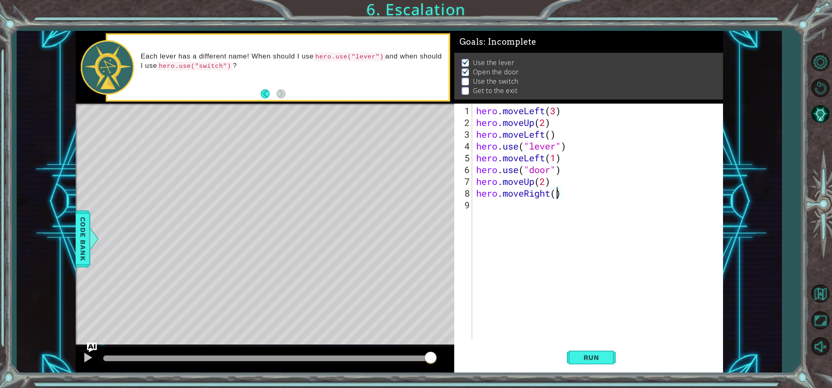
type textarea "hero.moveRight(2)"
click at [478, 214] on div "hero . moveLeft ( 3 ) hero . moveUp ( 2 ) hero . moveLeft ( ) hero . use ( "lev…" at bounding box center [600, 234] width 250 height 259
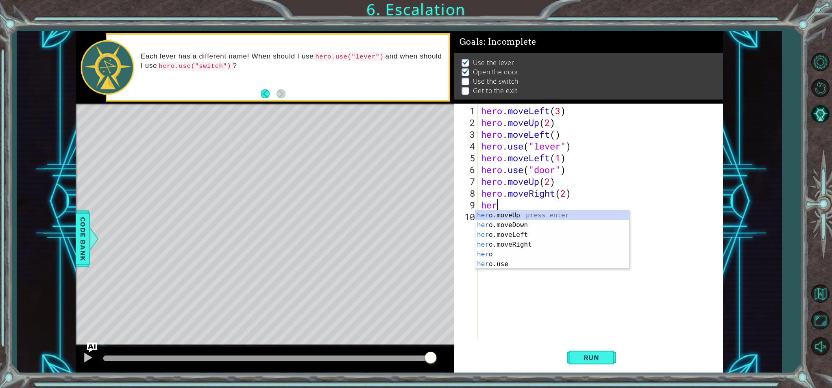
scroll to position [0, 0]
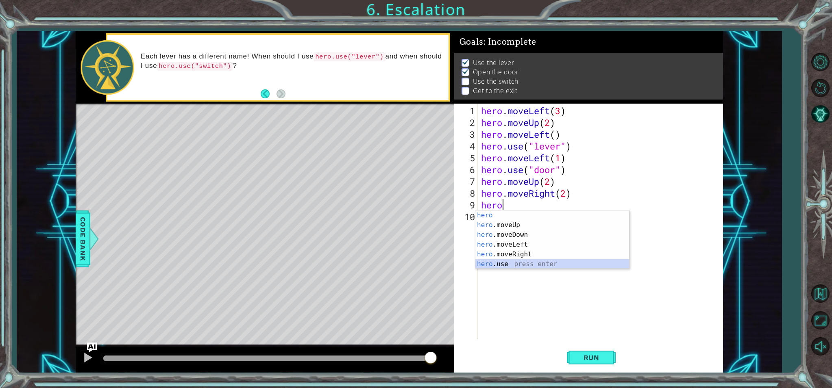
click at [502, 263] on div "hero press enter hero .moveUp press enter hero .moveDown press enter hero .move…" at bounding box center [552, 250] width 154 height 78
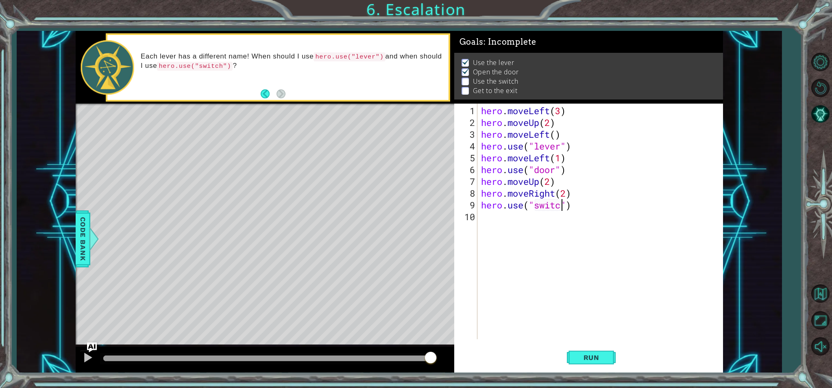
scroll to position [0, 4]
type textarea "hero.use("switch")"
click at [599, 363] on button "Run" at bounding box center [591, 357] width 49 height 27
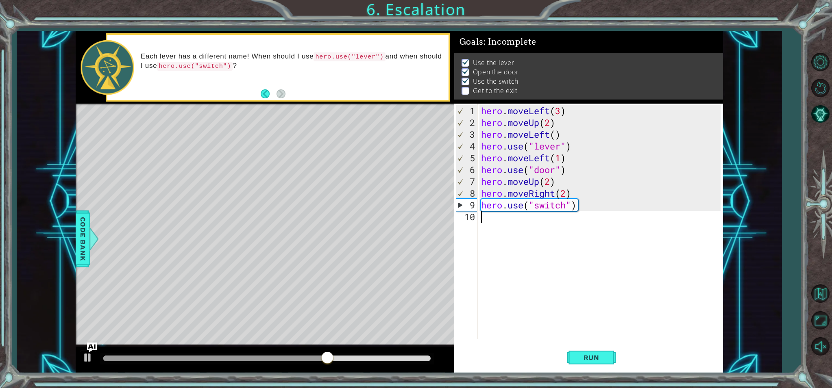
click at [487, 223] on div "hero . moveLeft ( 3 ) hero . moveUp ( 2 ) hero . moveLeft ( ) hero . use ( "lev…" at bounding box center [601, 234] width 245 height 259
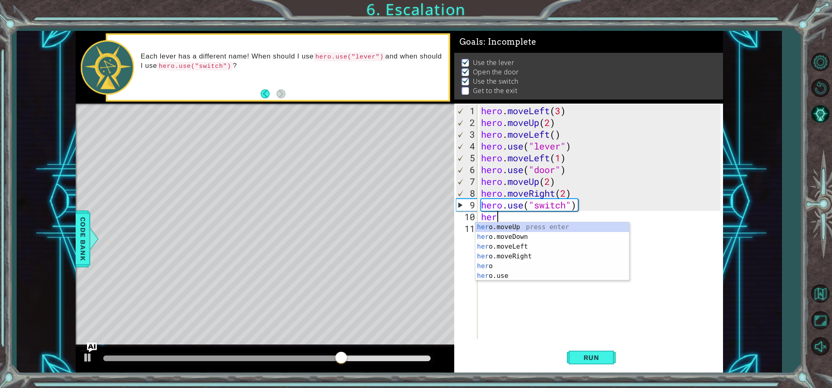
scroll to position [0, 0]
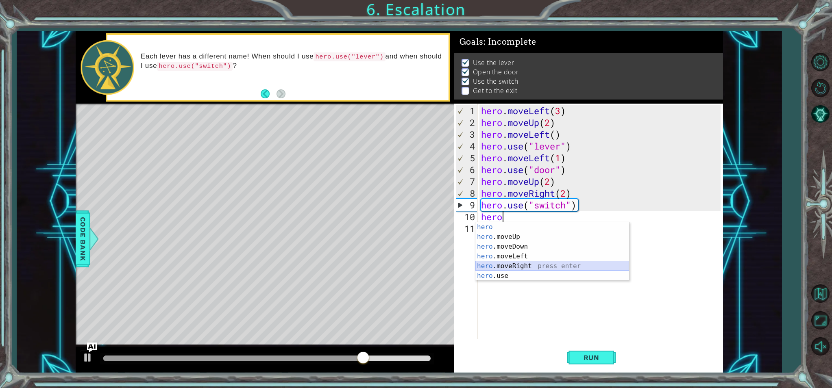
drag, startPoint x: 505, startPoint y: 266, endPoint x: 499, endPoint y: 257, distance: 9.7
click at [505, 265] on div "hero press enter hero .moveUp press enter hero .moveDown press enter hero .move…" at bounding box center [552, 261] width 154 height 78
type textarea "hero.moveRight(1)"
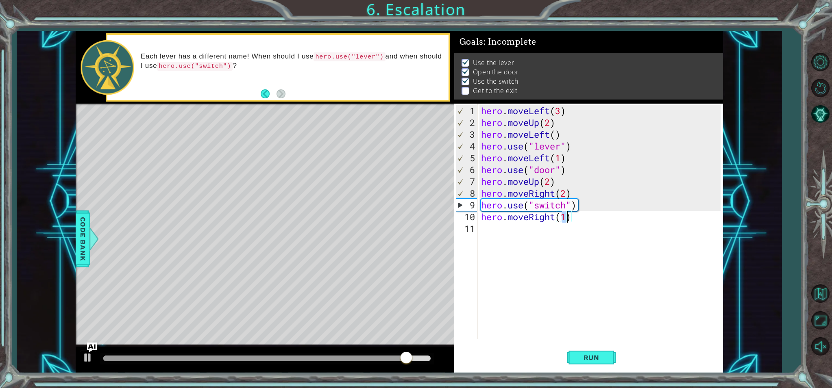
drag, startPoint x: 482, startPoint y: 228, endPoint x: 484, endPoint y: 232, distance: 4.4
click at [482, 229] on div "hero . moveLeft ( 3 ) hero . moveUp ( 2 ) hero . moveLeft ( ) hero . use ( "lev…" at bounding box center [601, 234] width 245 height 259
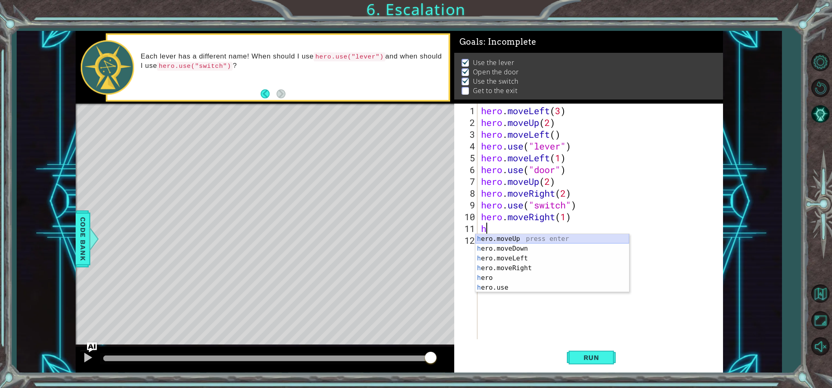
click at [510, 240] on div "h ero.moveUp press enter h ero.moveDown press enter h ero.moveLeft press enter …" at bounding box center [552, 273] width 154 height 78
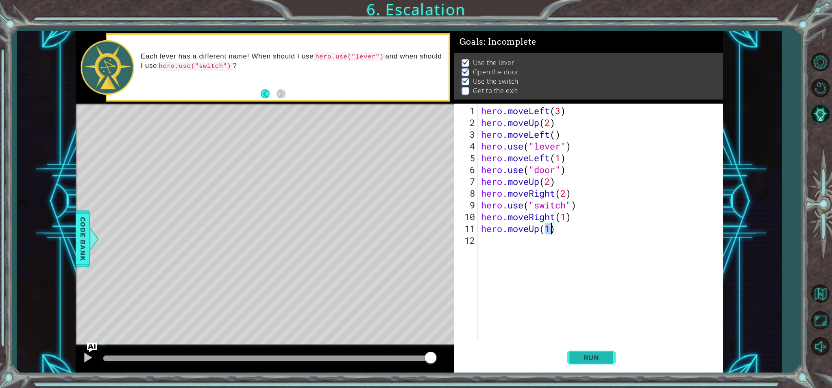
type textarea "hero.moveUp(1)"
click at [594, 357] on span "Run" at bounding box center [591, 358] width 32 height 8
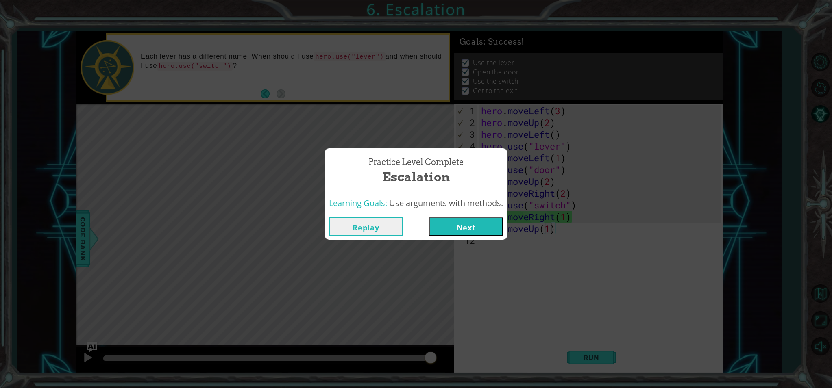
click at [453, 228] on button "Next" at bounding box center [466, 227] width 74 height 18
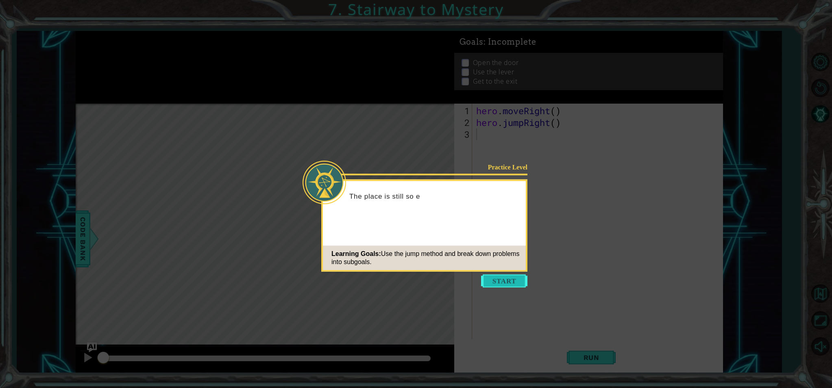
click at [514, 282] on button "Start" at bounding box center [504, 281] width 46 height 13
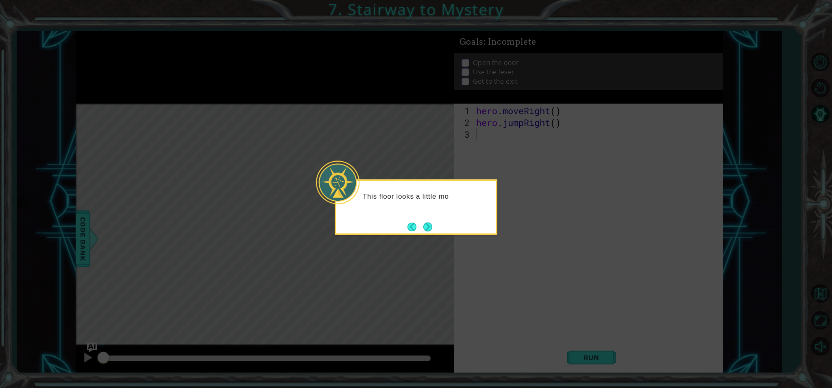
click at [426, 228] on button "Next" at bounding box center [427, 226] width 9 height 9
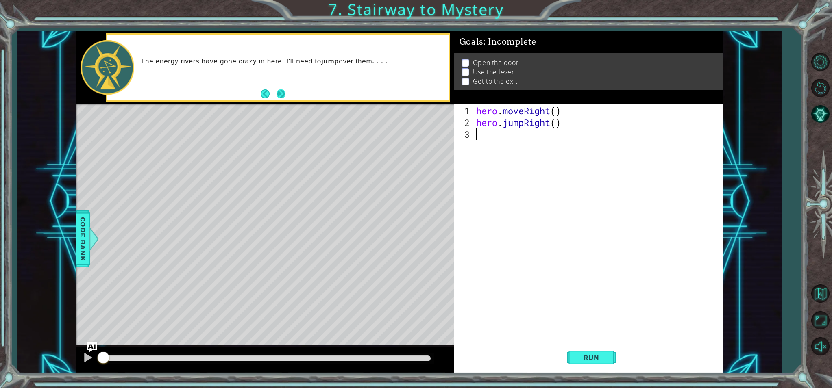
click at [279, 92] on button "Next" at bounding box center [281, 93] width 9 height 9
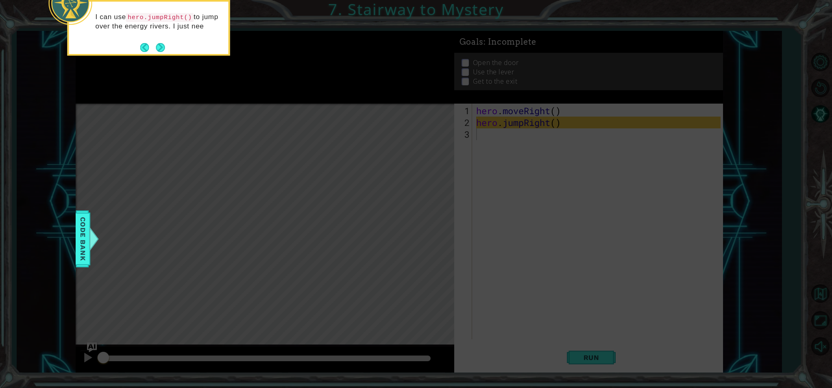
click at [163, 47] on button "Next" at bounding box center [160, 47] width 9 height 9
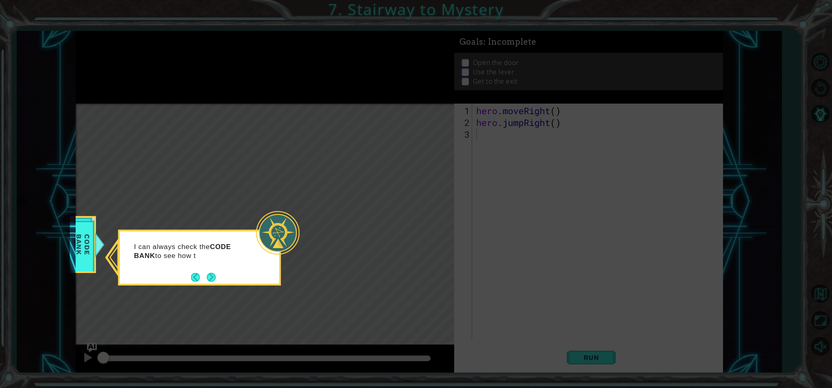
click at [209, 276] on button "Next" at bounding box center [211, 277] width 9 height 9
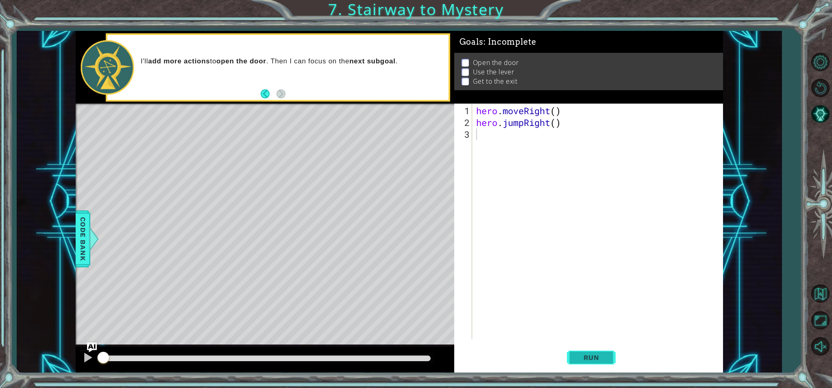
click at [587, 358] on span "Run" at bounding box center [591, 358] width 32 height 8
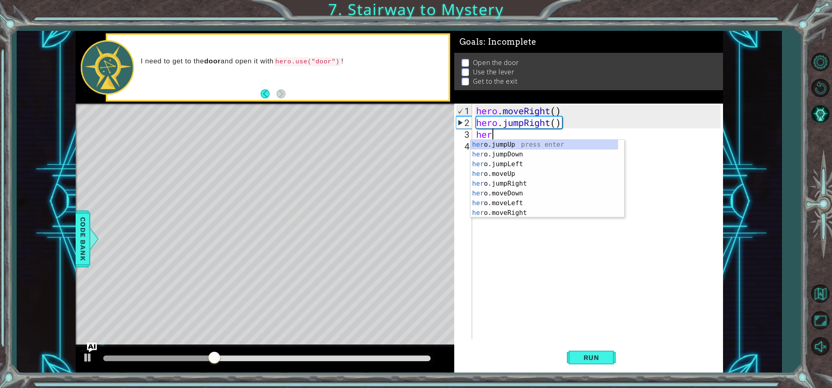
scroll to position [0, 0]
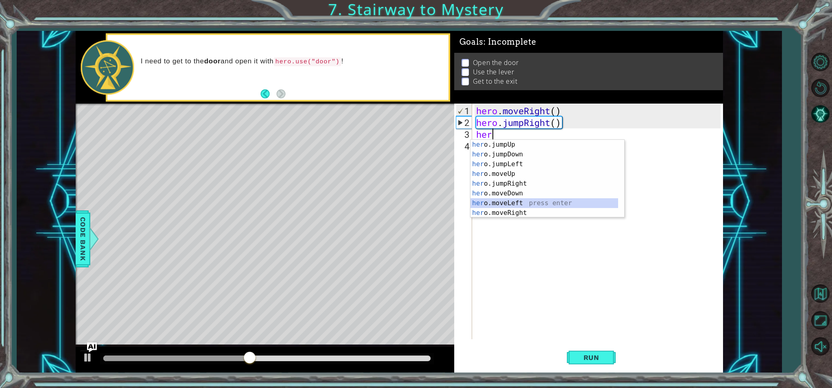
click at [529, 206] on div "her o.jumpUp press enter her o.jumpDown press enter her o.jumpLeft press enter …" at bounding box center [544, 189] width 148 height 98
type textarea "hero.moveLeft(1)"
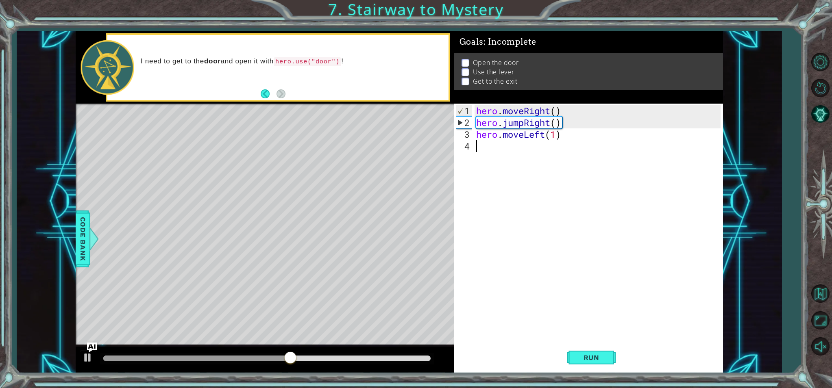
click at [480, 150] on div "hero . moveRight ( ) hero . jumpRight ( ) hero . moveLeft ( 1 )" at bounding box center [600, 234] width 250 height 259
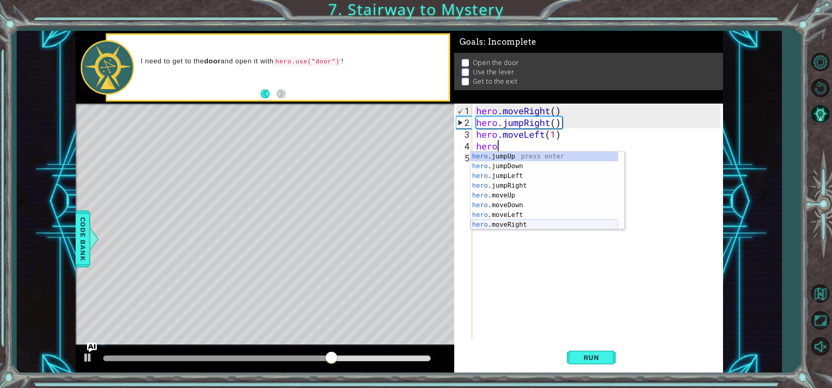
click at [529, 225] on div "hero .jumpUp press enter hero .jumpDown press enter hero .jumpLeft press enter …" at bounding box center [544, 201] width 148 height 98
type textarea "hero.moveRight(1)"
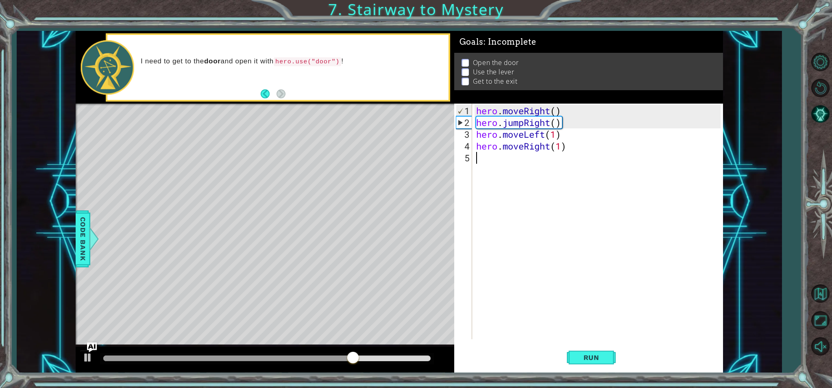
click at [479, 159] on div "hero . moveRight ( ) hero . jumpRight ( ) hero . moveLeft ( 1 ) hero . moveRigh…" at bounding box center [600, 234] width 250 height 259
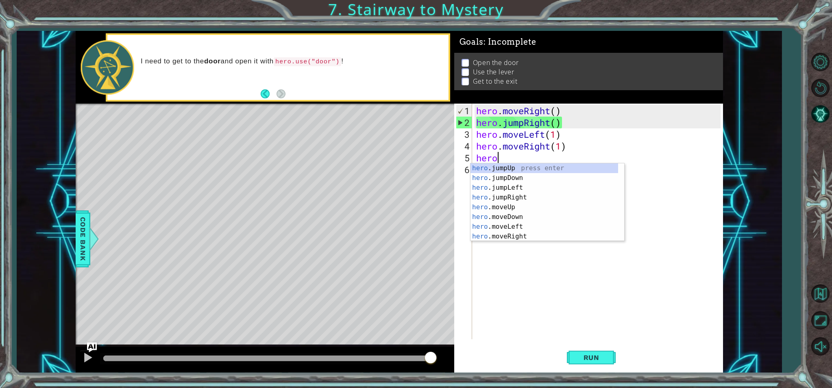
scroll to position [0, 1]
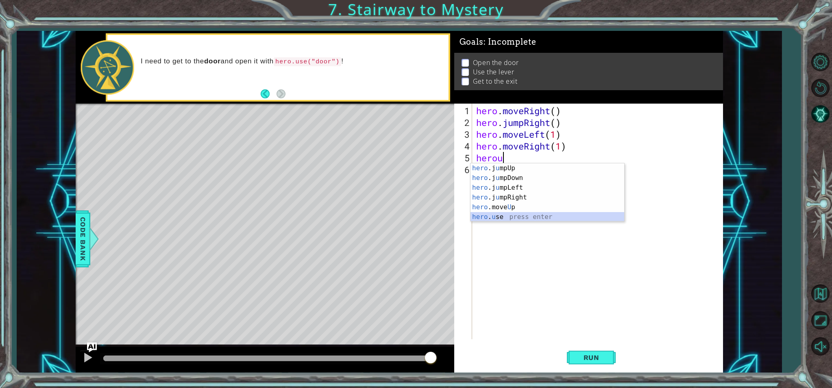
click at [503, 216] on div "hero .j u mpUp press enter hero .j u mpDown press enter hero .j u mpLeft press …" at bounding box center [547, 202] width 154 height 78
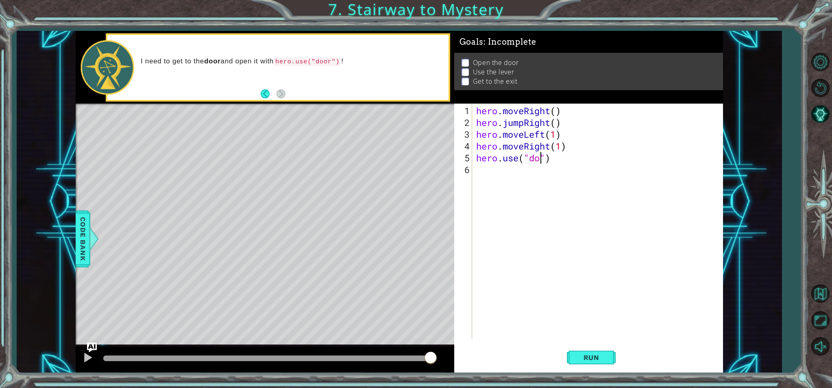
scroll to position [0, 3]
type textarea "hero.use("door")"
click at [477, 170] on div "hero . moveRight ( ) hero . jumpRight ( ) hero . moveLeft ( 1 ) hero . moveRigh…" at bounding box center [600, 234] width 250 height 259
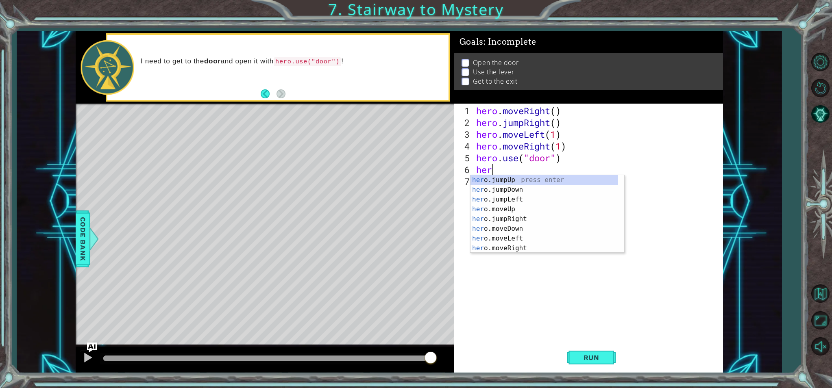
scroll to position [0, 0]
click at [542, 218] on div "hero .jumpUp press enter hero .jumpDown press enter hero .jumpLeft press enter …" at bounding box center [544, 224] width 148 height 98
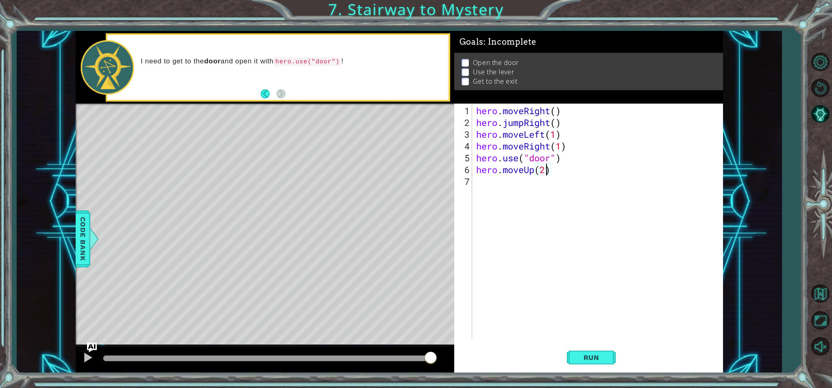
scroll to position [0, 3]
click at [587, 357] on span "Run" at bounding box center [591, 358] width 32 height 8
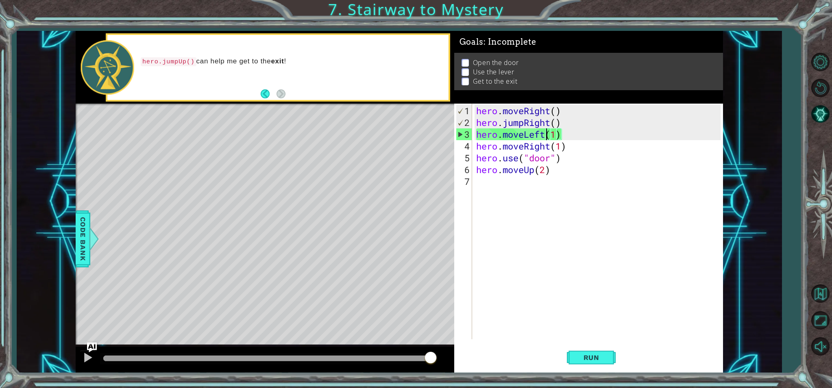
click at [544, 135] on div "hero . moveRight ( ) hero . jumpRight ( ) hero . moveLeft ( 1 ) hero . moveRigh…" at bounding box center [600, 234] width 250 height 259
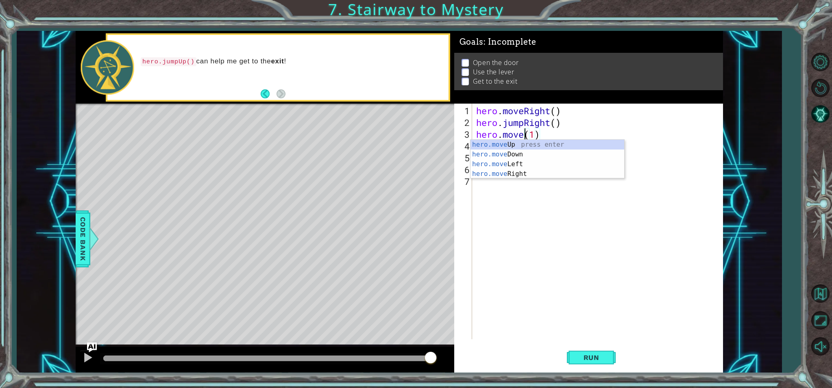
scroll to position [0, 2]
click at [525, 172] on div "hero.move Up press enter hero.move Down press enter hero.move Left press enter …" at bounding box center [547, 169] width 154 height 59
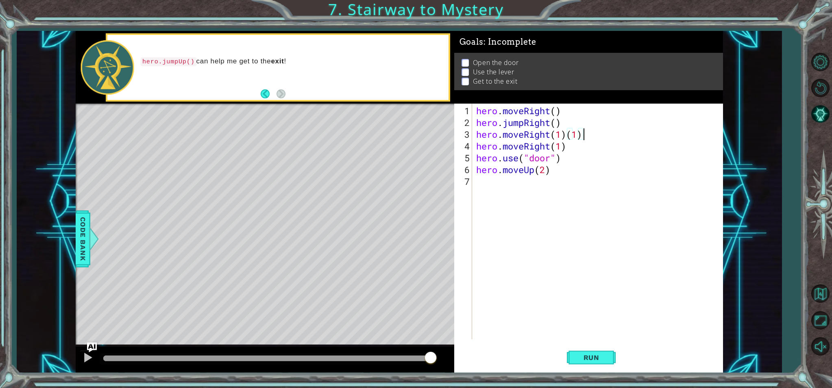
click at [584, 137] on div "hero . moveRight ( ) hero . jumpRight ( ) hero . moveRight ( 1 ) ( 1 ) hero . m…" at bounding box center [600, 234] width 250 height 259
click at [591, 357] on span "Run" at bounding box center [591, 358] width 32 height 8
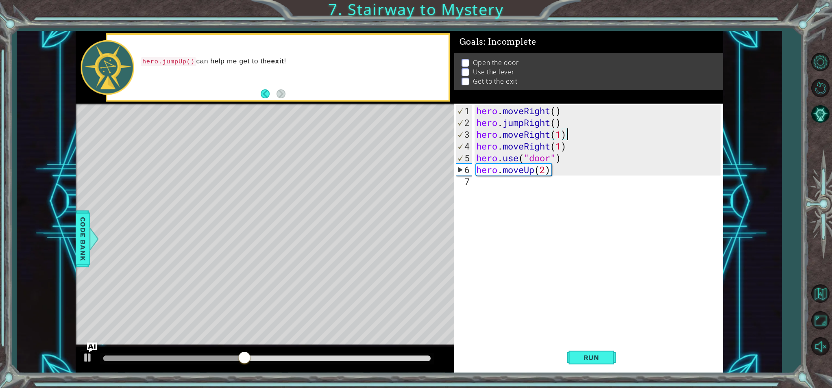
click at [565, 162] on div "hero . moveRight ( ) hero . jumpRight ( ) hero . moveRight ( 1 ) hero . moveRig…" at bounding box center [600, 234] width 250 height 259
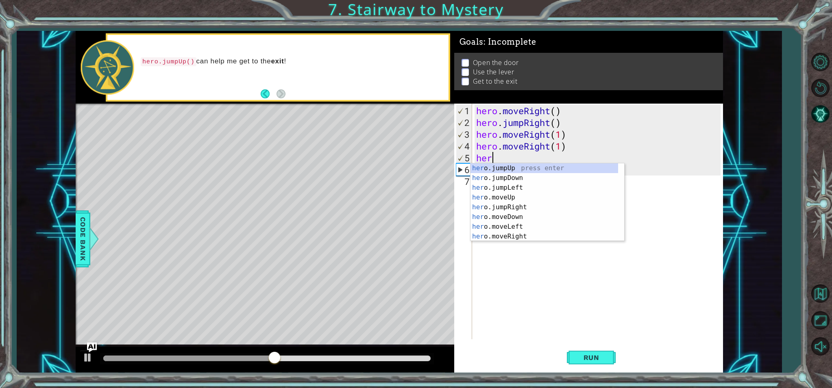
scroll to position [0, 0]
type textarea "h"
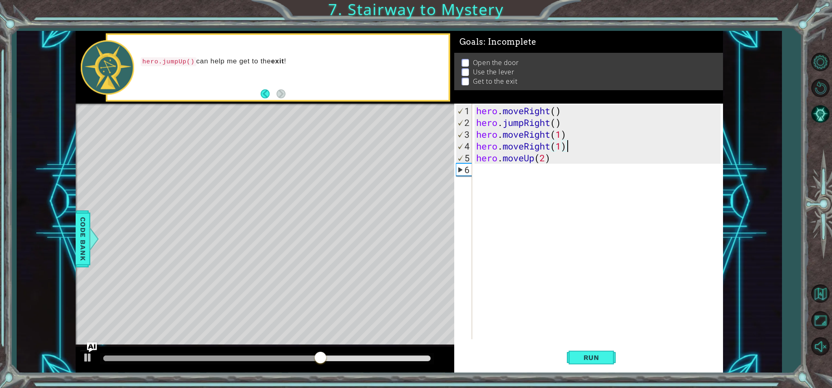
click at [544, 160] on div "hero . moveRight ( ) hero . jumpRight ( ) hero . moveRight ( 1 ) hero . moveRig…" at bounding box center [600, 234] width 250 height 259
type textarea "hero.moveUp(1)"
click at [484, 174] on div "hero . moveRight ( ) hero . jumpRight ( ) hero . moveRight ( 1 ) hero . moveRig…" at bounding box center [600, 234] width 250 height 259
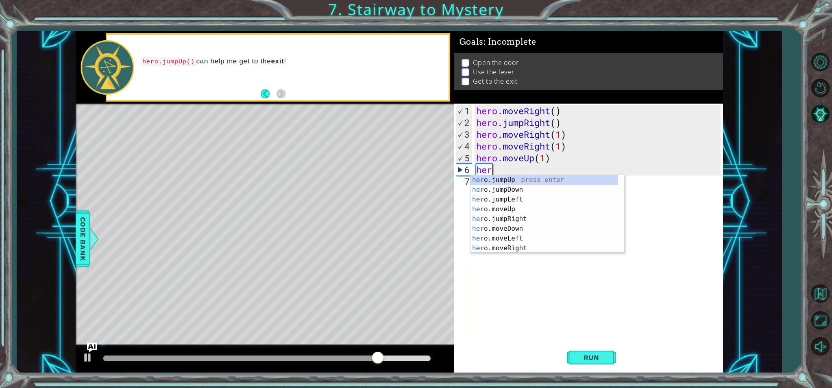
scroll to position [0, 0]
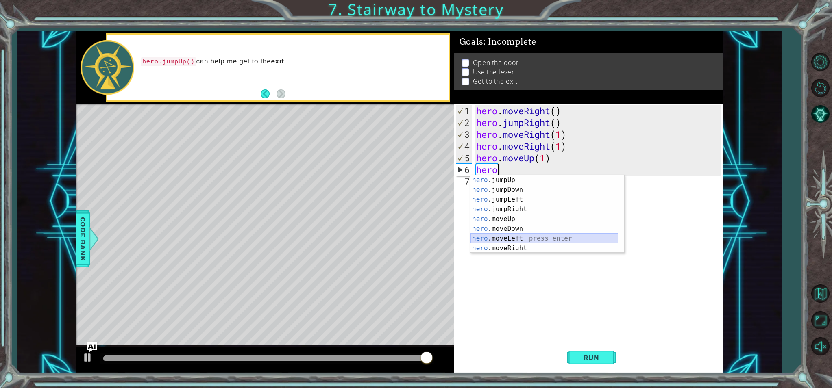
click at [510, 236] on div "hero .jumpUp press enter hero .jumpDown press enter hero .jumpLeft press enter …" at bounding box center [544, 224] width 148 height 98
type textarea "hero.moveLeft(1)"
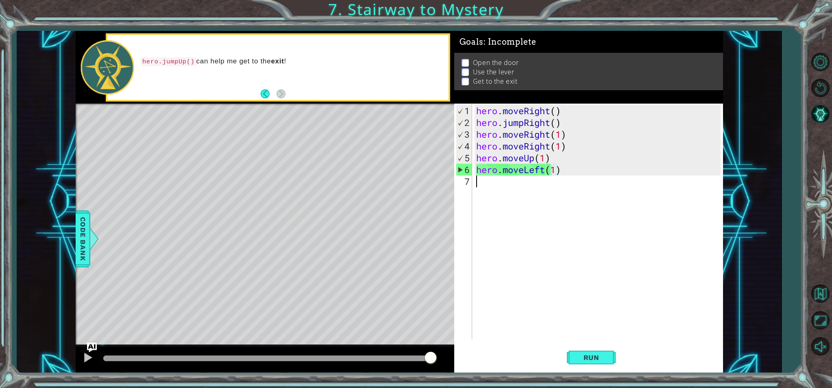
click at [488, 183] on div "hero . moveRight ( ) hero . jumpRight ( ) hero . moveRight ( 1 ) hero . moveRig…" at bounding box center [600, 234] width 250 height 259
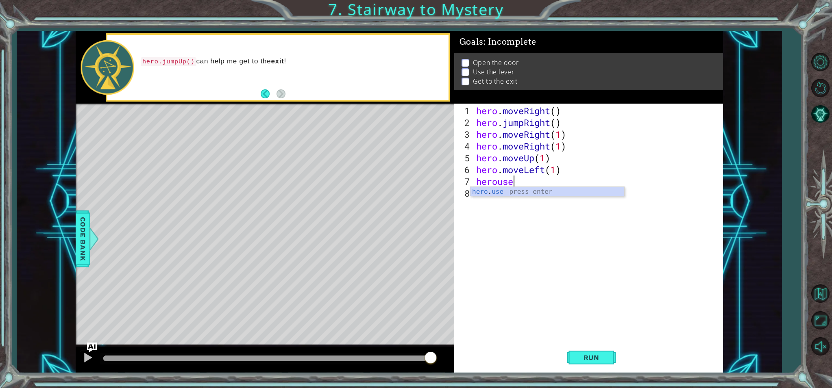
scroll to position [0, 1]
click at [480, 193] on div "hero . use press enter" at bounding box center [547, 201] width 154 height 29
type textarea "hero.use("door")"
click at [583, 358] on span "Run" at bounding box center [591, 358] width 32 height 8
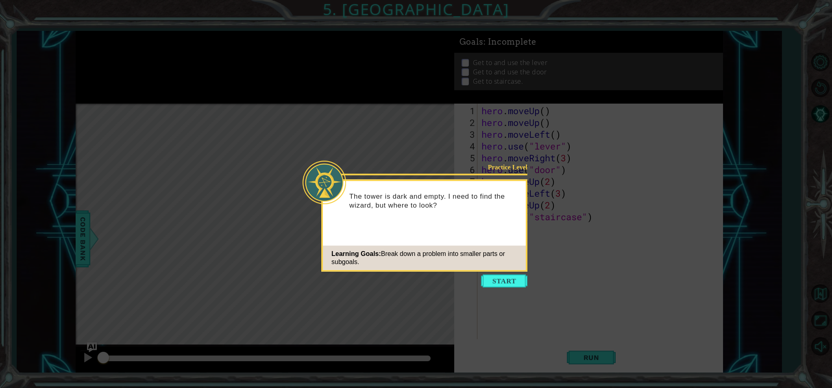
drag, startPoint x: 495, startPoint y: 285, endPoint x: 516, endPoint y: 292, distance: 21.6
click at [495, 285] on button "Start" at bounding box center [504, 281] width 46 height 13
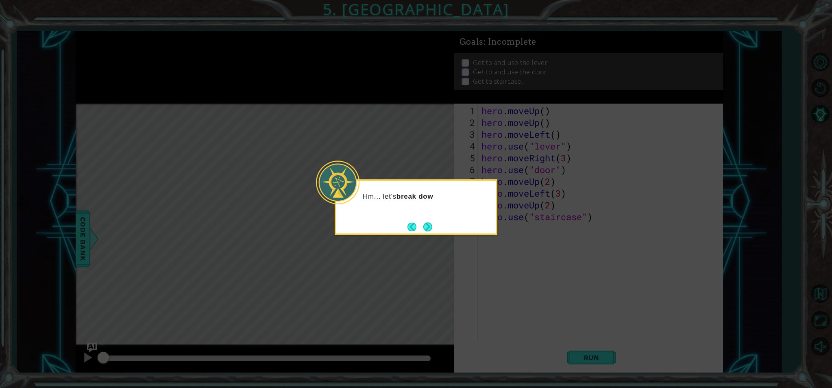
drag, startPoint x: 433, startPoint y: 223, endPoint x: 434, endPoint y: 227, distance: 4.1
click at [433, 225] on button "Next" at bounding box center [427, 227] width 11 height 11
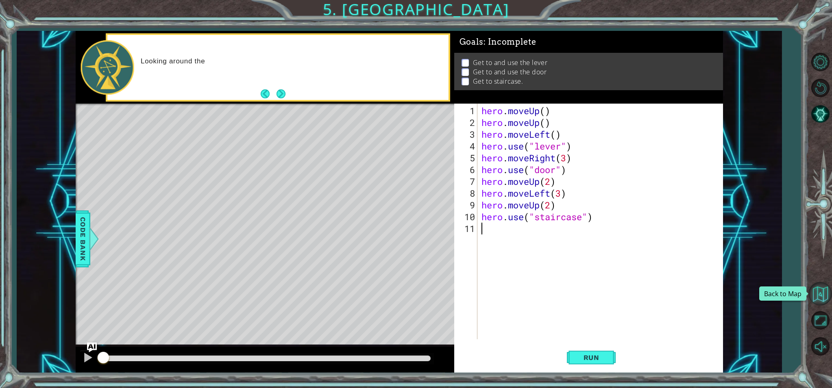
click at [822, 296] on button "Back to Map" at bounding box center [820, 294] width 24 height 24
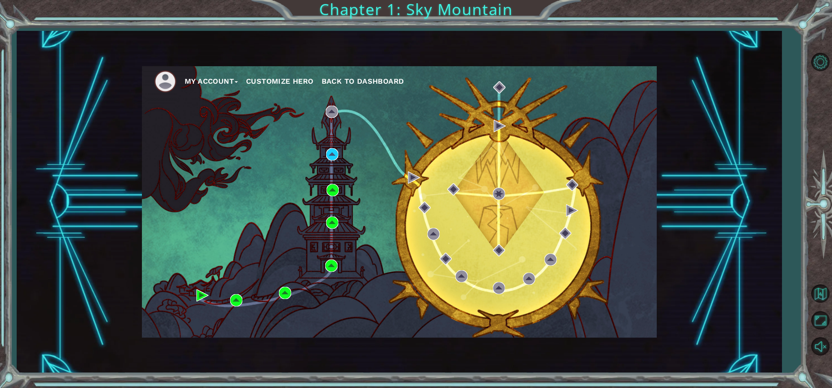
click at [213, 81] on button "My Account" at bounding box center [211, 81] width 53 height 12
click at [222, 110] on li "Logout" at bounding box center [220, 111] width 61 height 9
click at [206, 110] on button "Logout" at bounding box center [204, 111] width 28 height 9
